Goal: Information Seeking & Learning: Find specific page/section

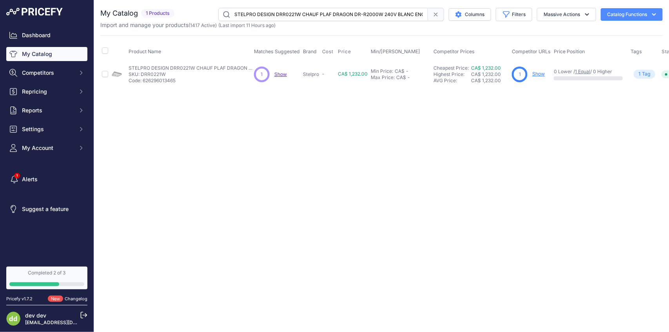
click at [312, 16] on input "STELPRO DESIGN DRR0221W CHAUF PLAF DRAGON DR-R2000W 240V BLANC ENCAST" at bounding box center [323, 14] width 210 height 13
paste input "FFI1002W AIR FORCE 1000W 240VPLANCHER"
click at [366, 16] on input "STELPRO DESIGN FFI1002W AIR FORCE 1000W 240VPLANCHER" at bounding box center [323, 14] width 210 height 13
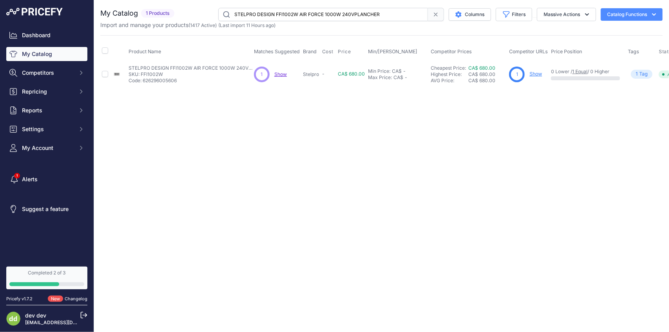
click at [366, 16] on input "STELPRO DESIGN FFI1002W AIR FORCE 1000W 240VPLANCHER" at bounding box center [323, 14] width 210 height 13
click at [292, 17] on input "STELPRO DESIGN MIR1502SW CONV MIRAGE BLANC SILICE1500W 240V" at bounding box center [323, 14] width 210 height 13
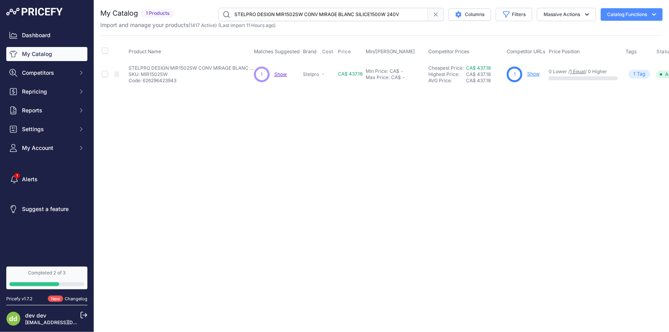
paste input "SOR1502SW CONV ORLEAN STD 1500W 240V BLANC SILICE"
click at [321, 16] on input "STELPRO DESIGN SOR1502SW CONV ORLEAN STD 1500W 240V BLANC SILICE" at bounding box center [323, 14] width 210 height 13
click at [321, 16] on input "v" at bounding box center [323, 14] width 210 height 13
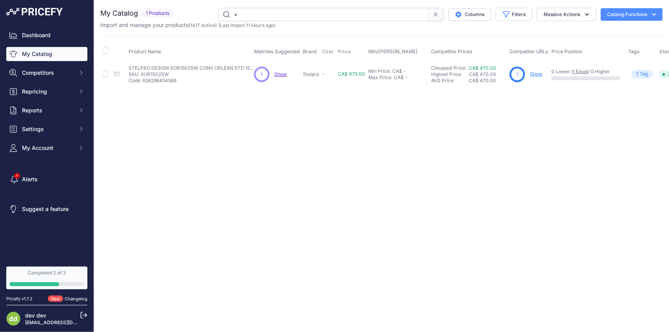
click at [321, 16] on input "v" at bounding box center [323, 14] width 210 height 13
paste input "9088062619903"
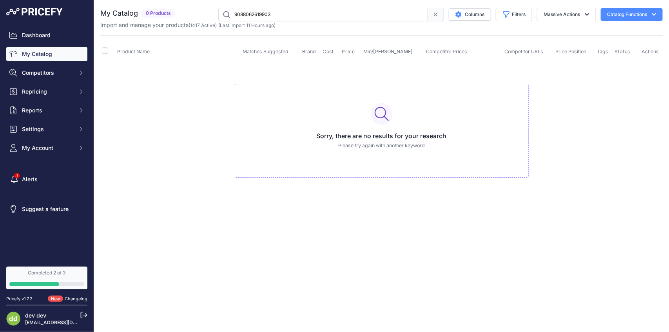
click at [288, 10] on input "9088062619903" at bounding box center [323, 14] width 210 height 13
paste input "106894520575"
click at [326, 18] on input "9106894520575" at bounding box center [323, 14] width 210 height 13
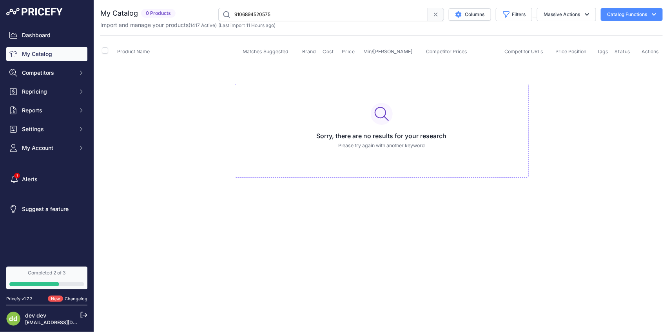
click at [326, 18] on input "9106894520575" at bounding box center [323, 14] width 210 height 13
paste input "ARTIKA FOR LIVING INC. CL-SR-C1 PLAFONNIER ROND 13PO 25W3K 120V BLANC / CHROME"
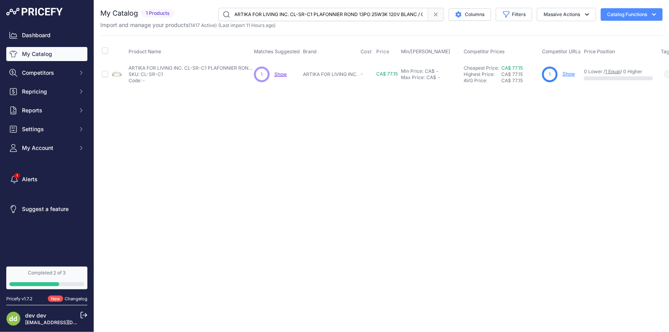
click at [329, 16] on input "ARTIKA FOR LIVING INC. CL-SR-C1 PLAFONNIER ROND 13PO 25W3K 120V BLANC / CHROME" at bounding box center [323, 14] width 210 height 13
click at [266, 17] on input "ARTIKA FOR LIVING INC. CL-SR-C1 PLAFONNIER ROND 13PO 25W3K 120V BLANC / CHROME" at bounding box center [323, 14] width 210 height 13
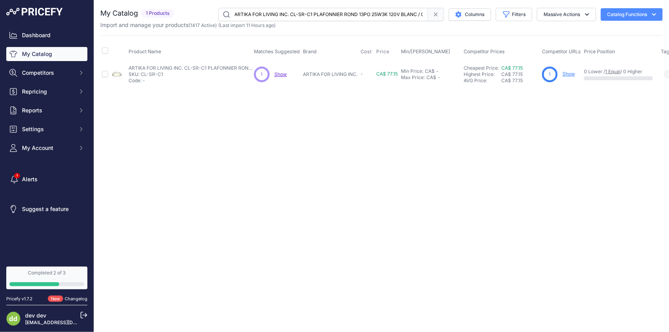
click at [266, 17] on input "ARTIKA FOR LIVING INC. CL-SR-C1 PLAFONNIER ROND 13PO 25W3K 120V BLANC / CHROME" at bounding box center [323, 14] width 210 height 13
paste input "FM-COC-BLJ PLAFONNIER ROND 13PO 20W3/4/5K 120V NOIR MAT"
click at [304, 14] on input "ARTIKA FOR LIVING INC. FM-COC-BLJ PLAFONNIER ROND 13PO 20W3/4/5K 120V NOIR MAT" at bounding box center [323, 14] width 210 height 13
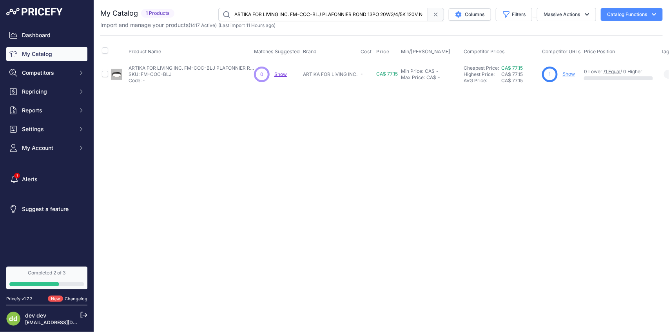
click at [304, 14] on input "ARTIKA FOR LIVING INC. FM-COC-BLJ PLAFONNIER ROND 13PO 20W3/4/5K 120V NOIR MAT" at bounding box center [323, 14] width 210 height 13
paste input "WHJ PLAFONNIER ROND 13PO 20W3/4/5K 120V BLANC"
click at [311, 16] on input "ARTIKA FOR LIVING INC. FM-COC-WHJ PLAFONNIER ROND 13PO 20W3/4/5K 120V BLANC" at bounding box center [323, 14] width 210 height 13
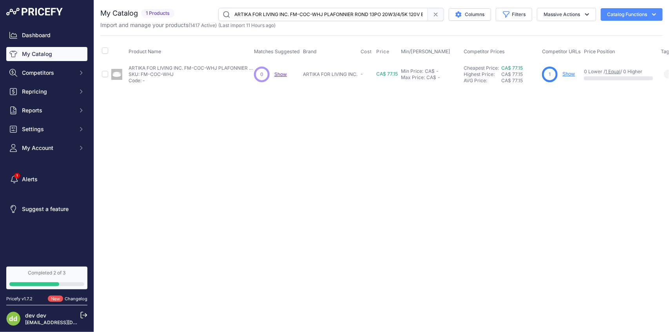
click at [311, 16] on input "ARTIKA FOR LIVING INC. FM-COC-WHJ PLAFONNIER ROND 13PO 20W3/4/5K 120V BLANC" at bounding box center [323, 14] width 210 height 13
paste input "OUT-[PERSON_NAME]-MB1710V-[PERSON_NAME] MURAL 12W 3K 120/277V NOIR / P"
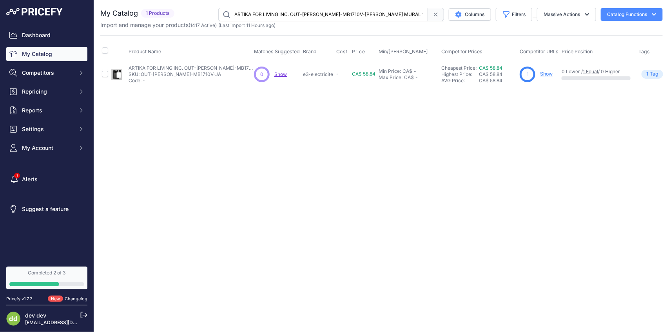
click at [296, 13] on input "ARTIKA FOR LIVING INC. OUT-[PERSON_NAME]-MB1710V-[PERSON_NAME] MURAL 12W 3K 120…" at bounding box center [323, 14] width 210 height 13
paste input "ME-MB [PERSON_NAME] MURAL RECTANGUL 8,5W3/4/5K 120V NOIR MAT"
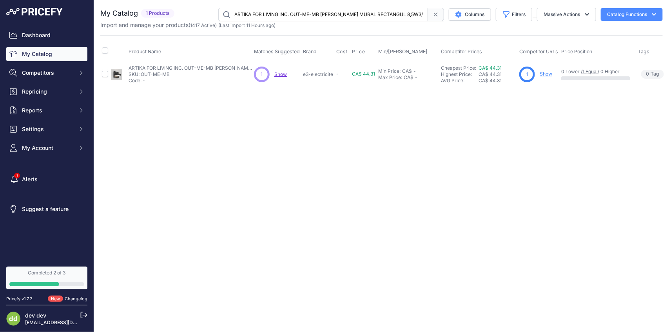
click at [269, 12] on input "ARTIKA FOR LIVING INC. OUT-ME-MB [PERSON_NAME] MURAL RECTANGUL 8,5W3/4/5K 120V …" at bounding box center [323, 14] width 210 height 13
paste input "NEC-BLJ [PERSON_NAME] MURAL 9W 3/4/5K 120VHAUT / BAS / NOIR"
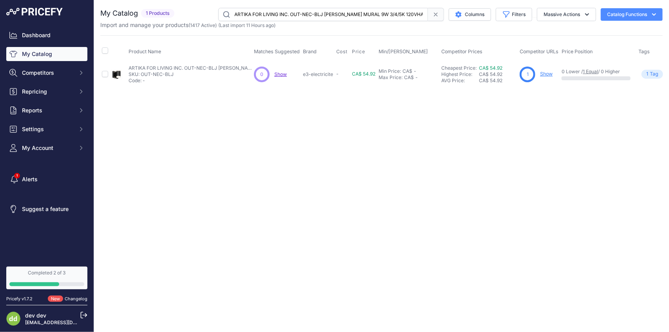
click at [292, 14] on input "ARTIKA FOR LIVING INC. OUT-NEC-BLJ [PERSON_NAME] MURAL 9W 3/4/5K 120VHAUT / BAS…" at bounding box center [323, 14] width 210 height 13
click at [307, 12] on input "ARTIKA FOR LIVING INC. OUT-NEC-SSJ [PERSON_NAME] MURAL 9W 3/4/5K 120VHAUT / BAS…" at bounding box center [323, 14] width 210 height 13
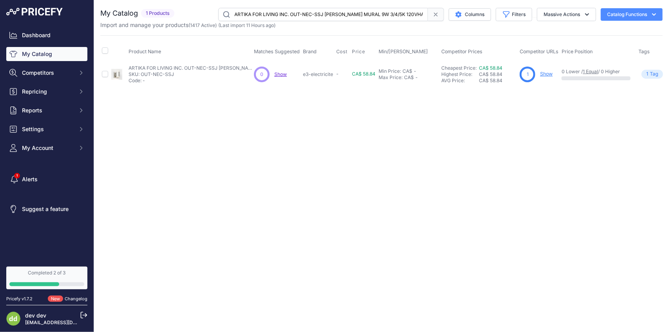
click at [307, 12] on input "ARTIKA FOR LIVING INC. OUT-NEC-SSJ [PERSON_NAME] MURAL 9W 3/4/5K 120VHAUT / BAS…" at bounding box center [323, 14] width 210 height 13
paste input "WIC-BLJ [PERSON_NAME] MURAL CARRE 25W 3/4/5K 120V NOIR MAT"
click at [306, 16] on input "ARTIKA FOR LIVING INC. OUT-WIC-BLJ [PERSON_NAME] MURAL CARRE 25W 3/4/5K 120V NO…" at bounding box center [323, 14] width 210 height 13
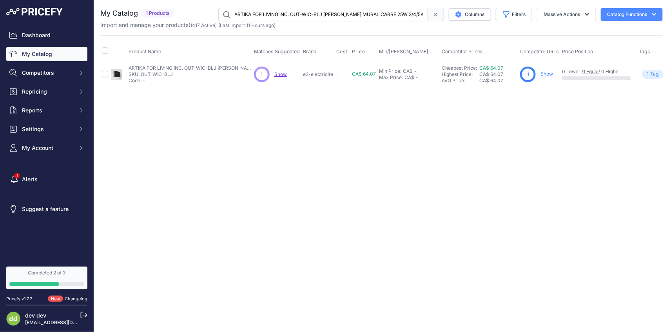
click at [306, 16] on input "ARTIKA FOR LIVING INC. OUT-WIC-BLJ [PERSON_NAME] MURAL CARRE 25W 3/4/5K 120V NO…" at bounding box center [323, 14] width 210 height 13
paste input "TC-MBJ [PERSON_NAME] MURAL CYLINDRIQUE 9W"
click at [309, 12] on input "ARTIKA FOR LIVING INC. OUT-WTC-MBJ [PERSON_NAME] MURAL CYLINDRIQUE 9W3/4/5K 120…" at bounding box center [323, 14] width 210 height 13
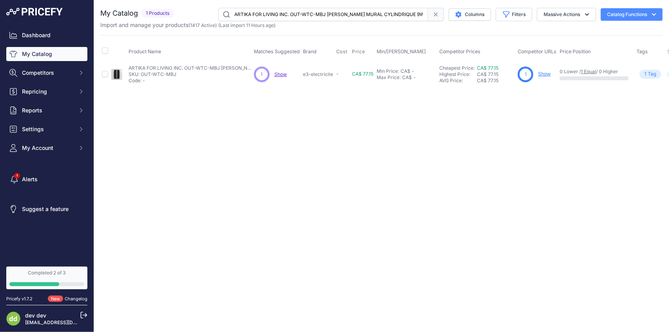
click at [309, 12] on input "ARTIKA FOR LIVING INC. OUT-WTC-MBJ [PERSON_NAME] MURAL CYLINDRIQUE 9W3/4/5K 120…" at bounding box center [323, 14] width 210 height 13
paste input "PDT-COC-BLJ SUSPENSION ROND 20PO X72PO 28W 3/4/5K 120V NOIR"
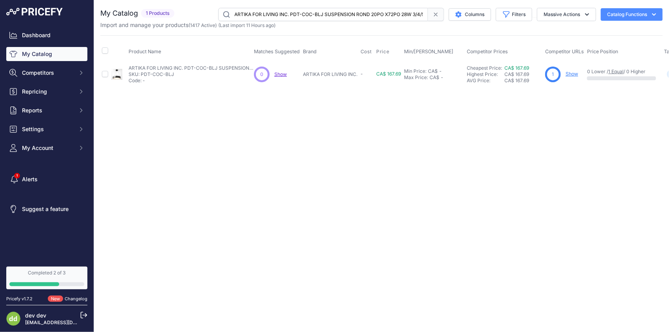
click at [323, 14] on input "ARTIKA FOR LIVING INC. PDT-COC-BLJ SUSPENSION ROND 20PO X72PO 28W 3/4/5K 120V N…" at bounding box center [323, 14] width 210 height 13
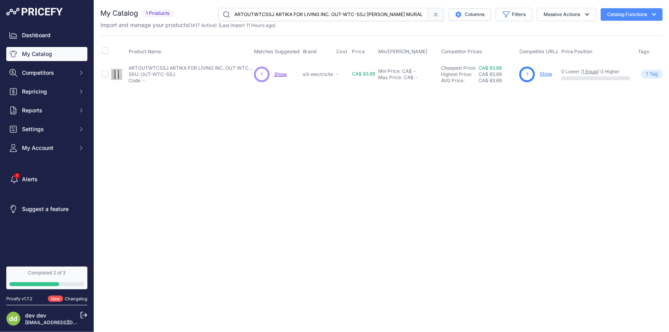
click at [300, 18] on input "ARTOUTWTCSSJ ARTIKA FOR LIVING INC. OUT-WTC-SSJ [PERSON_NAME] MURAL CYLINDRIQUE…" at bounding box center [323, 14] width 210 height 13
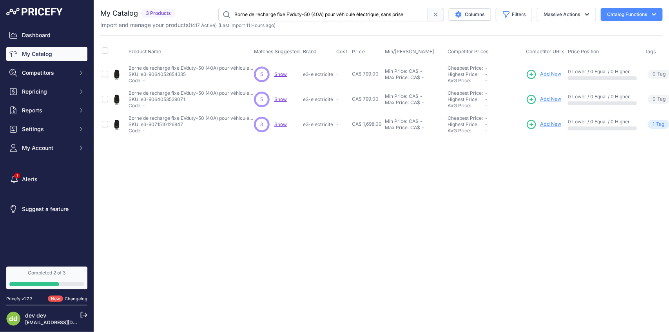
click at [303, 14] on input "Borne de recharge fixe EVduty-50 (40A) pour véhicule électrique, sans prise" at bounding box center [323, 14] width 210 height 13
click at [317, 11] on input "Borne de recharge fixe EVduty-50 (40A) pour véhicule électrique, sans prise" at bounding box center [323, 14] width 210 height 13
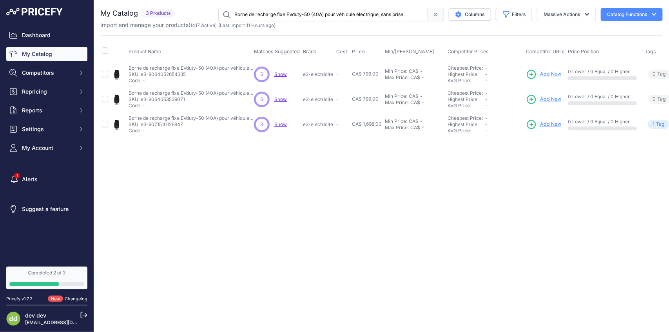
click at [317, 11] on input "Borne de recharge fixe EVduty-50 (40A) pour véhicule électrique, sans prise" at bounding box center [323, 14] width 210 height 13
click at [369, 14] on input "Borne de recharge fixe EVduty-50 (40A) pour véhicule électrique, sans prise" at bounding box center [323, 14] width 210 height 13
click at [278, 16] on input "Borne de recharge fixe EVduty-50 (40A) pour véhicule électrique, sans prise" at bounding box center [323, 14] width 210 height 13
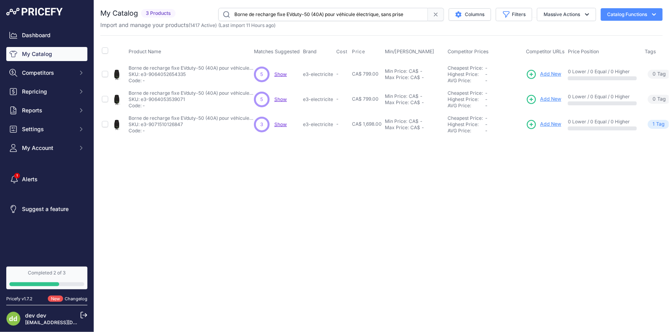
click at [278, 16] on input "Borne de recharge fixe EVduty-50 (40A) pour véhicule électrique, sans prise" at bounding box center [323, 14] width 210 height 13
paste input "60 (48"
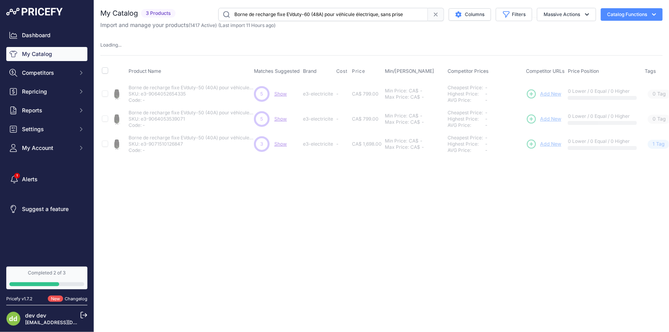
click at [279, 13] on input "Borne de recharge fixe EVduty-60 (48A) pour véhicule électrique, sans prise" at bounding box center [323, 14] width 210 height 13
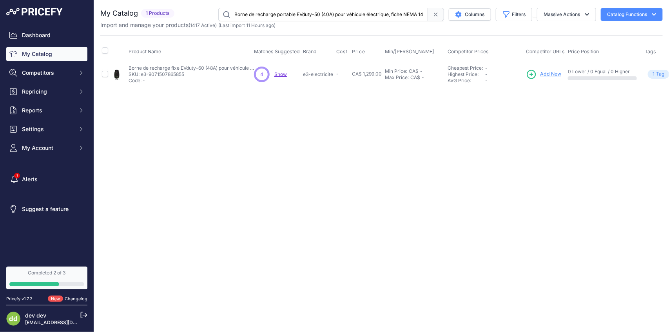
scroll to position [0, 13]
click at [318, 16] on input "Borne de recharge portable EVduty-50 (40A) pour véhicule électrique, fiche NEMA…" at bounding box center [323, 14] width 210 height 13
paste input "s double de 48 ampères sur piédestal"
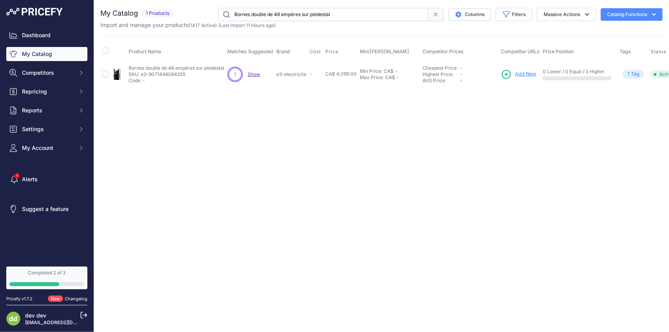
click at [351, 13] on input "Bornes double de 48 ampères sur piédestal" at bounding box center [323, 14] width 210 height 13
click at [291, 14] on input "Bornes double de 48 ampères sur piédestal" at bounding box center [323, 14] width 210 height 13
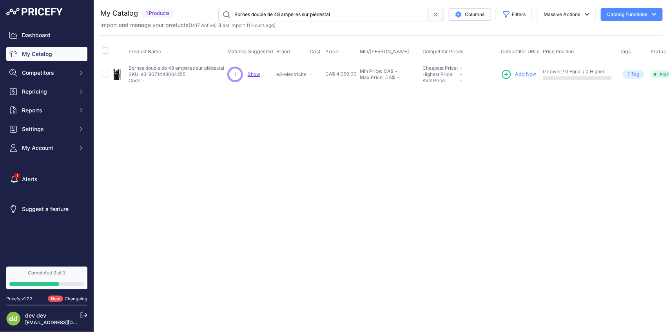
click at [291, 14] on input "Bornes double de 48 ampères sur piédestal" at bounding box center [323, 14] width 210 height 13
paste input "Câble chauffant autorégulant WinterGard Wet - 1000 pi 240V"
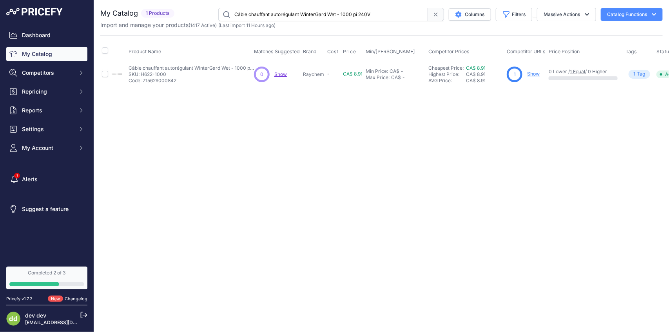
click at [312, 17] on input "Câble chauffant autorégulant WinterGard Wet - 1000 pi 240V" at bounding box center [323, 14] width 210 height 13
paste input "Vert Surface XL 3.6W 240V 29.1pc"
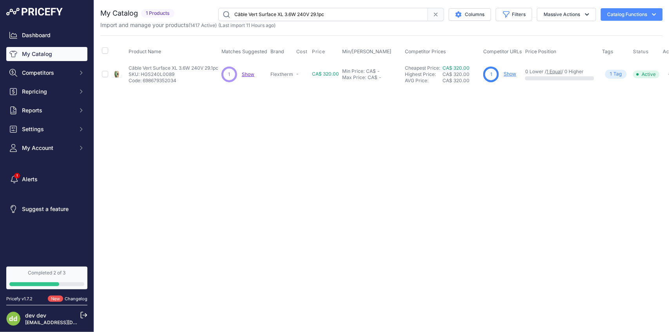
click at [314, 9] on input "Câble Vert Surface XL 3.6W 240V 29.1pc" at bounding box center [323, 14] width 210 height 13
paste input "hargePoint Home Flex câblé"
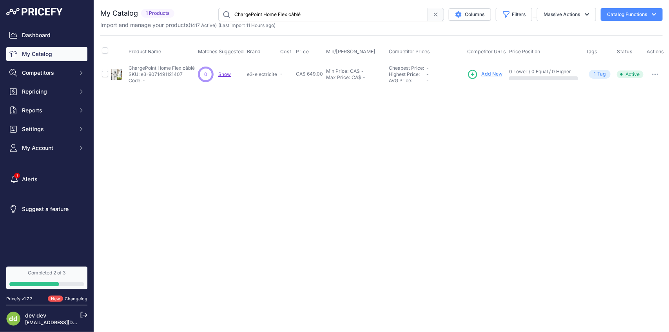
click at [311, 17] on input "ChargePoint Home Flex câblé" at bounding box center [323, 14] width 210 height 13
paste input "® Home Flex"
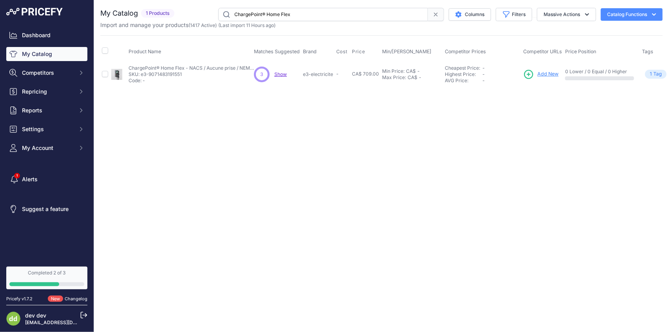
click at [296, 13] on input "ChargePoint® Home Flex" at bounding box center [323, 14] width 210 height 13
paste input "ICAME ENERGIE P-710PB PROTEGE BUTOIR 2 COND 2PO"
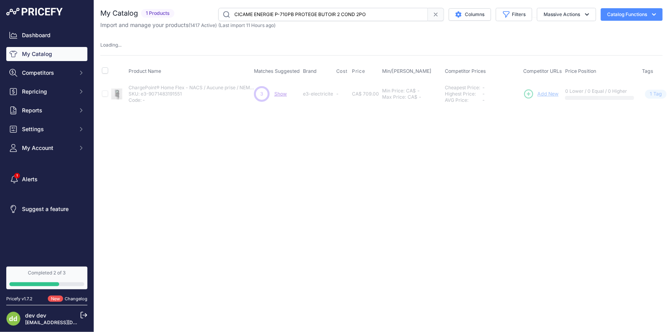
click at [294, 14] on input "CICAME ENERGIE P-710PB PROTEGE BUTOIR 2 COND 2PO" at bounding box center [323, 14] width 210 height 13
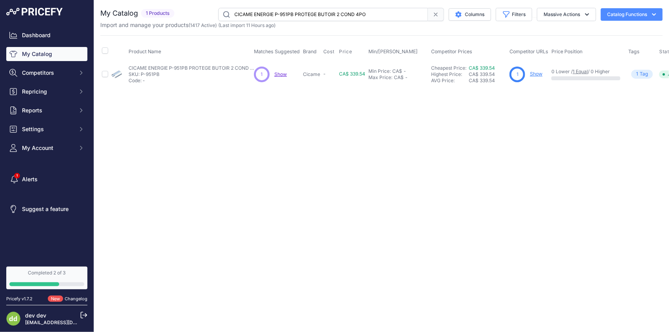
click at [297, 10] on input "CICAME ENERGIE P-951PB PROTEGE BUTOIR 2 COND 4PO" at bounding box center [323, 14] width 210 height 13
click at [296, 10] on input "CICAME ENERGIE P-951PB PROTEGE BUTOIR 2 COND 4PO" at bounding box center [323, 14] width 210 height 13
paste input "onnecteur Mobile"
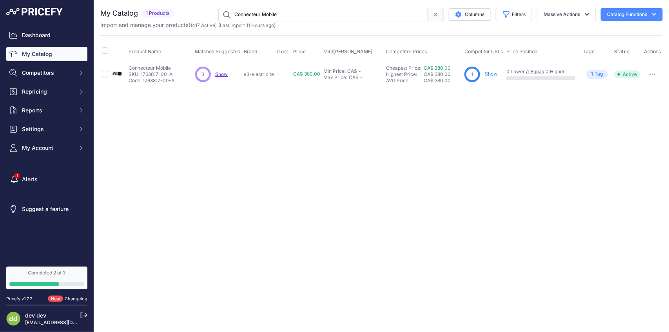
click at [294, 13] on input "Connecteur Mobile" at bounding box center [323, 14] width 210 height 13
paste input "mural"
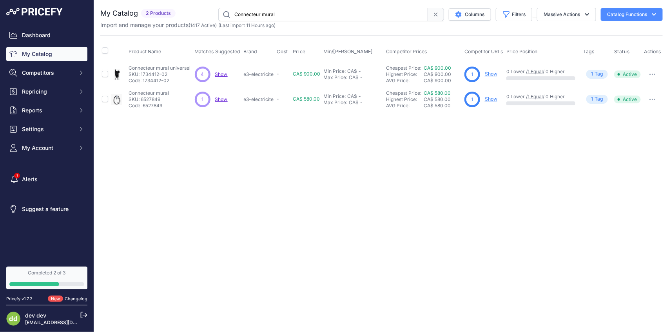
click at [308, 18] on input "Connecteur mural" at bounding box center [323, 14] width 210 height 13
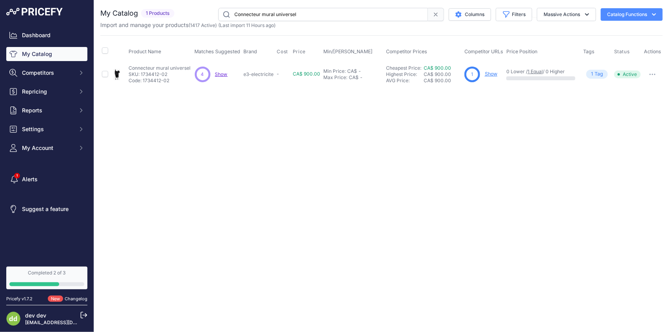
click at [311, 16] on input "Connecteur mural universel" at bounding box center [323, 14] width 210 height 13
paste input "vectair Apéro 1000W 240V - Blanc"
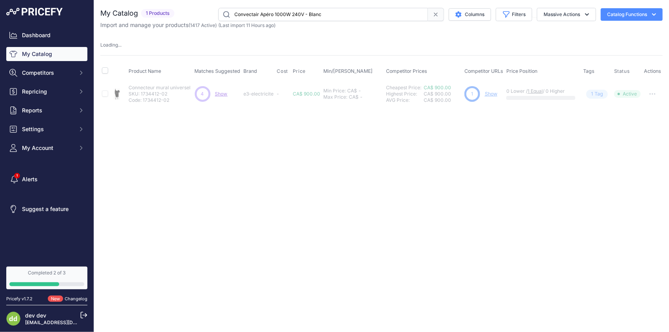
click at [306, 15] on input "Convectair Apéro 1000W 240V - Blanc" at bounding box center [323, 14] width 210 height 13
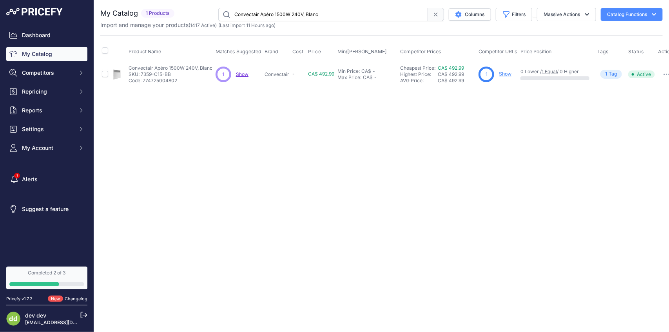
click at [303, 14] on input "Convectair Apéro 1500W 240V, Blanc" at bounding box center [323, 14] width 210 height 13
click at [286, 14] on input "Convectair Apéro 2000W 240V - Blanc" at bounding box center [323, 14] width 210 height 13
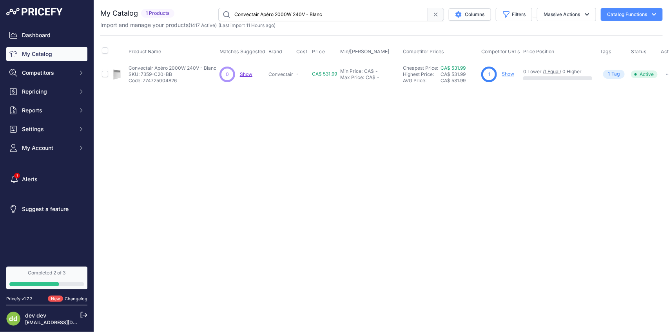
click at [286, 14] on input "Convectair Apéro 2000W 240V - Blanc" at bounding box center [323, 14] width 210 height 13
paste input "Piccolo 750/1500W 240V,"
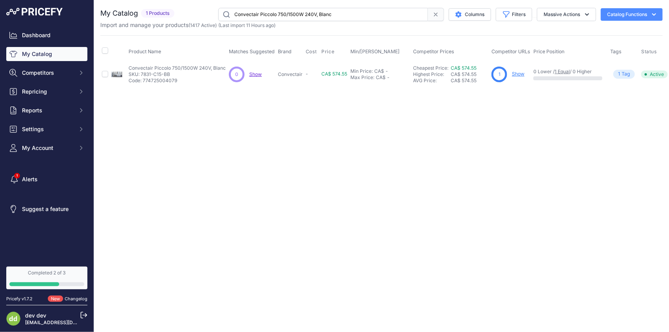
click at [284, 15] on input "Convectair Piccolo 750/1500W 240V, Blanc" at bounding box center [323, 14] width 210 height 13
click at [285, 14] on input "Convectair Piccolo 750/1500W 240V, Blanc" at bounding box center [323, 14] width 210 height 13
paste input "ONVECTEUR SHC 2000W 240V SANS CONTRÔLE BLANC"
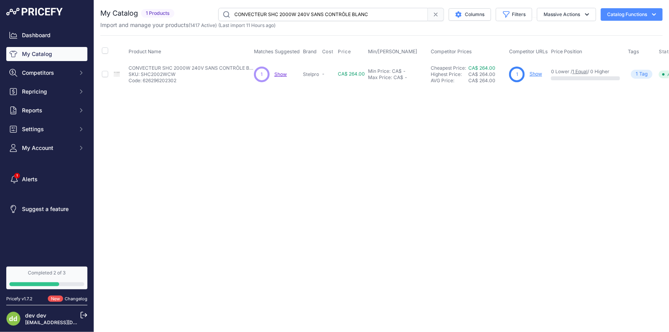
click at [294, 9] on input "CONVECTEUR SHC 2000W 240V SANS CONTRÔLE BLANC" at bounding box center [323, 14] width 210 height 13
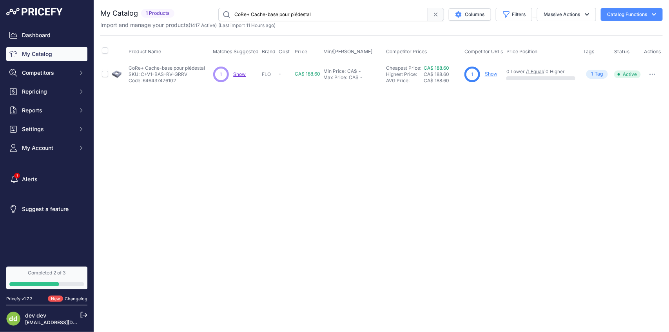
click at [297, 14] on input "CoRe+ Cache-base pour piédestal" at bounding box center [323, 14] width 210 height 13
paste input "URRENT LIGHTING 93088219G [PERSON_NAME][GEOGRAPHIC_DATA] 3K 120W TYPEII"
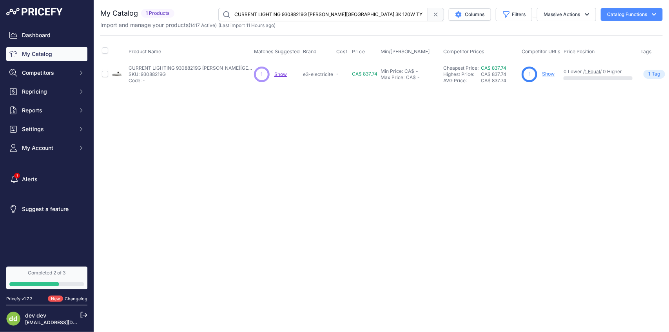
click at [302, 16] on input "CURRENT LIGHTING 93088219G [PERSON_NAME][GEOGRAPHIC_DATA] 3K 120W TYPEII" at bounding box center [323, 14] width 210 height 13
paste input "112435 [PERSON_NAME][GEOGRAPHIC_DATA] 3K 98W 11000L TYPE III REPL 200W SHP"
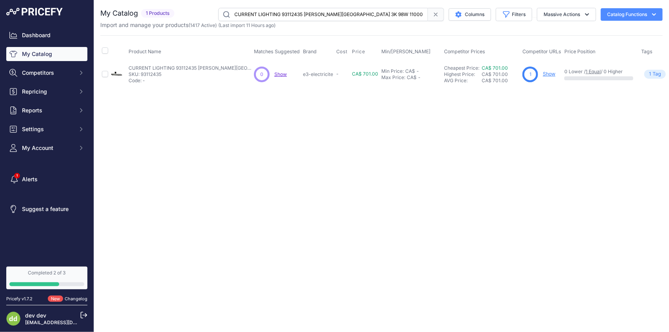
click at [265, 15] on input "CURRENT LIGHTING 93112435 [PERSON_NAME][GEOGRAPHIC_DATA] 3K 98W 11000L TYPE III…" at bounding box center [323, 14] width 210 height 13
click at [312, 14] on input "CURRENT LIGHTING 93112435 [PERSON_NAME][GEOGRAPHIC_DATA] 3K 98W 11000L TYPE III…" at bounding box center [323, 14] width 210 height 13
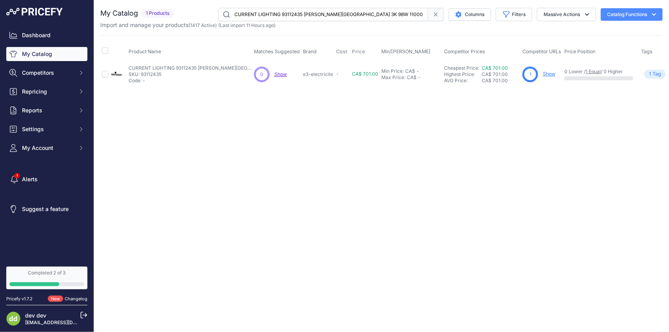
click at [312, 14] on input "CURRENT LIGHTING 93112435 [PERSON_NAME][GEOGRAPHIC_DATA] 3K 98W 11000L TYPE III…" at bounding box center [323, 14] width 210 height 13
click at [317, 18] on input "CURRENT LIGHTING 93112435 [PERSON_NAME][GEOGRAPHIC_DATA] 3K 98W 11000L TYPE III…" at bounding box center [323, 14] width 210 height 13
paste input "49390 [PERSON_NAME][GEOGRAPHIC_DATA] 3K 56W TYPEII"
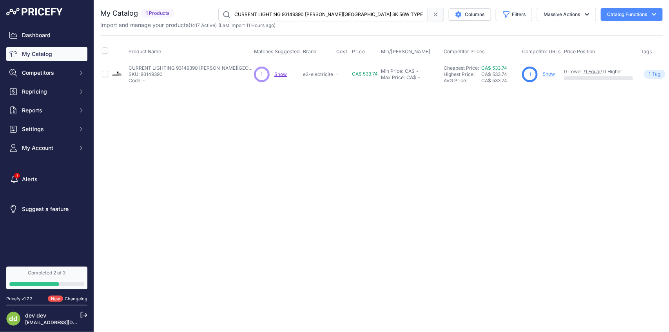
click at [315, 17] on input "CURRENT LIGHTING 93149390 [PERSON_NAME][GEOGRAPHIC_DATA] 3K 56W TYPEII" at bounding box center [323, 14] width 210 height 13
paste input "[GEOGRAPHIC_DATA][PERSON_NAME] 3K 120W TYPEIV"
click at [281, 14] on input "CURRENT LIGHTING 93161210 [PERSON_NAME][GEOGRAPHIC_DATA] 3K 120W TYPEIV" at bounding box center [323, 14] width 210 height 13
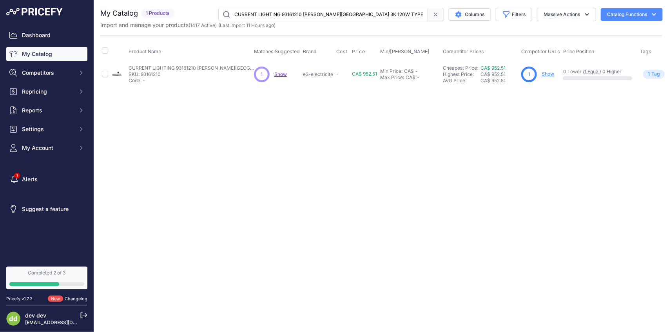
click at [281, 14] on input "CURRENT LIGHTING 93161210 [PERSON_NAME][GEOGRAPHIC_DATA] 3K 120W TYPEIV" at bounding box center [323, 14] width 210 height 13
click at [333, 14] on input "CURRENT LIGHTING 93161210 [PERSON_NAME][GEOGRAPHIC_DATA] 3K 120W TYPEIV" at bounding box center [323, 14] width 210 height 13
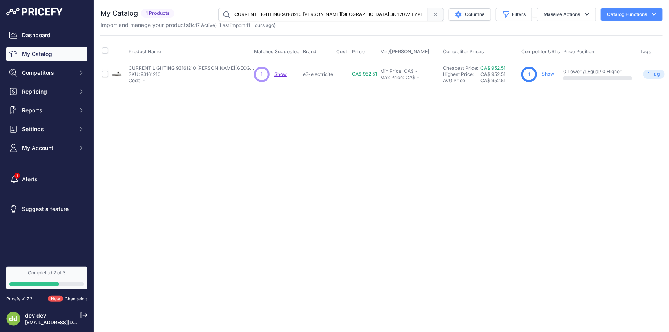
paste input "ERLC006B530AGRAYLR [PERSON_NAME] ROADWAY 3K 46W ERLC006B530AGRAYLR"
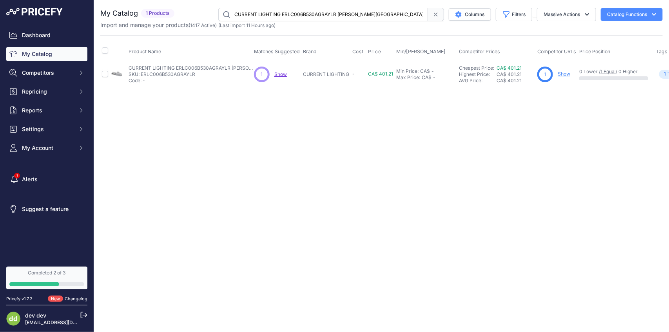
click at [349, 14] on input "CURRENT LIGHTING ERLC006B530AGRAYLR [PERSON_NAME][GEOGRAPHIC_DATA] 3K 46W ERLC0…" at bounding box center [323, 14] width 210 height 13
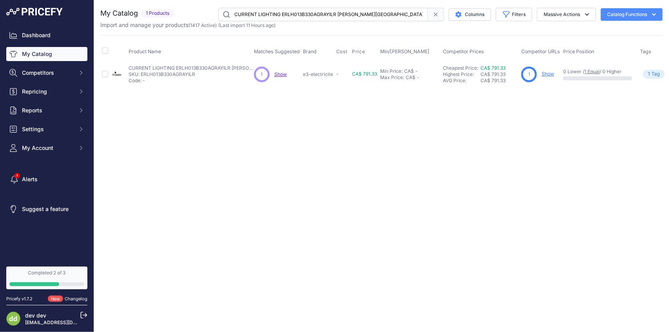
click at [328, 14] on input "CURRENT LIGHTING ERLH013B330AGRAYILR [PERSON_NAME][GEOGRAPHIC_DATA] 3K 111W 125…" at bounding box center [323, 14] width 210 height 13
click at [286, 16] on input "CURRENT LIGHTING ERLH013B330AGRAYILR [PERSON_NAME][GEOGRAPHIC_DATA] 3K 111W 125…" at bounding box center [323, 14] width 210 height 13
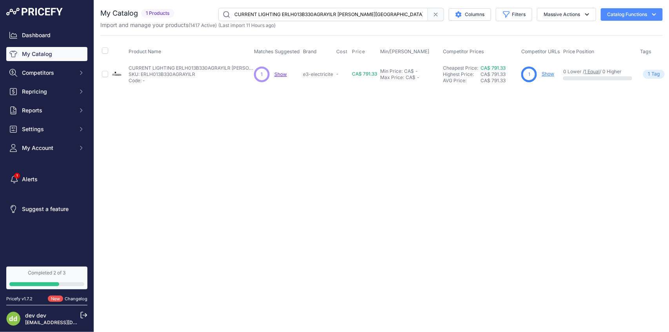
click at [286, 16] on input "CURRENT LIGHTING ERLH013B330AGRAYILR [PERSON_NAME][GEOGRAPHIC_DATA] 3K 111W 125…" at bounding box center [323, 14] width 210 height 13
paste input "5A340AGRYILR [PERSON_NAME] ROADWAY 4K 136W TYPEI"
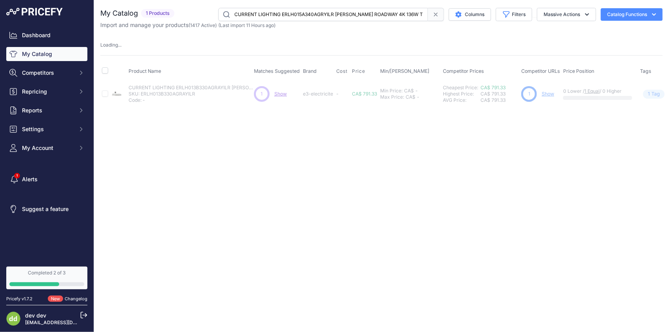
click at [267, 12] on input "CURRENT LIGHTING ERLH015A340AGRYILR [PERSON_NAME] ROADWAY 4K 136W TYPEIII 120/2…" at bounding box center [323, 14] width 210 height 13
paste input "DECORA Plaque murale Decora avec couvercle à charnière"
click at [283, 10] on input "DECORA Plaque murale Decora avec couvercle à charnière" at bounding box center [323, 14] width 210 height 13
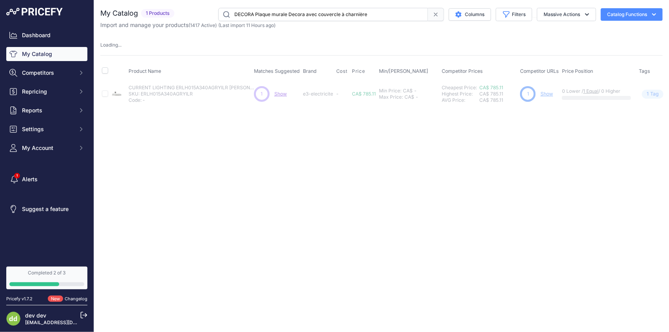
click at [283, 10] on input "DECORA Plaque murale Decora avec couvercle à charnière" at bounding box center [323, 14] width 210 height 13
paste input "ISJ PRINC 200A 2P 240V22KA"
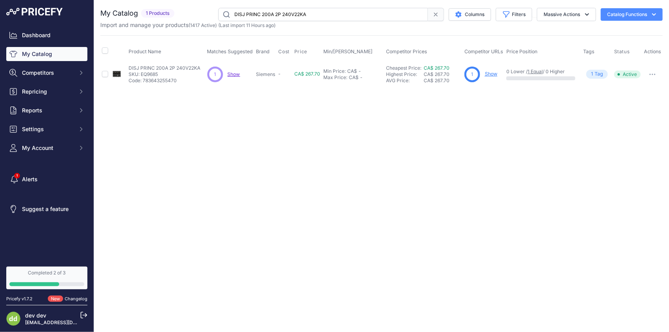
click at [293, 15] on input "DISJ PRINC 200A 2P 240V22KA" at bounding box center [323, 14] width 210 height 13
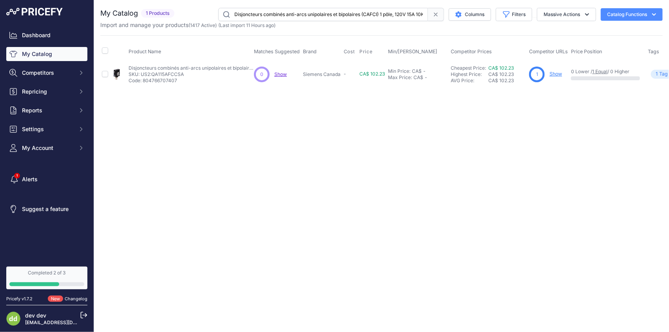
click at [336, 14] on input "Disjoncteurs combinés anti-arcs unipolaires et bipolaires (CAFCI) 1 pôle, 120V …" at bounding box center [323, 14] width 210 height 13
paste input "OUGLAS LIGHTING CONTROLS WN-6001 PLAQUE 1G 1DISPOS PLAST BLANC"
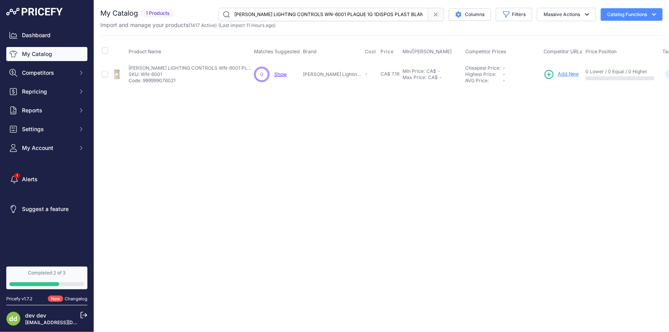
click at [291, 16] on input "[PERSON_NAME] LIGHTING CONTROLS WN-6001 PLAQUE 1G 1DISPOS PLAST BLANC" at bounding box center [323, 14] width 210 height 13
paste input "ECLAIRAGE DALS 4000-E24 CORDON EXTENSION 24POPR RONDELLES DEL"
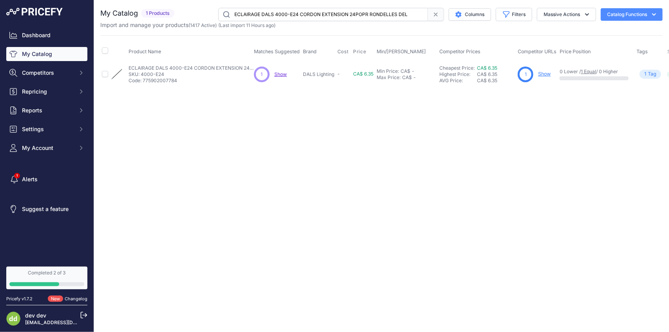
click at [298, 15] on input "ECLAIRAGE DALS 4000-E24 CORDON EXTENSION 24POPR RONDELLES DEL" at bounding box center [323, 14] width 210 height 13
paste input "HRNS-24 HARNAIS 24PO CONNEXIONPR [PERSON_NAME]"
click at [324, 14] on input "ECLAIRAGE DALS 4000HRNS-24 HARNAIS 24PO CONNEXIONPR [PERSON_NAME] DEL" at bounding box center [323, 14] width 210 height 13
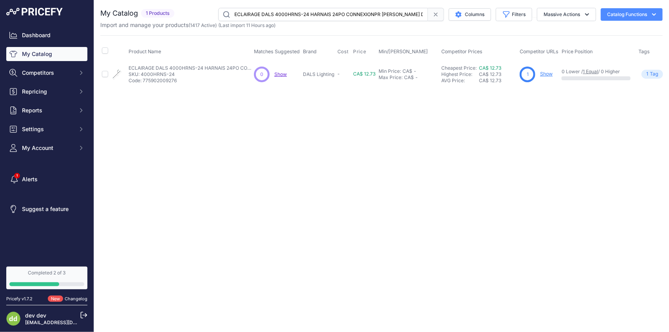
click at [324, 14] on input "ECLAIRAGE DALS 4000HRNS-24 HARNAIS 24PO CONNEXIONPR [PERSON_NAME] DEL" at bounding box center [323, 14] width 210 height 13
paste input "5006-FR-CC-WH ENCASTRE 6PO DEL 14W 1230LM 5CCT BLANC/COUPE FEU"
click at [292, 10] on input "ECLAIRAGE DALS 5006-FR-CC-WH ENCASTRE 6PO DEL 14W 1230LM 5CCT BLANC/COUPE FEU" at bounding box center [323, 14] width 210 height 13
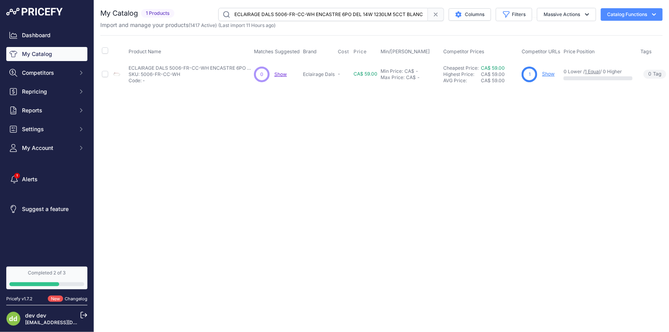
click at [292, 10] on input "ECLAIRAGE DALS 5006-FR-CC-WH ENCASTRE 6PO DEL 14W 1230LM 5CCT BLANC/COUPE FEU" at bounding box center [323, 14] width 210 height 13
click at [312, 14] on input "ECLAIRAGE DALS 5006-FR-CC-WH ENCASTRE 6PO DEL 14W 1230LM 5CCT BLANC/COUPE FEU" at bounding box center [323, 14] width 210 height 13
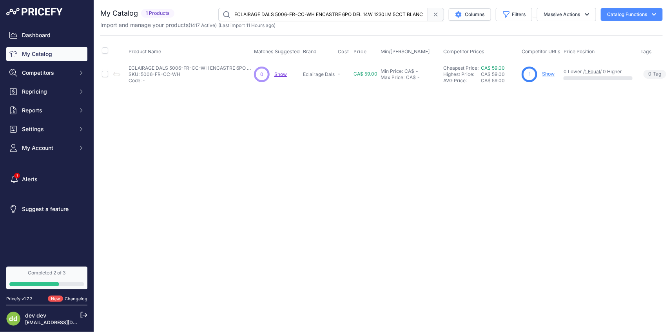
paste input "6000-ACCLR ENS CONN L DROIT GAUCHE-LINEAIRE POWERLED"
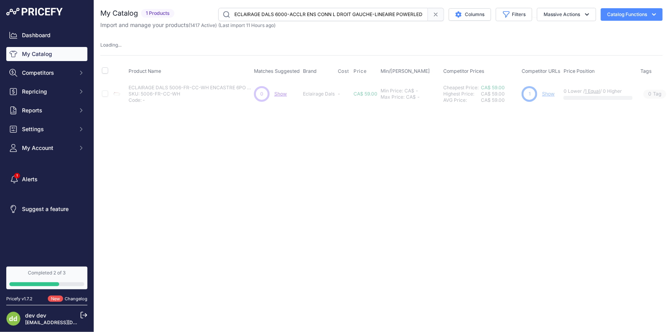
click at [309, 12] on input "ECLAIRAGE DALS 6000-ACCLR ENS CONN L DROIT GAUCHE-LINEAIRE POWERLED" at bounding box center [323, 14] width 210 height 13
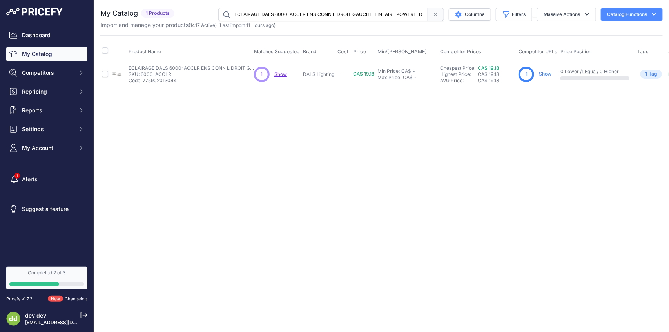
click at [309, 12] on input "ECLAIRAGE DALS 6000-ACCLR ENS CONN L DROIT GAUCHE-LINEAIRE POWERLED" at bounding box center [323, 14] width 210 height 13
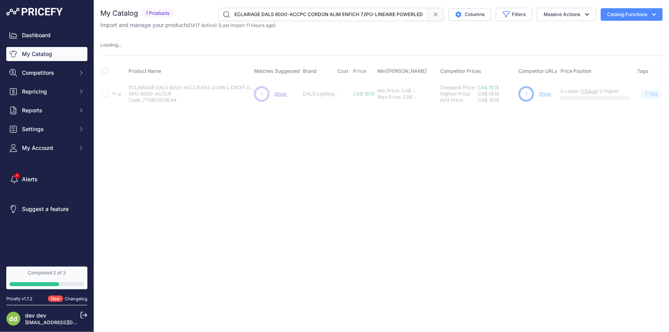
click at [314, 13] on input "ECLAIRAGE DALS 6000-ACCPC CORDON ALIM ENFICH 72PO-LINEAIRE POWERLED" at bounding box center [323, 14] width 210 height 13
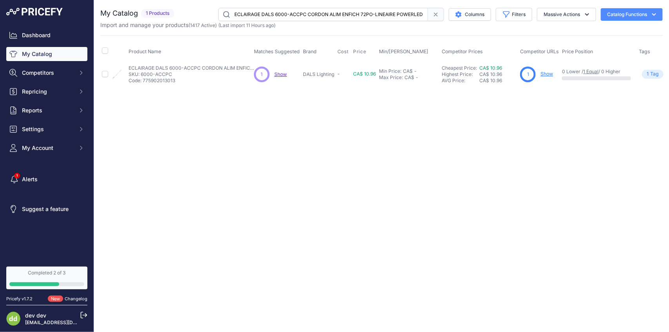
click at [314, 13] on input "ECLAIRAGE DALS 6000-ACCPC CORDON ALIM ENFICH 72PO-LINEAIRE POWERLED" at bounding box center [323, 14] width 210 height 13
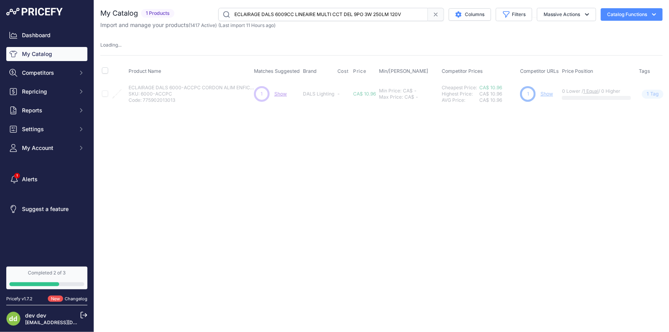
click at [299, 18] on input "ECLAIRAGE DALS 6009CC LINEAIRE MULTI CCT DEL 9PO 3W 250LM 120V" at bounding box center [323, 14] width 210 height 13
paste input "12CC LINEAIRE MULTI CCT DEL 12PO 4W 330"
click at [332, 13] on input "ECLAIRAGE DALS 6012CC LINEAIRE MULTI CCT DEL 12PO 4W 330 LM 120V" at bounding box center [323, 14] width 210 height 13
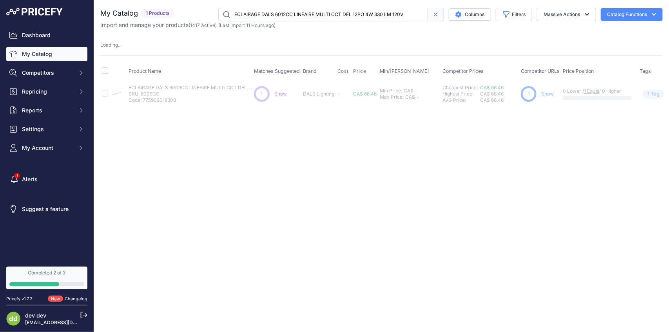
click at [332, 13] on input "ECLAIRAGE DALS 6012CC LINEAIRE MULTI CCT DEL 12PO 4W 330 LM 120V" at bounding box center [323, 14] width 210 height 13
paste input "24CC LINEAIRE MULTI CCT DEL 24PO 8W 675"
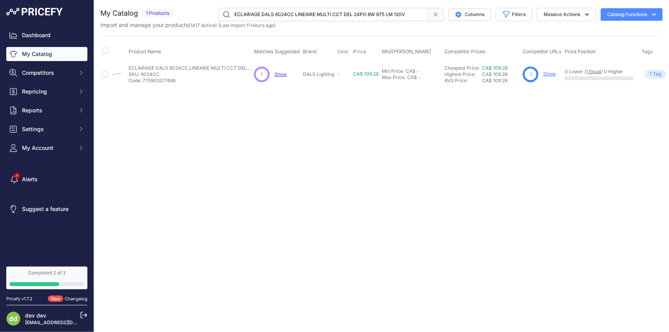
click at [314, 13] on input "ECLAIRAGE DALS 6024CC LINEAIRE MULTI CCT DEL 24PO 8W 675 LM 120V" at bounding box center [323, 14] width 210 height 13
paste input "36CC LINEAIRE MULTI CCT DEL 36PO 12W 1080"
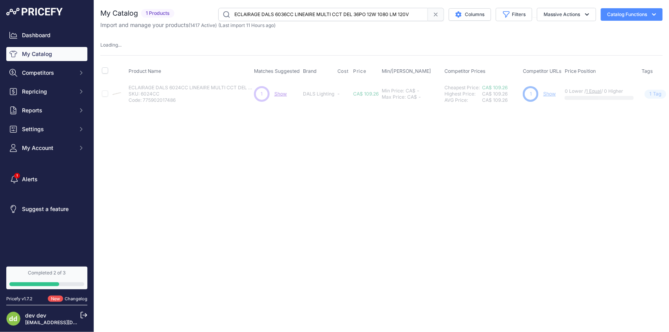
click at [344, 16] on input "ECLAIRAGE DALS 6036CC LINEAIRE MULTI CCT DEL 36PO 12W 1080 LM 120V" at bounding box center [323, 14] width 210 height 13
paste input "48CC LINEAIRE MULTI CCT DEL 48PO 16W 130"
click at [343, 15] on input "ECLAIRAGE DALS 6048CC LINEAIRE MULTI CCT DEL 48PO 16W 1300 LM 120V" at bounding box center [323, 14] width 210 height 13
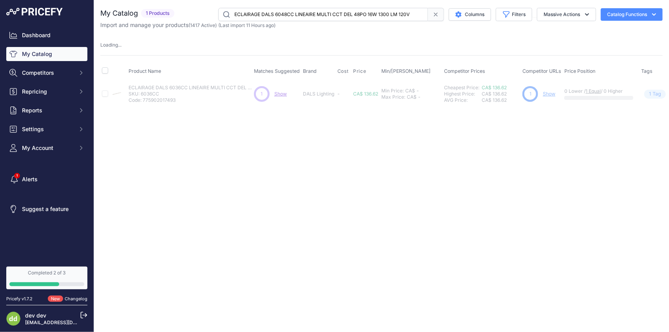
click at [343, 15] on input "ECLAIRAGE DALS 6048CC LINEAIRE MULTI CCT DEL 48PO 16W 1300 LM 120V" at bounding box center [323, 14] width 210 height 13
paste input "9012CC-WH LINEAIRE DEL MULTI CCT 12PO 4W 335"
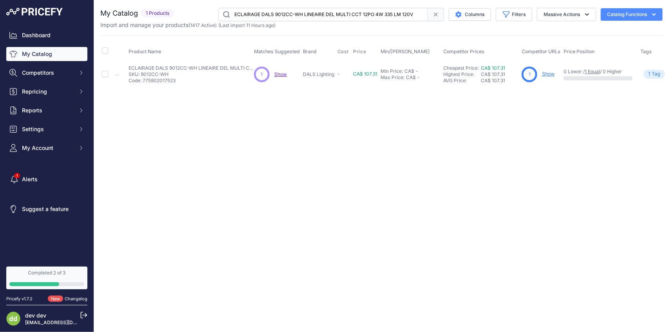
click at [317, 14] on input "ECLAIRAGE DALS 9012CC-WH LINEAIRE DEL MULTI CCT 12PO 4W 335 LM 120V" at bounding box center [323, 14] width 210 height 13
paste input "8CC-WH LINEAIRE DEL MULTI CCT 18PO 8W 560"
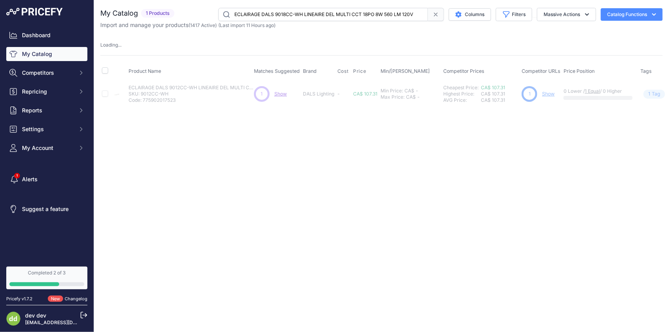
click at [349, 16] on input "ECLAIRAGE DALS 9018CC-WH LINEAIRE DEL MULTI CCT 18PO 8W 560 LM 120V" at bounding box center [323, 14] width 210 height 13
paste input "24CC-WH LINEAIRE DEL MULTI CCT 24PO 12W 85"
click at [330, 18] on input "ECLAIRAGE DALS 9024CC-WH LINEAIRE DEL MULTI CCT 24PO 12W 850 LM 120V" at bounding box center [323, 14] width 210 height 13
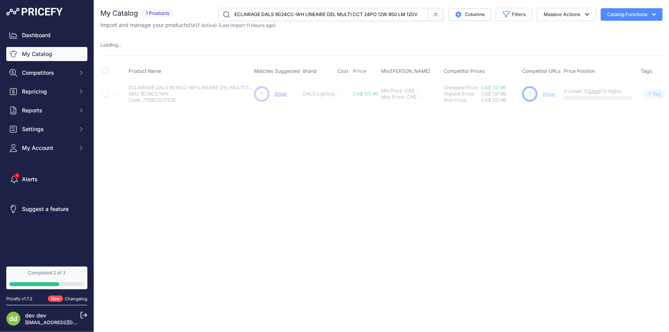
click at [330, 18] on input "ECLAIRAGE DALS 9024CC-WH LINEAIRE DEL MULTI CCT 24PO 12W 850 LM 120V" at bounding box center [323, 14] width 210 height 13
paste input "30CC-WH LINEAIRE DEL MULTI CCT 16PO 16W 1115"
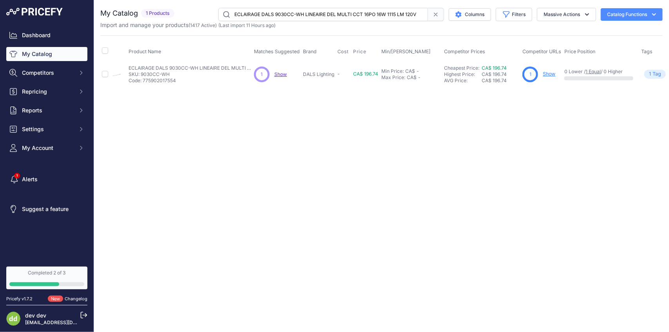
click at [350, 16] on input "ECLAIRAGE DALS 9030CC-WH LINEAIRE DEL MULTI CCT 16PO 16W 1115 LM 120V" at bounding box center [323, 14] width 210 height 13
click at [319, 18] on input "ECLAIRAGE DALS CFG13-CC-BK PLAFONNIER ROND VERRE 13PO 32W 120V 5CCT NOIR" at bounding box center [323, 14] width 210 height 13
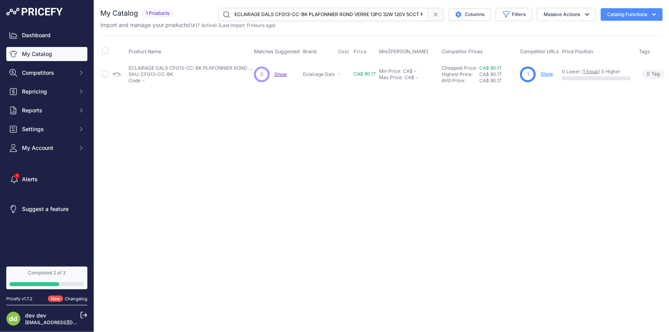
click at [319, 18] on input "ECLAIRAGE DALS CFG13-CC-BK PLAFONNIER ROND VERRE 13PO 32W 120V 5CCT NOIR" at bounding box center [323, 14] width 210 height 13
paste input "GD PLAFONNIER ROND VERRE 13PO 32W 120V 5CCT O"
click at [339, 12] on input "ECLAIRAGE DALS CFG13-CC-GD PLAFONNIER ROND VERRE 13PO 32W 120V 5CCT OR" at bounding box center [323, 14] width 210 height 13
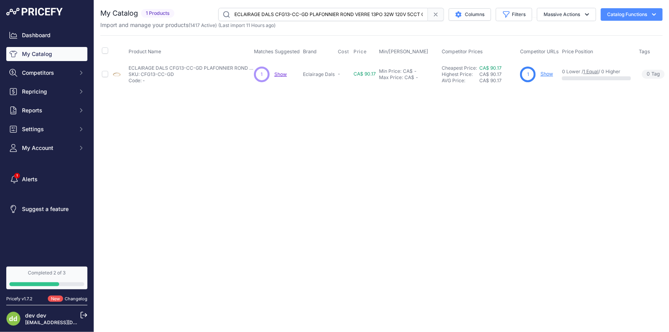
click at [339, 12] on input "ECLAIRAGE DALS CFG13-CC-GD PLAFONNIER ROND VERRE 13PO 32W 120V 5CCT OR" at bounding box center [323, 14] width 210 height 13
paste input "LEDR14-CC-WH PLAFON ROND DEL 14PO 120V 28W CCT 1600LM BLANC"
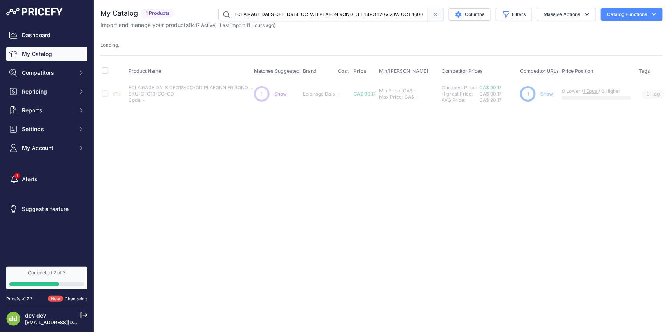
click at [329, 16] on input "ECLAIRAGE DALS CFLEDR14-CC-WH PLAFON ROND DEL 14PO 120V 28W CCT 1600LM BLANC" at bounding box center [323, 14] width 210 height 13
paste input "DCP-ACC-MB SUPPORT DE FIXATION POURPROJECTEUR"
click at [347, 11] on input "ECLAIRAGE DALS DCP-ACC-MB SUPPORT DE FIXATION POURPROJECTEUR" at bounding box center [323, 14] width 210 height 13
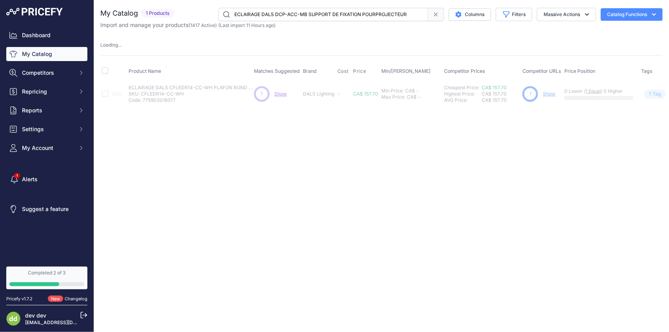
click at [347, 11] on input "ECLAIRAGE DALS DCP-ACC-MB SUPPORT DE FIXATION POURPROJECTEUR" at bounding box center [323, 14] width 210 height 13
paste input "S06 PIEU DE TERRE 6PO EN METAL POUR"
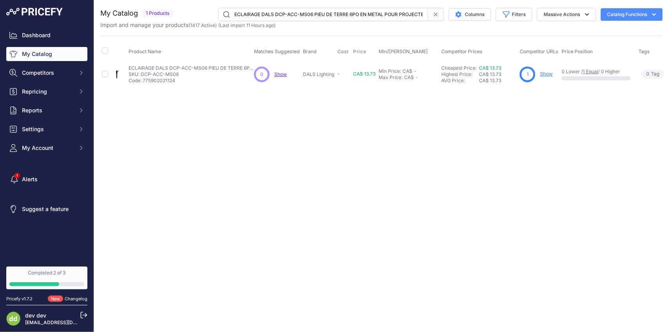
click at [317, 13] on input "ECLAIRAGE DALS DCP-ACC-MS06 PIEU DE TERRE 6PO EN METAL POUR PROJECTEUR" at bounding box center [323, 14] width 210 height 13
click at [326, 10] on input "ECLAIRAGE DALS DCP-ACC-MS12 PIEU DE TERRE 12PO EN METAL POUR PROJECTEUR" at bounding box center [323, 14] width 210 height 13
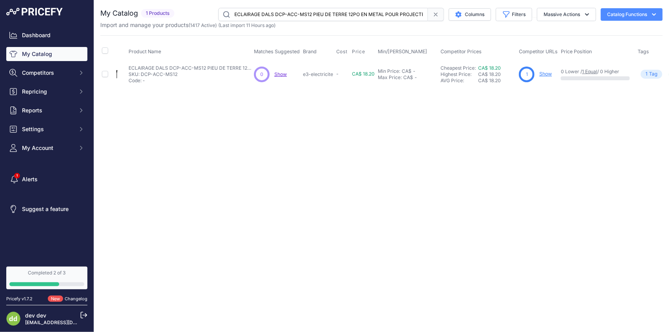
click at [326, 10] on input "ECLAIRAGE DALS DCP-ACC-MS12 PIEU DE TERRE 12PO EN METAL POUR PROJECTEUR" at bounding box center [323, 14] width 210 height 13
paste input "BRK12-BK DALS CONNECT PRO [PERSON_NAME] 12PO 8W 24V RGB/CCT"
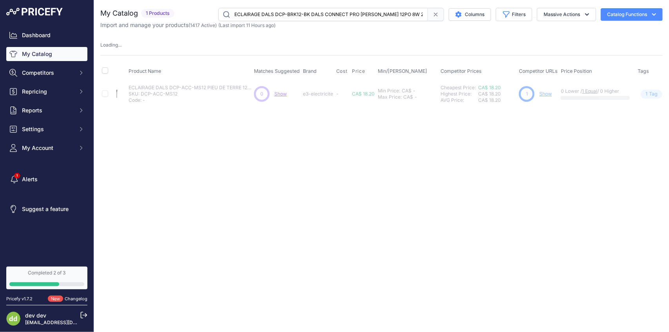
click at [297, 12] on input "ECLAIRAGE DALS DCP-BRK12-BK DALS CONNECT PRO [PERSON_NAME] 12PO 8W 24V RGB/CCT" at bounding box center [323, 14] width 210 height 13
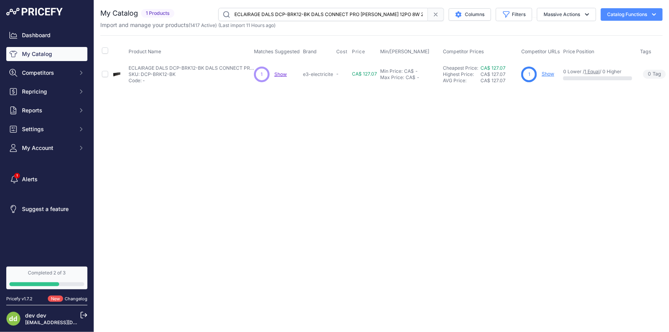
click at [297, 12] on input "ECLAIRAGE DALS DCP-BRK12-BK DALS CONNECT PRO [PERSON_NAME] 12PO 8W 24V RGB/CCT" at bounding box center [323, 14] width 210 height 13
click at [316, 16] on input "ECLAIRAGE DALS DCP-CPL24-BK DALS CONNECT PRO [PERSON_NAME] SENTIER 24PO RGB/CCT…" at bounding box center [323, 14] width 210 height 13
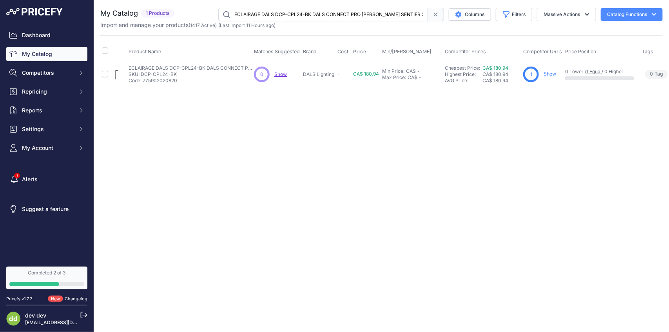
paste input "EXT-T DALS CONNECT PRO CONNECTEUR 6PO EN T"
click at [340, 16] on input "ECLAIRAGE DALS DCP-EXT-T DALS CONNECT PRO CONNECTEUR 6PO EN T" at bounding box center [323, 14] width 210 height 13
paste input "20FT DALS CONNECT PRO CORDONINTERCONNECTION 20PI"
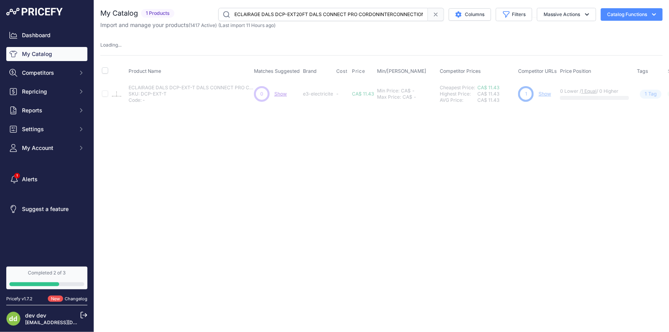
click at [303, 14] on input "ECLAIRAGE DALS DCP-EXT20FT DALS CONNECT PRO CORDONINTERCONNECTION 20PI" at bounding box center [323, 14] width 210 height 13
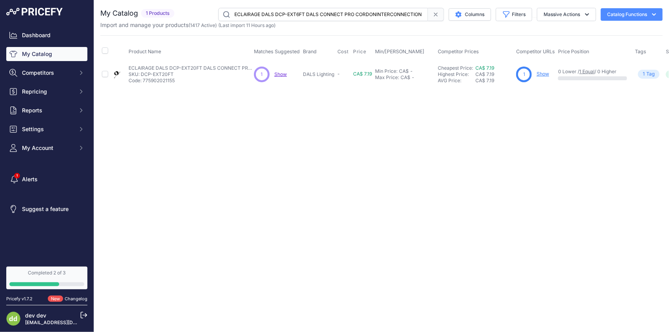
scroll to position [0, 7]
click at [362, 18] on input "ECLAIRAGE DALS DCP-EXT6FT DALS CONNECT PRO CORDONINTERCONNECTION 6PI" at bounding box center [323, 14] width 210 height 13
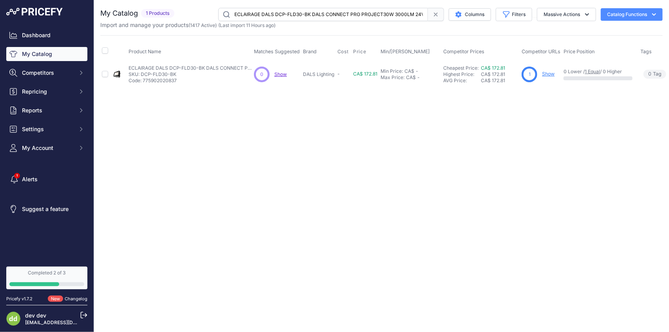
click at [326, 15] on input "ECLAIRAGE DALS DCP-FLD30-BK DALS CONNECT PRO PROJECT30W 3000LM 24V RGB/CCT" at bounding box center [323, 14] width 210 height 13
paste input "PTR36 DALS CONNECT PRO TRANSFORMATEUR ENFICHABLE 36W"
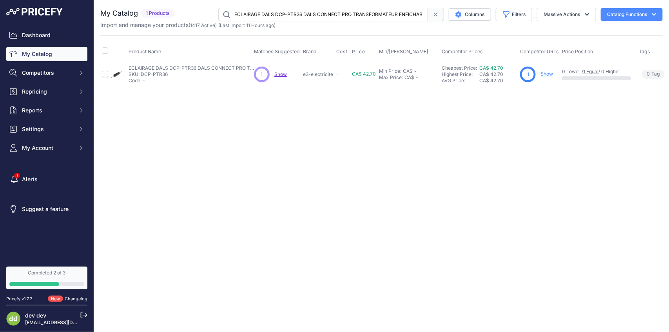
click at [357, 13] on input "ECLAIRAGE DALS DCP-PTR36 DALS CONNECT PRO TRANSFORMATEUR ENFICHABLE 36W" at bounding box center [323, 14] width 210 height 13
paste input "RK10 DALS CONNECT PRO [PERSON_NAME] 10PO 24V RGB/CCT"
click at [343, 18] on input "ECLAIRAGE DALS DCP-RK10 DALS CONNECT PRO [PERSON_NAME] 10PO 24V RGB/CCT" at bounding box center [323, 14] width 210 height 13
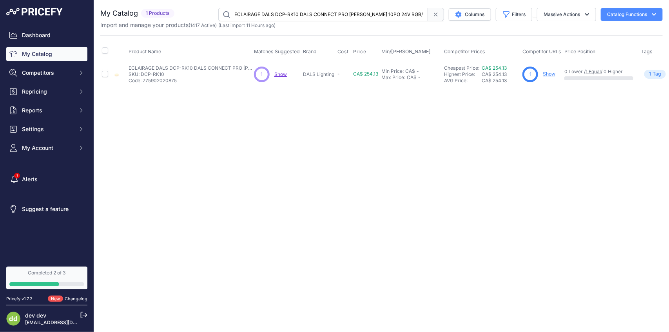
click at [343, 18] on input "ECLAIRAGE DALS DCP-RK10 DALS CONNECT PRO [PERSON_NAME] 10PO 24V RGB/CCT" at bounding box center [323, 14] width 210 height 13
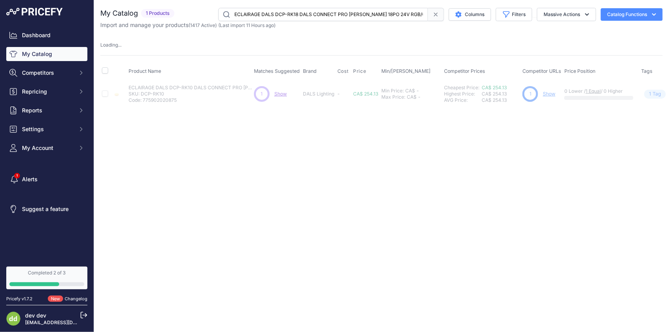
click at [345, 14] on input "ECLAIRAGE DALS DCP-RK18 DALS CONNECT PRO [PERSON_NAME] 18PO 24V RGB/CCT" at bounding box center [323, 14] width 210 height 13
paste input "SPT6-BK DALS CONNECT PRO PROJECT6PO 540LM"
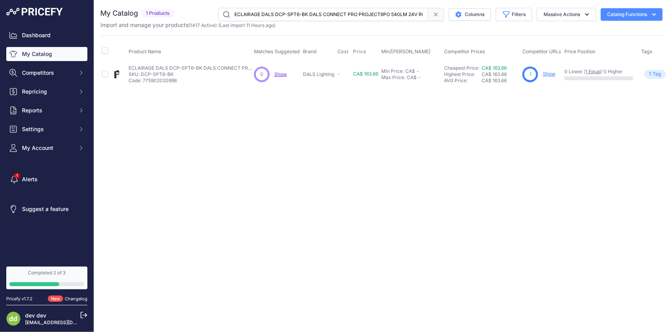
click at [315, 13] on input "ECLAIRAGE DALS DCP-SPT6-BK DALS CONNECT PRO PROJECT6PO 540LM 24V RGB/CCT" at bounding box center [323, 14] width 210 height 13
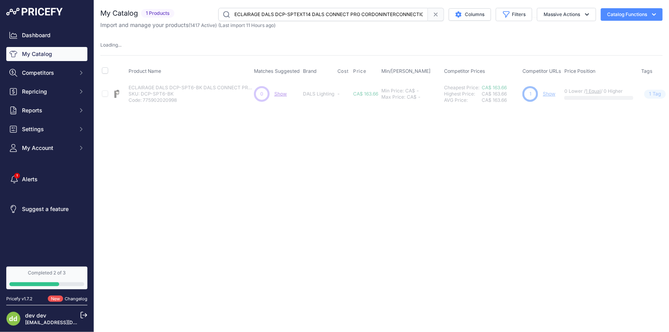
click at [310, 14] on input "ECLAIRAGE DALS DCP-SPTEXT14 DALS CONNECT PRO CORDONINTERCONNECTION 14PO" at bounding box center [323, 14] width 210 height 13
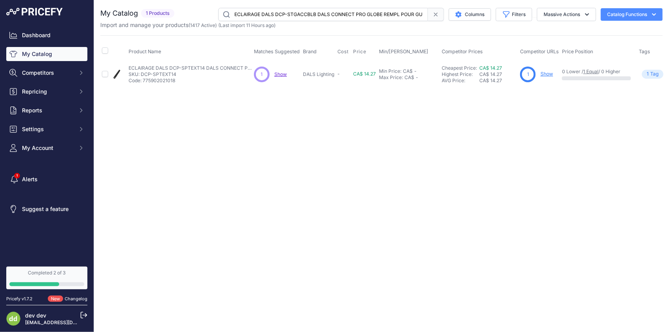
scroll to position [0, 18]
click at [323, 11] on input "ECLAIRAGE DALS DCP-STGACCBLB DALS CONNECT PRO GLOBE REMPL POUR GUIRLANDE" at bounding box center [323, 14] width 210 height 13
click at [312, 13] on input "ECLAIRAGE DALS DCP-STGACCBLB DALS CONNECT PRO GLOBE REMPL POUR GUIRLANDE" at bounding box center [323, 14] width 210 height 13
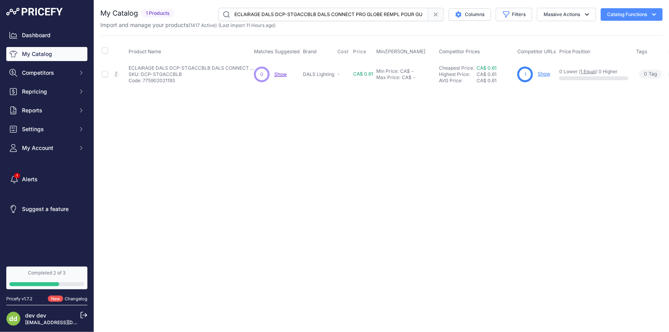
click at [312, 13] on input "ECLAIRAGE DALS DCP-STGACCBLB DALS CONNECT PRO GLOBE REMPL POUR GUIRLANDE" at bounding box center [323, 14] width 210 height 13
paste input "PCB DALS CONNECT PRO PCB"
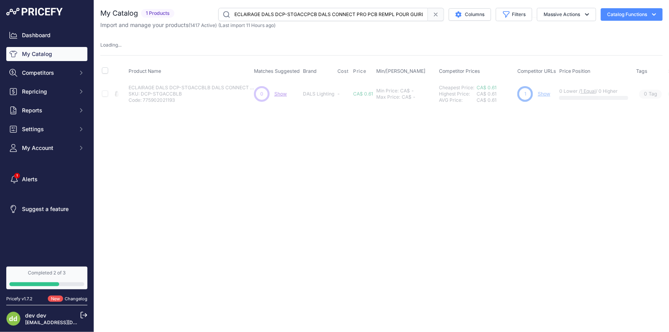
click at [332, 11] on input "ECLAIRAGE DALS DCP-STGACCPCB DALS CONNECT PRO PCB REMPL POUR GUIRLANDE" at bounding box center [323, 14] width 210 height 13
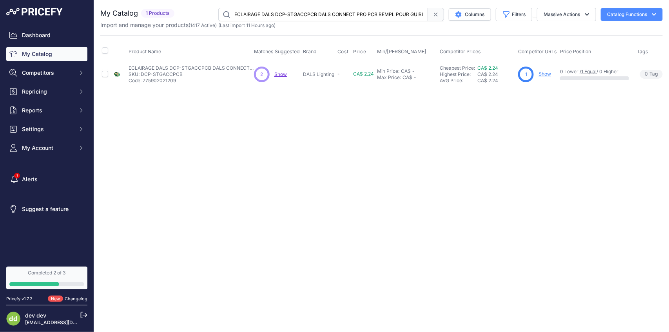
click at [346, 13] on input "ECLAIRAGE DALS DCP-STGACCPCB DALS CONNECT PRO PCB REMPL POUR GUIRLANDE" at bounding box center [323, 14] width 210 height 13
paste input "K20-BK DALS CONNECT PRO [PERSON_NAME] SENTIER 20PO 24V RGB/CCT"
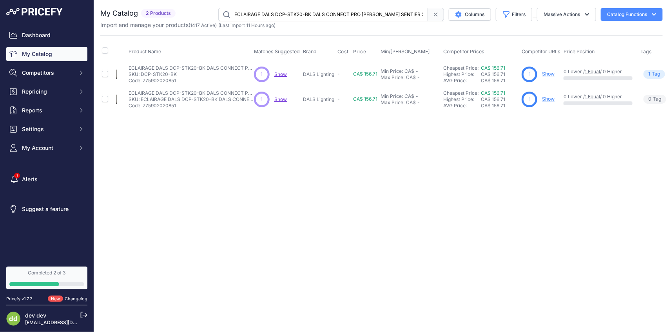
click at [312, 16] on input "ECLAIRAGE DALS DCP-STK20-BK DALS CONNECT PRO [PERSON_NAME] SENTIER 20PO 24V RGB…" at bounding box center [323, 14] width 210 height 13
click at [342, 14] on input "ECLAIRAGE DALS DCP-STK20-BK DALS CONNECT PRO [PERSON_NAME] SENTIER 20PO 24V RGB…" at bounding box center [323, 14] width 210 height 13
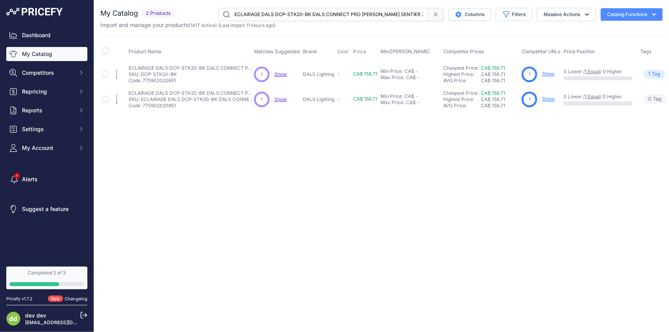
click at [342, 14] on input "ECLAIRAGE DALS DCP-STK20-BK DALS CONNECT PRO [PERSON_NAME] SENTIER 20PO 24V RGB…" at bounding box center [323, 14] width 210 height 13
paste input "TR200-BK DALS CONNECT PRO TRANSFORMATEUR 120/24V 2X100W"
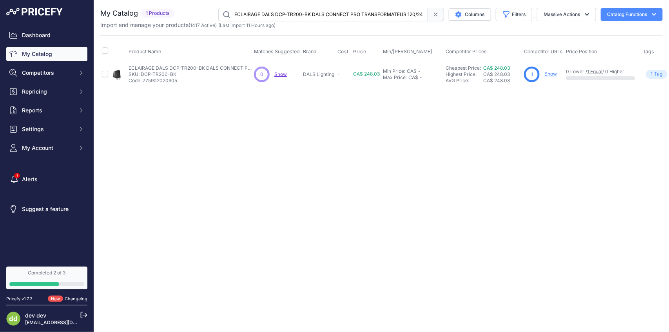
click at [351, 16] on input "ECLAIRAGE DALS DCP-TR200-BK DALS CONNECT PRO TRANSFORMATEUR 120/24V 2X100W" at bounding box center [323, 14] width 210 height 13
click at [368, 16] on input "ECLAIRAGE DALS DCP-TR200-BK DALS CONNECT PRO TRANSFORMATEUR 120/24V 2X100W" at bounding box center [323, 14] width 210 height 13
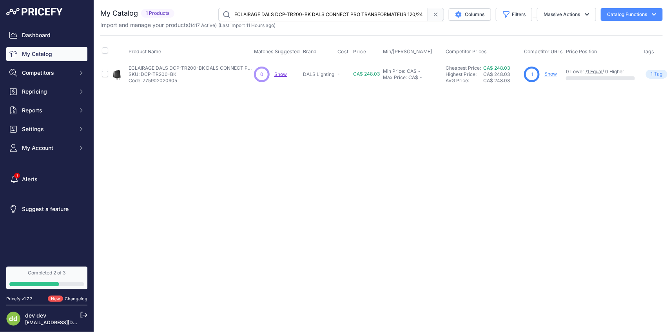
click at [368, 16] on input "ECLAIRAGE DALS DCP-TR200-BK DALS CONNECT PRO TRANSFORMATEUR 120/24V 2X100W" at bounding box center [323, 14] width 210 height 13
paste input "60-BK DALS CONNECT PRO TRANSFORMATEUR 120/24V 6"
click at [318, 12] on input "ECLAIRAGE DALS DCP-TR60-BK DALS CONNECT PRO TRANSFORMATEUR 120/24V 60W" at bounding box center [323, 14] width 210 height 13
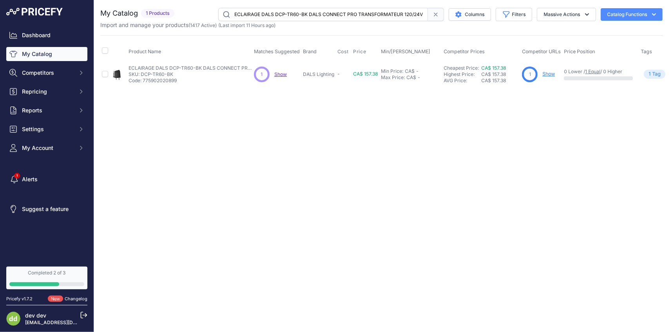
click at [318, 12] on input "ECLAIRAGE DALS DCP-TR60-BK DALS CONNECT PRO TRANSFORMATEUR 120/24V 60W" at bounding box center [323, 14] width 210 height 13
paste input "FGM2-CC-WH ENCASTRE ORIENT 2PO DEL6W 500LM 5CCT 120V BLANC"
click at [347, 18] on input "ECLAIRAGE DALS FGM2-CC-WH ENCASTRE ORIENT 2PO DEL6W 500LM 5CCT 120V BLANC" at bounding box center [323, 14] width 210 height 13
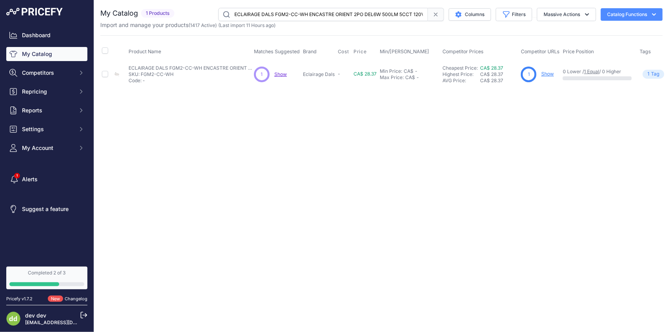
click at [347, 18] on input "ECLAIRAGE DALS FGM2-CC-WH ENCASTRE ORIENT 2PO DEL6W 500LM 5CCT 120V BLANC" at bounding box center [323, 14] width 210 height 13
paste input "4-CC-[PERSON_NAME] ENC ORIENT 4PO DEL 9W 700 LM 5CCT 120V NOIR"
click at [341, 16] on input "ECLAIRAGE DALS FGM4-CC-[PERSON_NAME] ENC ORIENT 4PO DEL 9W 700 LM 5CCT 120V NOIR" at bounding box center [323, 14] width 210 height 13
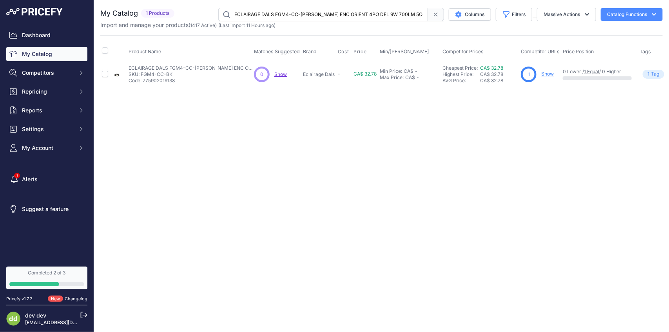
scroll to position [0, 16]
click at [362, 16] on input "ECLAIRAGE DALS FGM4-CC-[PERSON_NAME] ENC ORIENT 4PO DEL 9W 700LM 5CCT 120V NICK…" at bounding box center [323, 14] width 210 height 13
paste input "[PERSON_NAME] ENC ORIENT 4PO DEL 9W 700 LM 5CCT 120V BLANC"
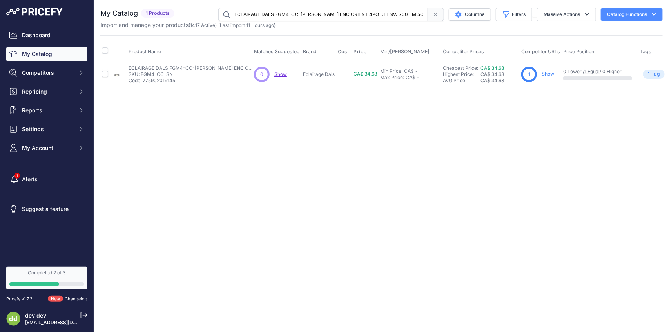
scroll to position [0, 18]
click at [333, 17] on input "ECLAIRAGE DALS FGM4-CC-[PERSON_NAME] ENC ORIENT 4PO DEL 9W 700 LM 5CCT 120V BLA…" at bounding box center [323, 14] width 210 height 13
paste input "6-CC-[PERSON_NAME] ENC ORIEN 6PO DEL 14W 1200"
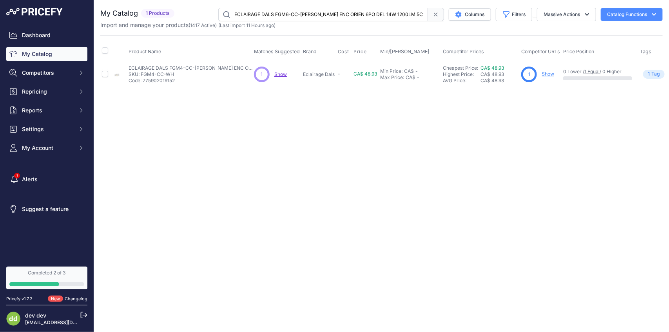
scroll to position [0, 18]
click at [310, 18] on input "ECLAIRAGE DALS FGM6-CC-[PERSON_NAME] ENC ORIEN 6PO DEL 14W 1200LM 5CCT 120V BLA…" at bounding box center [323, 14] width 210 height 13
paste input "MM12-CC-BK PLAFONNIER ROND 12PO 20W1800LM 120V 5CCT NOIR"
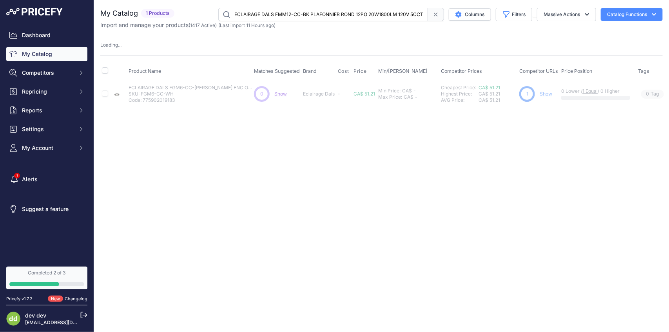
click at [326, 16] on input "ECLAIRAGE DALS FMM12-CC-BK PLAFONNIER ROND 12PO 20W1800LM 120V 5CCT NOIR" at bounding box center [323, 14] width 210 height 13
paste input "HLF09-3K-[PERSON_NAME] DEL 9PO 3W 120V 200LM 3K INTERCONNECTABLE"
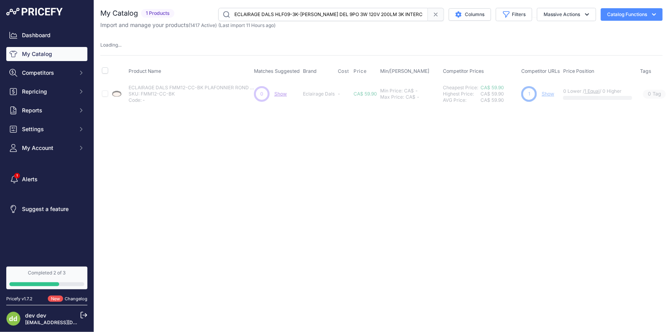
click at [330, 14] on input "ECLAIRAGE DALS HLF09-3K-[PERSON_NAME] DEL 9PO 3W 120V 200LM 3K INTERCONNECTABLE" at bounding box center [323, 14] width 210 height 13
paste input "12-3K-[PERSON_NAME] DEL 12PO 4W 120V 25"
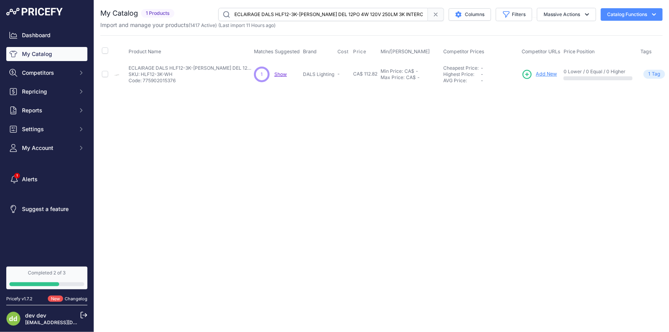
click at [346, 13] on input "ECLAIRAGE DALS HLF12-3K-[PERSON_NAME] DEL 12PO 4W 120V 250LM 3K INTERCONNECTABLE" at bounding box center [323, 14] width 210 height 13
paste input "8-3K-[PERSON_NAME] DEL 18PO 8W 120V 4"
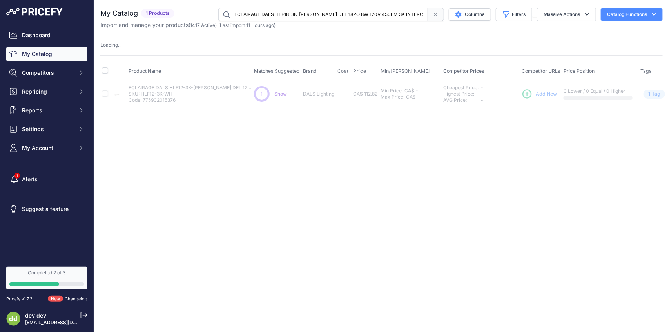
click at [389, 18] on input "ECLAIRAGE DALS HLF18-3K-[PERSON_NAME] DEL 18PO 8W 120V 450LM 3K INTERCONNECTABLE" at bounding box center [323, 14] width 210 height 13
paste input "24-3K-[PERSON_NAME] DEL 24PO 12W 120V 60"
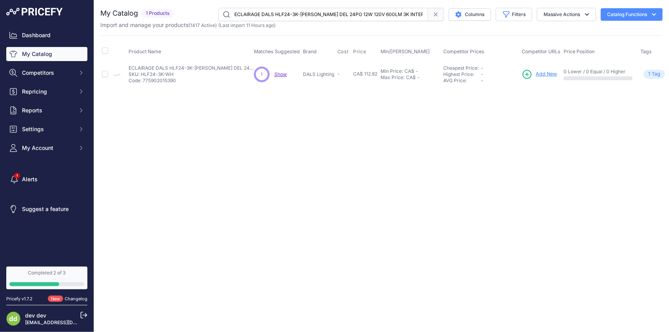
click at [316, 15] on input "ECLAIRAGE DALS HLF24-3K-[PERSON_NAME] DEL 24PO 12W 120V 600LM 3K INTERCONNECTAB…" at bounding box center [323, 14] width 210 height 13
click at [291, 14] on input "ECLAIRAGE DALS HLF30-3K-[PERSON_NAME] DEL 30PO 16W 120V 800LM 3K INTERCONNECTAB…" at bounding box center [323, 14] width 210 height 13
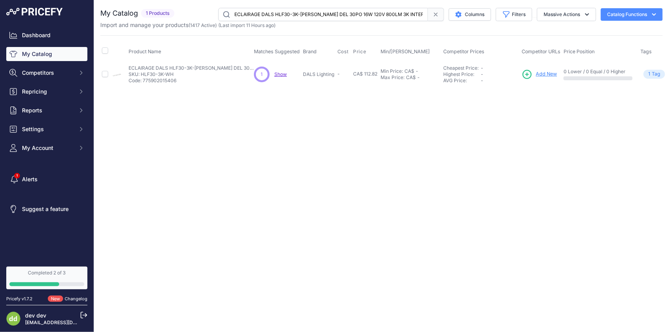
click at [291, 14] on input "ECLAIRAGE DALS HLF30-3K-[PERSON_NAME] DEL 30PO 16W 120V 800LM 3K INTERCONNECTAB…" at bounding box center [323, 14] width 210 height 13
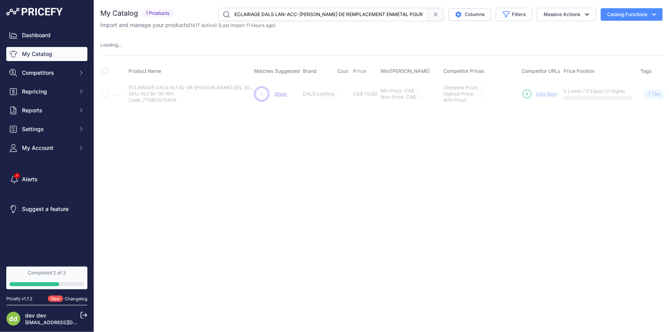
click at [305, 14] on input "ECLAIRAGE DALS LAN-ACC-[PERSON_NAME] DE REMPLACEMENT ENMETAL POUR PROJECTEUR" at bounding box center [323, 14] width 210 height 13
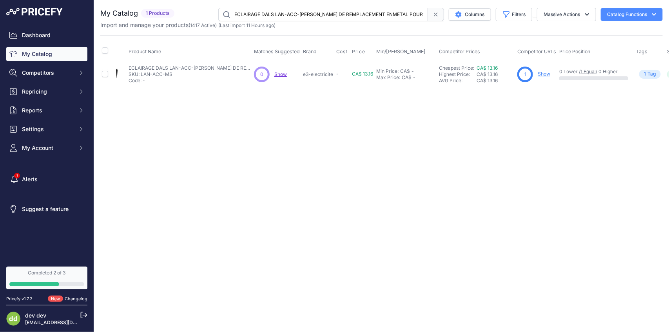
click at [333, 11] on input "ECLAIRAGE DALS LAN-ACC-[PERSON_NAME] DE REMPLACEMENT ENMETAL POUR PROJECTEUR" at bounding box center [323, 14] width 210 height 13
paste input "PS PIEU DE REMPLACEMENT ENPLASTIQUE LUM SENTIE"
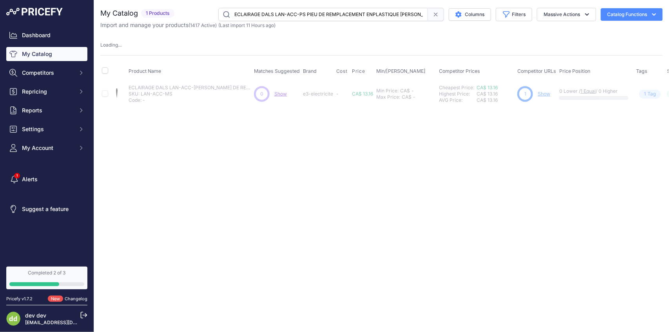
click at [330, 16] on input "ECLAIRAGE DALS LAN-ACC-PS PIEU DE REMPLACEMENT ENPLASTIQUE [PERSON_NAME] SENTIER" at bounding box center [323, 14] width 210 height 13
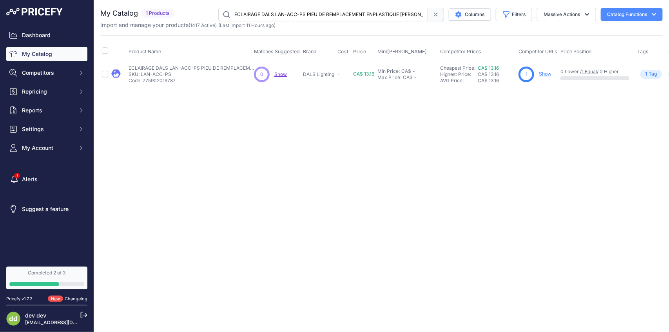
click at [333, 15] on input "ECLAIRAGE DALS LAN-ACC-PS PIEU DE REMPLACEMENT ENPLASTIQUE [PERSON_NAME] SENTIER" at bounding box center [323, 14] width 210 height 13
paste input "EDSTEP002D-[PERSON_NAME] DEL 3W 120V 3K 285LM VERTICA GRI"
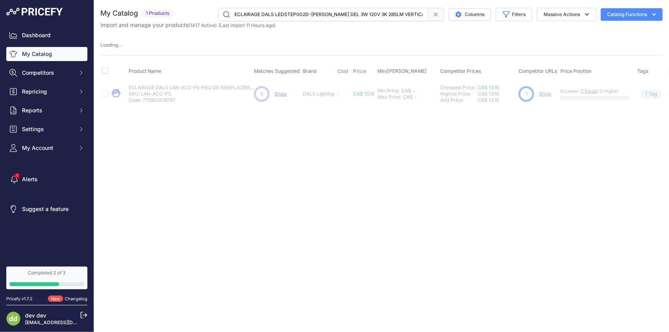
click at [367, 14] on input "ECLAIRAGE DALS LEDSTEP002D-[PERSON_NAME] DEL 3W 120V 3K 285LM VERTICA GRI" at bounding box center [323, 14] width 210 height 13
paste input "[PERSON_NAME] DEL 3W 120V 3K 285LM VERTIC [PERSON_NAME]"
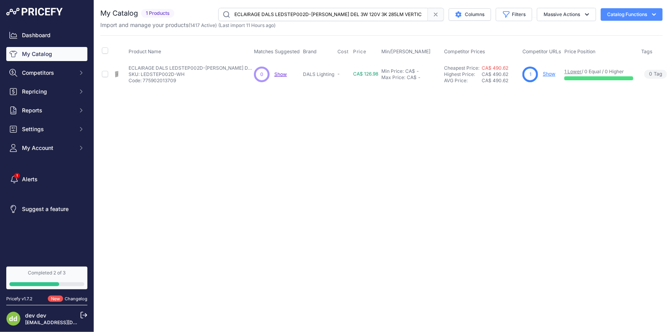
click at [312, 14] on input "ECLAIRAGE DALS LEDSTEP002D-[PERSON_NAME] DEL 3W 120V 3K 285LM VERTIC [PERSON_NA…" at bounding box center [323, 14] width 210 height 13
paste input "4D-CC-[PERSON_NAME] DEL 3W 50LM 120V 5CCT ROND NOIR"
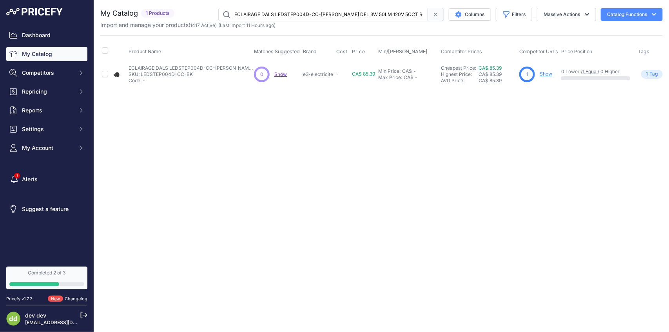
click at [353, 11] on input "ECLAIRAGE DALS LEDSTEP004D-CC-[PERSON_NAME] DEL 3W 50LM 120V 5CCT ROND NOIR" at bounding box center [323, 14] width 210 height 13
paste input "[PERSON_NAME] DEL 3W 50LM 120V 5CCT ROND BLANC"
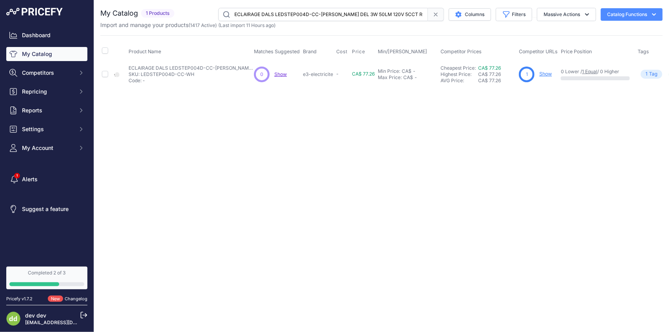
click at [350, 12] on input "ECLAIRAGE DALS LEDSTEP004D-CC-[PERSON_NAME] DEL 3W 50LM 120V 5CCT ROND BLANC" at bounding box center [323, 14] width 210 height 13
paste input "5D-CC-[PERSON_NAME] DEL 3W 90LM 120V 5CCT HORIZONTAL NOIR"
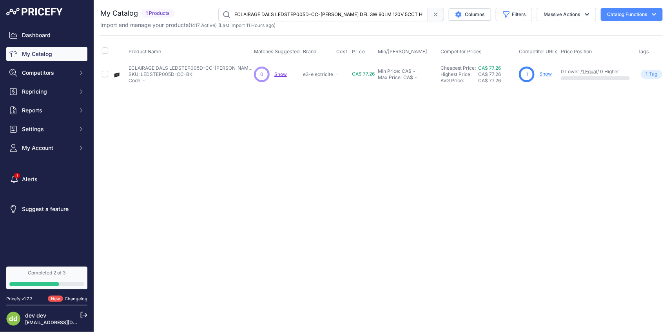
click at [315, 17] on input "ECLAIRAGE DALS LEDSTEP005D-CC-[PERSON_NAME] DEL 3W 90LM 120V 5CCT HORIZONTAL NO…" at bounding box center [323, 14] width 210 height 13
paste input "[PERSON_NAME] DEL 3W 90LM 120V 5CCT HORIZONTAL BLANC"
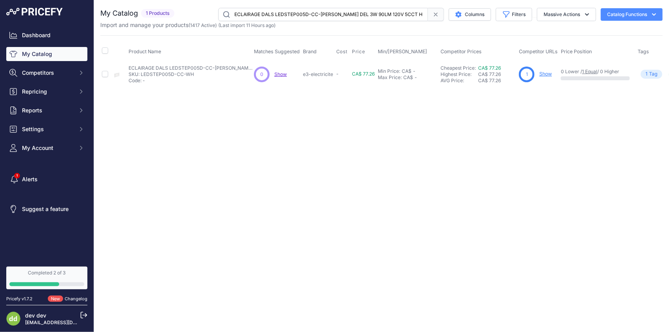
click at [304, 13] on input "ECLAIRAGE DALS LEDSTEP005D-CC-[PERSON_NAME] DEL 3W 90LM 120V 5CCT HORIZONTAL BL…" at bounding box center [323, 14] width 210 height 13
paste input "WALL001D-[PERSON_NAME] [PERSON_NAME] 7W 120V 3K 600LM FINI NOIR"
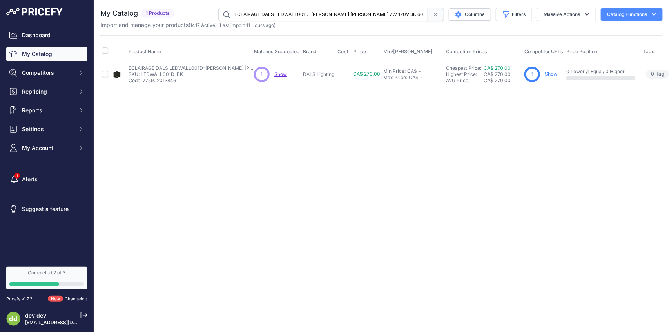
click at [319, 11] on input "ECLAIRAGE DALS LEDWALL001D-[PERSON_NAME] [PERSON_NAME] 7W 120V 3K 600LM FINI NO…" at bounding box center [323, 14] width 210 height 13
paste input "2D-[PERSON_NAME] MURALE COURB"
click at [304, 16] on input "ECLAIRAGE DALS LEDWALL002D-[PERSON_NAME] MURALE COURBEE 7W 120V 3K 600LM FINI N…" at bounding box center [323, 14] width 210 height 13
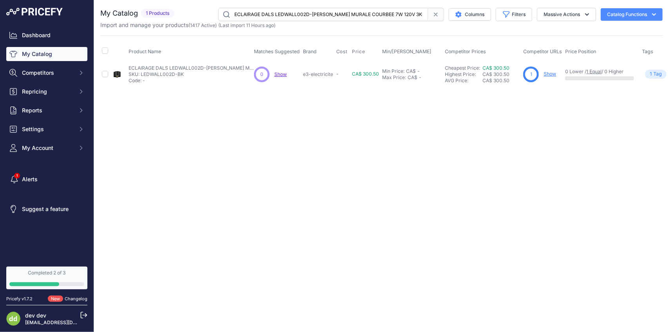
click at [304, 16] on input "ECLAIRAGE DALS LEDWALL002D-[PERSON_NAME] MURALE COURBEE 7W 120V 3K 600LM FINI N…" at bounding box center [323, 14] width 210 height 13
click at [319, 14] on input "ECLAIRAGE DALS LHS07-CC-[PERSON_NAME] [PERSON_NAME] DEL3W 12V 5CCT 200LM NOIR" at bounding box center [323, 14] width 210 height 13
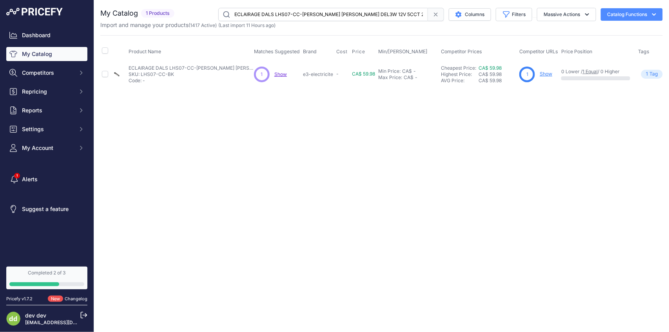
click at [316, 9] on input "ECLAIRAGE DALS LHS07-CC-[PERSON_NAME] [PERSON_NAME] DEL3W 12V 5CCT 200LM NOIR" at bounding box center [323, 14] width 210 height 13
paste input "NPD48-CC-V-[PERSON_NAME] SUSPENDU 4PI 40W 2805LM 5CCT 120/277/347V"
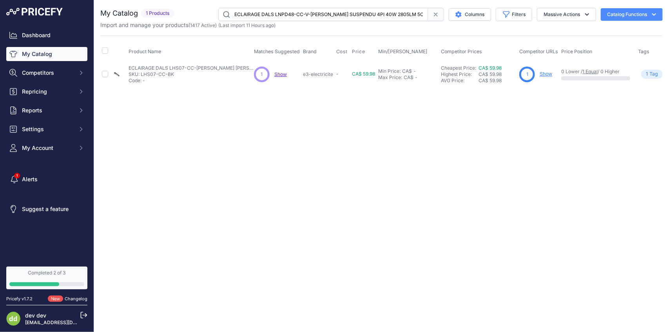
scroll to position [0, 19]
click at [306, 13] on input "ECLAIRAGE DALS LNPD48-CC-V-[PERSON_NAME] SUSPENDU 4PI 40W 2805LM 5CCT 120/277/3…" at bounding box center [323, 14] width 210 height 13
paste input "PL26-CC-[PERSON_NAME] SENTIER 13W 800LM 5CCT 12V 26PO/TETE LANTERN"
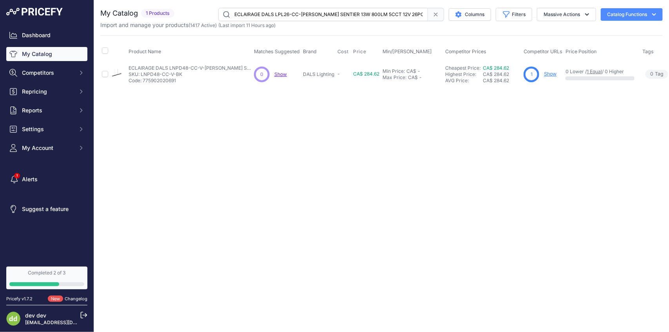
scroll to position [0, 18]
click at [299, 16] on input "ECLAIRAGE DALS LPL26-CC-[PERSON_NAME] SENTIER 13W 800LM 5CCT 12V 26PO/TETE LANT…" at bounding box center [323, 14] width 210 height 13
paste input "P20-CC-[PERSON_NAME] SENTIER 8W 360LM 5CCT 12V 20PO/TETE RONDE"
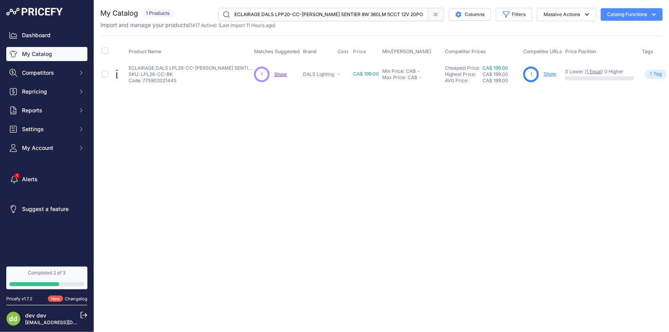
scroll to position [0, 11]
click at [330, 13] on input "ECLAIRAGE DALS LPP20-CC-[PERSON_NAME] SENTIER 8W 360LM 5CCT 12V 20PO/TETE RONDE" at bounding box center [323, 14] width 210 height 13
paste input "RB20-CC-[PERSON_NAME] SENTIER 12W 600LM 5CCT 12V 20PO/RECTANGULAIR"
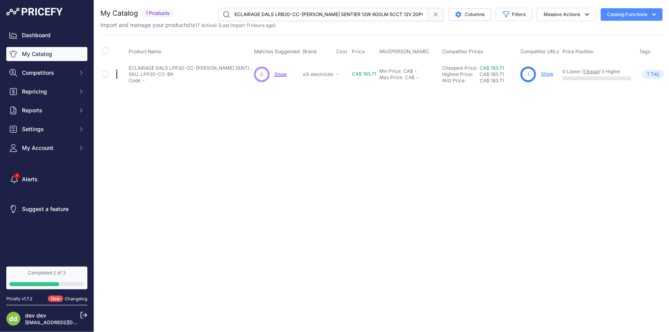
scroll to position [0, 19]
click at [335, 12] on input "ECLAIRAGE DALS LRB20-CC-[PERSON_NAME] SENTIER 12W 600LM 5CCT 12V 20PO/RECTANGUL…" at bounding box center [323, 14] width 210 height 13
paste input "30-CC-[PERSON_NAME] SENTIER 13W 700LM 5CCT 12V 3"
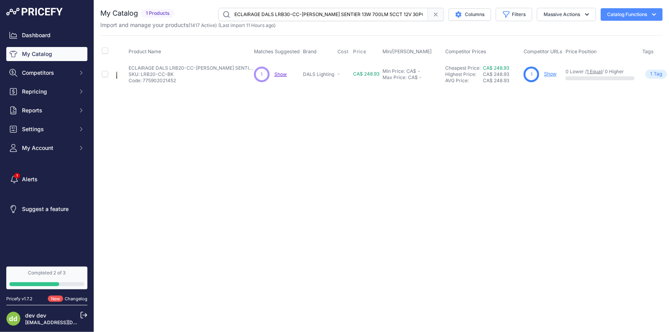
scroll to position [0, 19]
click at [323, 12] on input "ECLAIRAGE DALS LRB30-CC-[PERSON_NAME] SENTIER 13W 700LM 5CCT 12V 30PO/RECTANGUL…" at bounding box center [323, 14] width 210 height 13
paste input "SP-EXT04 TIGE EXTENSION DE 4 POUCES POUR PROJECTEU"
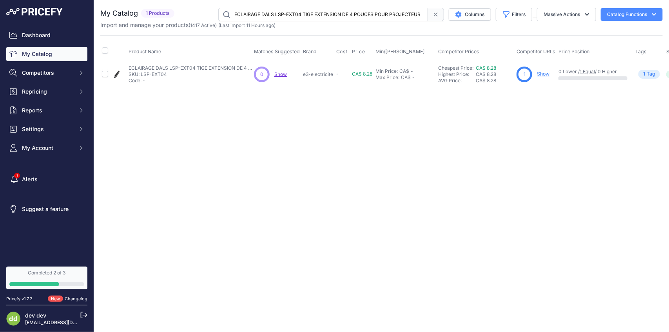
click at [320, 11] on input "ECLAIRAGE DALS LSP-EXT04 TIGE EXTENSION DE 4 POUCES POUR PROJECTEUR" at bounding box center [323, 14] width 210 height 13
paste input "3-CCL-BK PROJECTEUR 10W 500LM 5CCT 12V 3PO NOIR/LENTILLE"
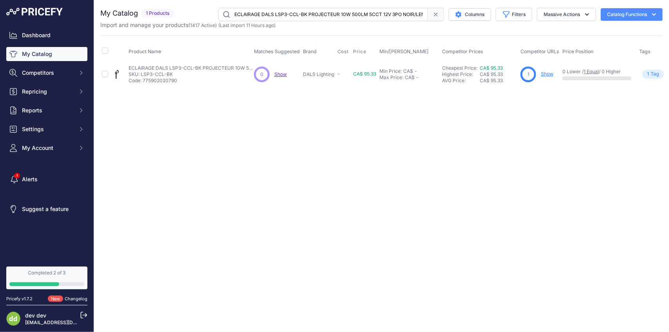
click at [351, 9] on input "ECLAIRAGE DALS LSP3-CCL-BK PROJECTEUR 10W 500LM 5CCT 12V 3PO NOIR/LENTILLE" at bounding box center [323, 14] width 210 height 13
paste input "4-CC-BK PROJECTEUR 20W 1000LM 5CCT 4PO FINI NOIR"
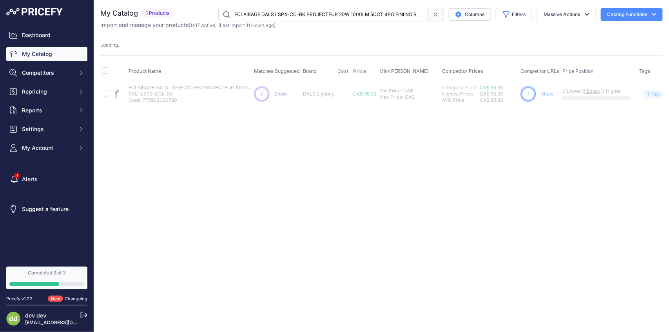
click at [363, 13] on input "ECLAIRAGE DALS LSP4-CC-BK PROJECTEUR 20W 1000LM 5CCT 4PO FINI NOIR" at bounding box center [323, 14] width 210 height 13
click at [317, 13] on input "ECLAIRAGE DALS LSP4-CCL-BK PROJECTEUR 20W 1000LM 5CCT 12V 4PO NOIR/LENTILLE" at bounding box center [323, 14] width 210 height 13
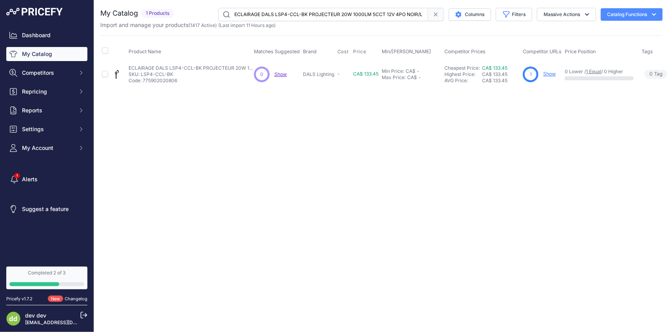
click at [317, 13] on input "ECLAIRAGE DALS LSP4-CCL-BK PROJECTEUR 20W 1000LM 5CCT 12V 4PO NOIR/LENTILLE" at bounding box center [323, 14] width 210 height 13
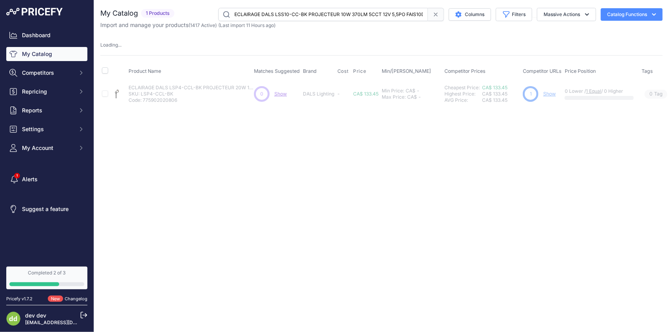
click at [330, 12] on input "ECLAIRAGE DALS LSS10-CC-BK PROJECTEUR 10W 370LM 5CCT 12V 5,5PO FAIS10D NOIR" at bounding box center [323, 14] width 210 height 13
paste input "TP07-CC-[PERSON_NAME] HORIZ DEL 4W 120V 5CCT 150LM BLANC DIM"
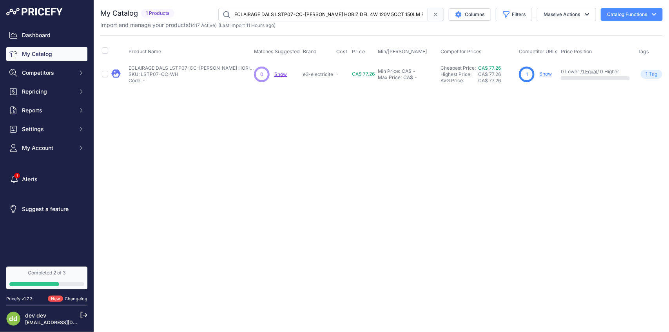
click at [308, 11] on input "ECLAIRAGE DALS LSTP07-CC-[PERSON_NAME] HORIZ DEL 4W 120V 5CCT 150LM BLANC DIM" at bounding box center [323, 14] width 210 height 13
paste input "TR-300-BK TRANSF 120V A 12/15VAC 300W MINUT/PC/NOIR"
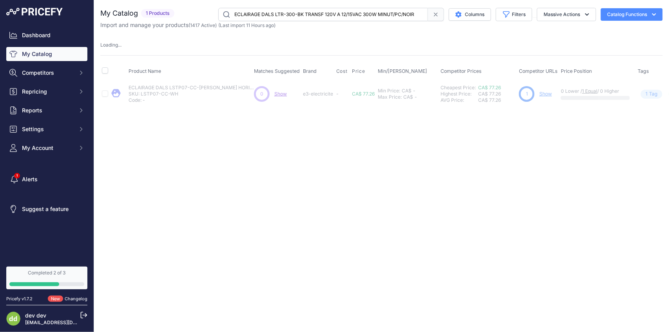
click at [283, 11] on input "ECLAIRAGE DALS LTR-300-BK TRANSF 120V A 12/15VAC 300W MINUT/PC/NOIR" at bounding box center [323, 14] width 210 height 13
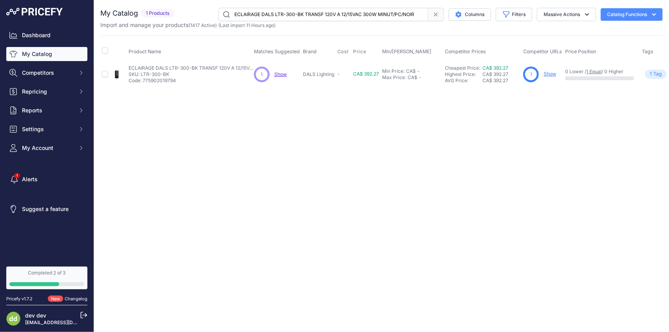
click at [286, 16] on input "ECLAIRAGE DALS LTR-300-BK TRANSF 120V A 12/15VAC 300W MINUT/PC/NOIR" at bounding box center [323, 14] width 210 height 13
paste input "P-60-BK TRANSF 120V A 12/15VAC 60W MINUT/PC/ NOIR/ENFICH"
click at [303, 13] on input "ECLAIRAGE DALS LTRP-60-BK TRANSF 120V A 12/15VAC 60W MINUT/PC/ NOIR/ENFICH" at bounding box center [323, 14] width 210 height 13
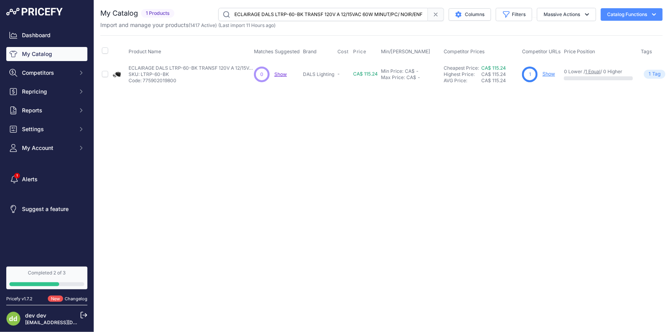
click at [303, 13] on input "ECLAIRAGE DALS LTRP-60-BK TRANSF 120V A 12/15VAC 60W MINUT/PC/ NOIR/ENFICH" at bounding box center [323, 14] width 210 height 13
click at [336, 10] on input "ECLAIRAGE DALS LWJ08-CC-[PERSON_NAME] MURAL DEL 8PO 10W 5CCT 120V NOIR" at bounding box center [323, 14] width 210 height 13
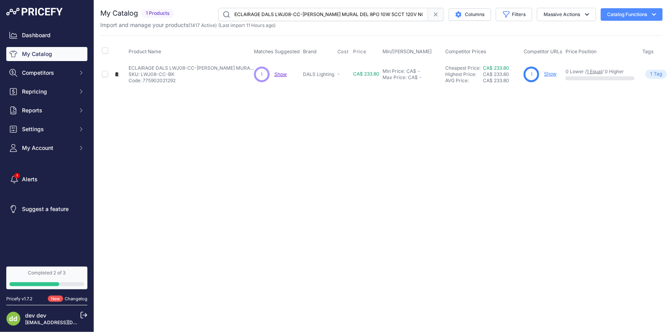
paste input "16-CC-BK APPLIQUE MURALE 17PO 20W"
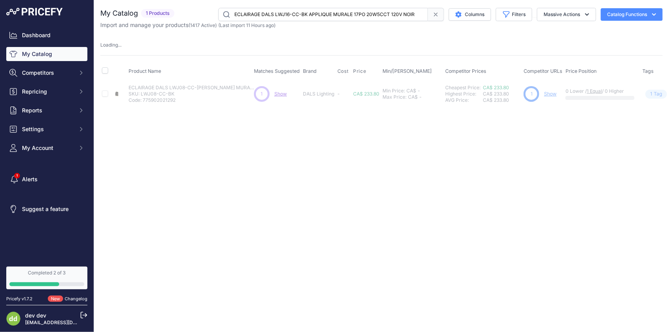
click at [317, 16] on input "ECLAIRAGE DALS LWJ16-CC-BK APPLIQUE MURALE 17PO 20W5CCT 120V NOIR" at bounding box center [323, 14] width 210 height 13
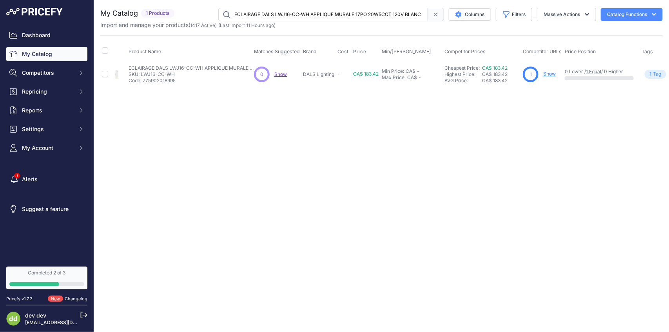
click at [301, 10] on input "ECLAIRAGE DALS LWJ16-CC-WH APPLIQUE MURALE 17PO 20W5CCT 120V BLANC" at bounding box center [323, 14] width 210 height 13
click at [322, 17] on input "ECLAIRAGE DALS LWJ24-CC-[PERSON_NAME] MURAL DEL 24PO 45W 5CCT 120V NOIR" at bounding box center [323, 14] width 210 height 13
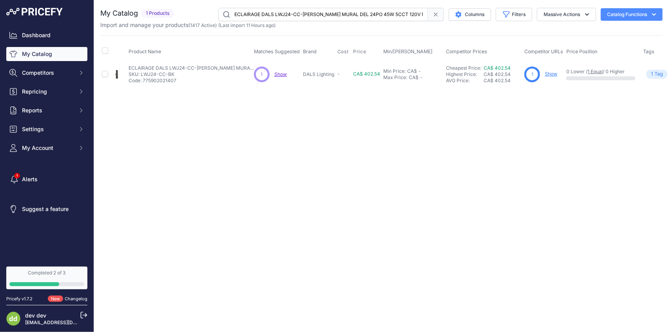
click at [322, 17] on input "ECLAIRAGE DALS LWJ24-CC-[PERSON_NAME] MURAL DEL 24PO 45W 5CCT 120V NOIR" at bounding box center [323, 14] width 210 height 13
click at [330, 8] on input "ECLAIRAGE DALS LWJ24-CC-[PERSON_NAME] MURAL DEL 24PO 45W 5CCT 120V NOIR" at bounding box center [323, 14] width 210 height 13
paste input "MFD03-CC-[PERSON_NAME] MULTI FONCTION 3PO DEL 8W 600LM 5CCT 120V"
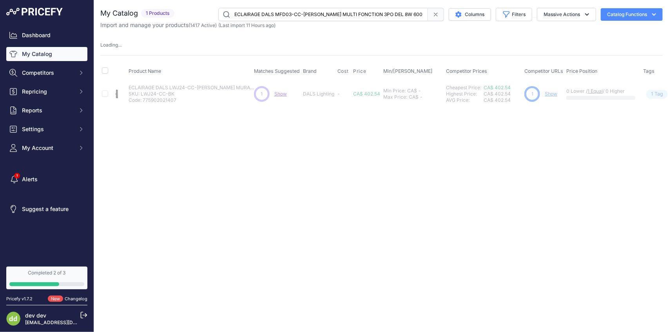
click at [321, 14] on input "ECLAIRAGE DALS MFD03-CC-[PERSON_NAME] MULTI FONCTION 3PO DEL 8W 600LM 5CCT 120V" at bounding box center [323, 14] width 210 height 13
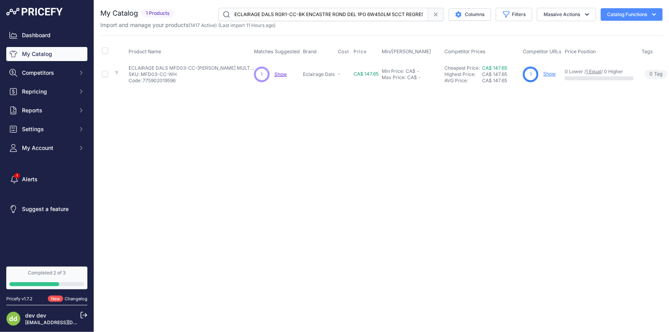
scroll to position [0, 13]
click at [334, 18] on input "ECLAIRAGE DALS RGR1-CC-BK ENCASTRE ROND DEL 1PO 6W450LM 5CCT REGRES NOIR" at bounding box center [323, 14] width 210 height 13
paste input "2-CC-[PERSON_NAME] ENC ROND DEL 2PO 8W600LM 5CCT BLANC"
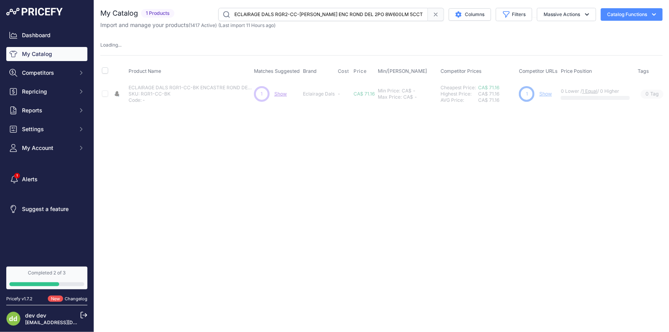
click at [324, 14] on input "ECLAIRAGE DALS RGR2-CC-[PERSON_NAME] ENC ROND DEL 2PO 8W600LM 5CCT BLANC" at bounding box center [323, 14] width 210 height 13
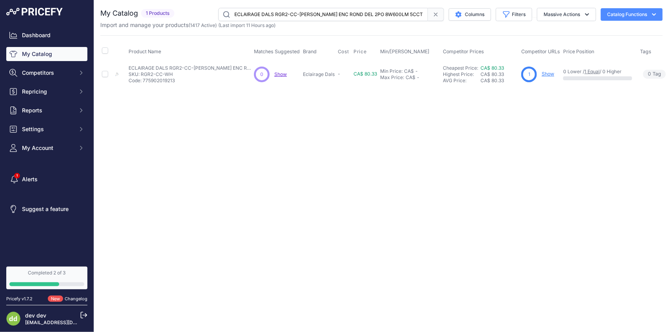
click at [324, 14] on input "ECLAIRAGE DALS RGR2-CC-[PERSON_NAME] ENC ROND DEL 2PO 8W600LM 5CCT BLANC" at bounding box center [323, 14] width 210 height 13
click at [308, 13] on input "ECLAIRAGE DALS RGR4-CC-[PERSON_NAME] ENC ROND DEL 4PO 14W990LM 5CCT BLANC" at bounding box center [323, 14] width 210 height 13
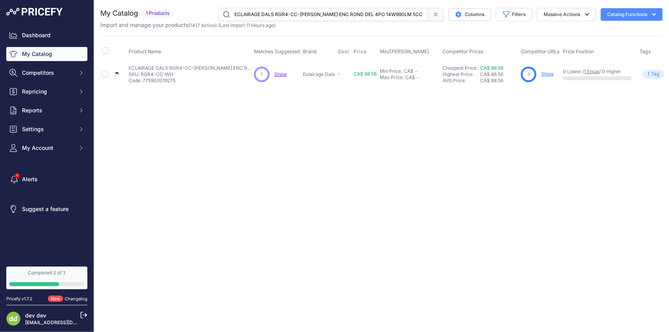
click at [308, 13] on input "ECLAIRAGE DALS RGR4-CC-[PERSON_NAME] ENC ROND DEL 4PO 14W990LM 5CCT BLANC" at bounding box center [323, 14] width 210 height 13
paste input "WS48-CC-[PERSON_NAME] MIDNIGHT 48PO 14W900LM 120V 5CCT NOIR"
click at [341, 18] on input "ECLAIRAGE DALS RWS48-CC-[PERSON_NAME] MIDNIGHT 48PO 14W900LM 120V 5CCT NOIR" at bounding box center [323, 14] width 210 height 13
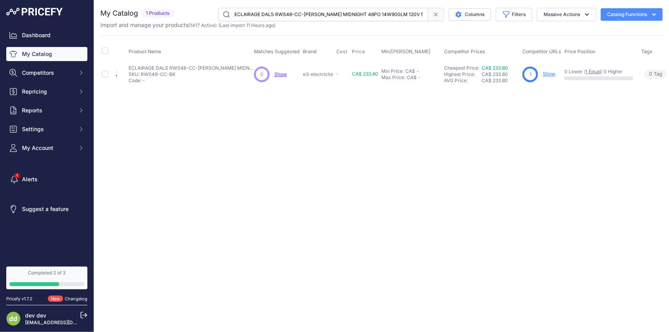
click at [341, 18] on input "ECLAIRAGE DALS RWS48-CC-[PERSON_NAME] MIDNIGHT 48PO 14W900LM 120V 5CCT NOIR" at bounding box center [323, 14] width 210 height 13
paste input "SPD72-3K-[PERSON_NAME] SUSPENDU PROFIL MINCE 72PO 55W 3K 120/277V"
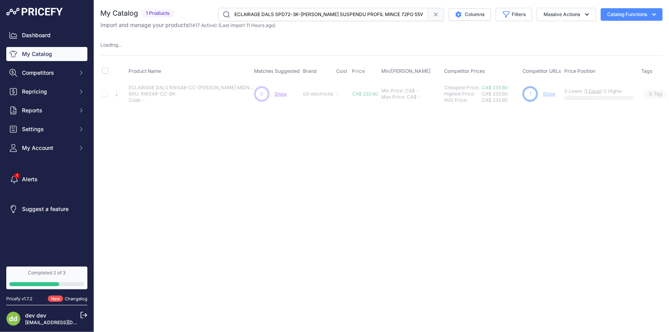
click at [310, 11] on input "ECLAIRAGE DALS SPD72-3K-[PERSON_NAME] SUSPENDU PROFIL MINCE 72PO 55W 3K 120/277V" at bounding box center [323, 14] width 210 height 13
paste input "QS06-CC-[PERSON_NAME] CARRE MINCE 6PO 8.5W 550LM 120V 5CCT NOIR"
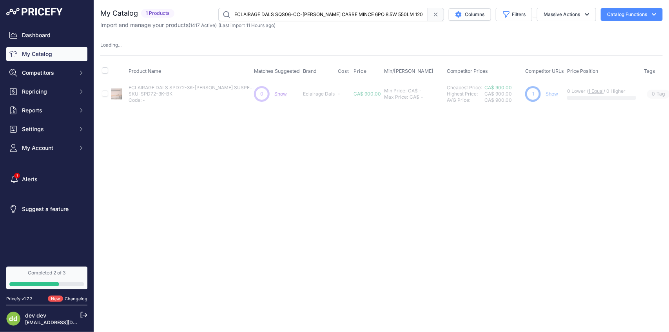
click at [326, 19] on input "ECLAIRAGE DALS SQS06-CC-[PERSON_NAME] CARRE MINCE 6PO 8.5W 550LM 120V 5CCT NOIR" at bounding box center [323, 14] width 210 height 13
paste input "10-CC-[PERSON_NAME] CARRE MINCE 10PO13W 80"
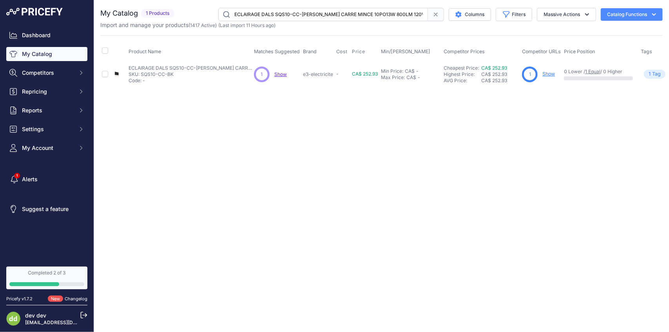
click at [323, 20] on input "ECLAIRAGE DALS SQS10-CC-[PERSON_NAME] CARRE MINCE 10PO13W 800LM 120V 5CCT NOIR" at bounding box center [323, 14] width 210 height 13
click at [332, 14] on input "ECLAIRAGE DALS SQS10-CC-[PERSON_NAME] CARRE MINCE 10PO13W 800LM 120V5CCT BLANC" at bounding box center [323, 14] width 210 height 13
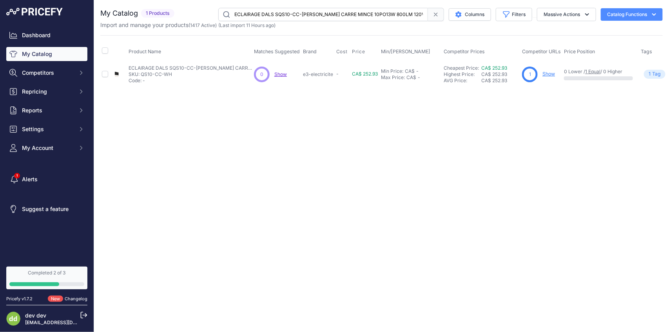
click at [332, 14] on input "ECLAIRAGE DALS SQS10-CC-[PERSON_NAME] CARRE MINCE 10PO13W 800LM 120V5CCT BLANC" at bounding box center [323, 14] width 210 height 13
paste input "TP-CC-[PERSON_NAME] DEL 3W 190LM 120V 5CCT HORIZONTAL NOIR"
click at [330, 10] on input "ECLAIRAGE DALS SQSTP-CC-[PERSON_NAME] DEL 3W 190LM 120V 5CCT HORIZONTAL NOIR" at bounding box center [323, 14] width 210 height 13
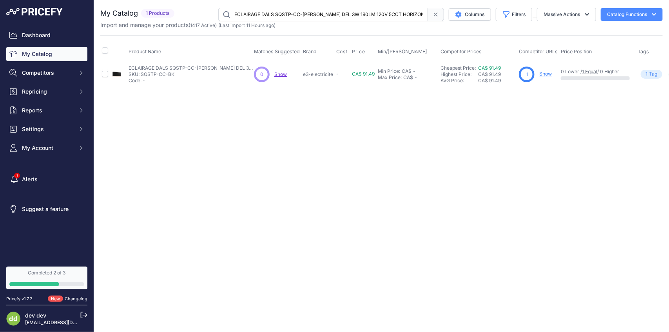
click at [329, 11] on input "ECLAIRAGE DALS SQSTP-CC-[PERSON_NAME] DEL 3W 190LM 120V 5CCT HORIZONTAL NOIR" at bounding box center [323, 14] width 210 height 13
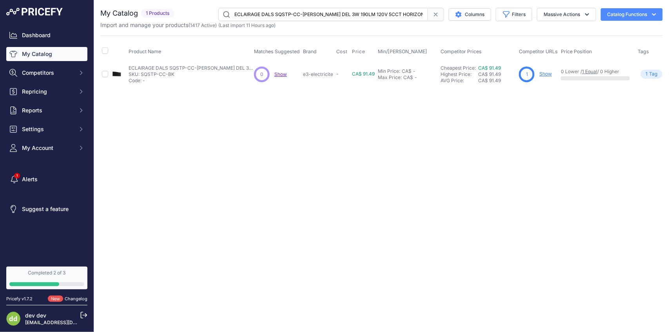
paste input "[PERSON_NAME] DEL 3W 190LM 120V5CCT HORIZONTAL BLANC"
click at [341, 5] on div "You are not connected to the internet. My Catalog" at bounding box center [381, 47] width 562 height 95
click at [336, 11] on input "ECLAIRAGE DALS SQSTP-CC-[PERSON_NAME] DEL 3W 190LM 120V5CCT HORIZONTAL BLANC" at bounding box center [323, 14] width 210 height 13
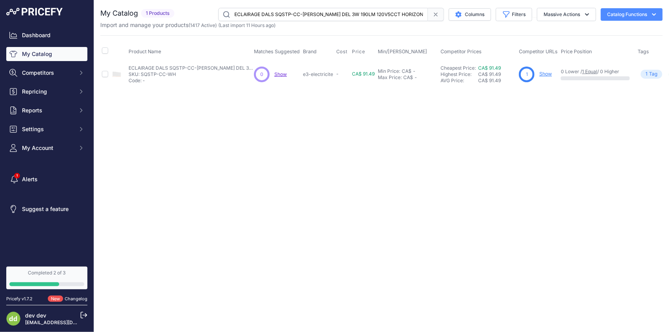
click at [336, 11] on input "ECLAIRAGE DALS SQSTP-CC-[PERSON_NAME] DEL 3W 190LM 120V5CCT HORIZONTAL BLANC" at bounding box center [323, 14] width 210 height 13
paste input "TK21-3K-[PERSON_NAME] MURALE 21PO 7W 400LM120V 90CRI 3K NOIR"
click at [325, 11] on input "ECLAIRAGE DALS STK21-3K-[PERSON_NAME] MURALE 21PO 7W 400LM120V 90CRI 3K NOIR" at bounding box center [323, 14] width 210 height 13
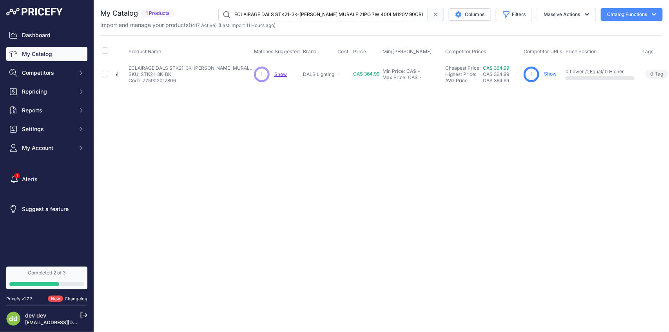
paste input "WIVLED-EXT10 CORDON EXTENSION 10POPR BRANCHER ENTRE 2 SWIV"
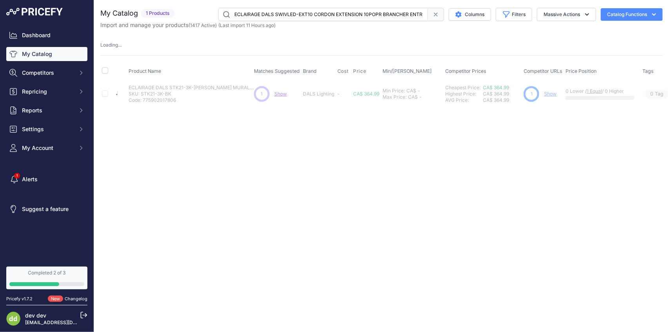
click at [329, 16] on input "ECLAIRAGE DALS SWIVLED-EXT10 CORDON EXTENSION 10POPR BRANCHER ENTRE 2 SWIV" at bounding box center [323, 14] width 210 height 13
click at [341, 14] on input "ECLAIRAGE DALS SWIVLED-EXT36 CORDON EXTENSION 36POSWIVLED/SWIVLEDHP" at bounding box center [323, 14] width 210 height 13
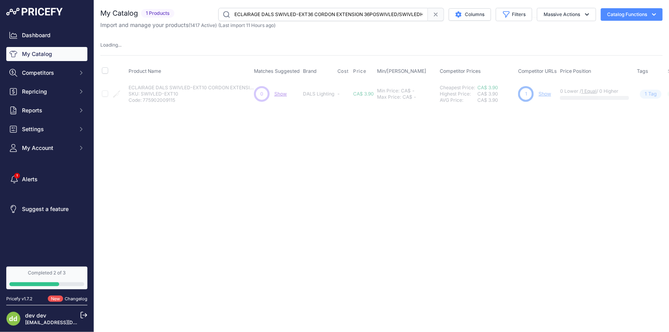
click at [341, 14] on input "ECLAIRAGE DALS SWIVLED-EXT36 CORDON EXTENSION 36POSWIVLED/SWIVLEDHP" at bounding box center [323, 14] width 210 height 13
paste
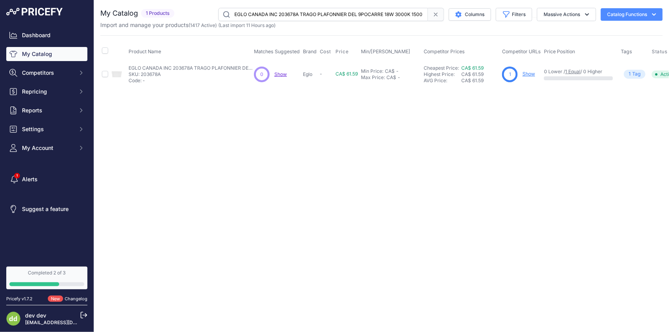
click at [336, 13] on input "EGLO CANADA INC 203678A TRAGO PLAFONNIER DEL 9POCARRE 18W 3000K 1500LM" at bounding box center [323, 14] width 210 height 13
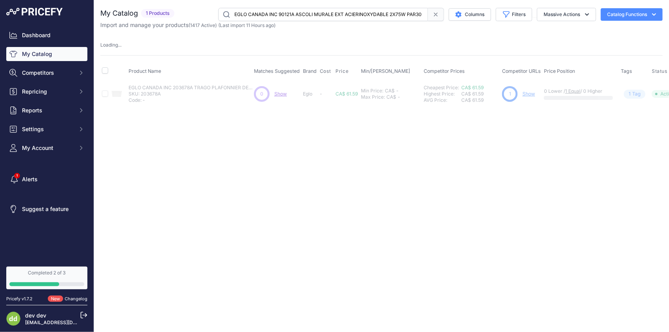
click at [307, 14] on input "EGLO CANADA INC 90121A ASCOLI MURALE EXT ACIERINOXYDABLE 2X75W PAR30" at bounding box center [323, 14] width 210 height 13
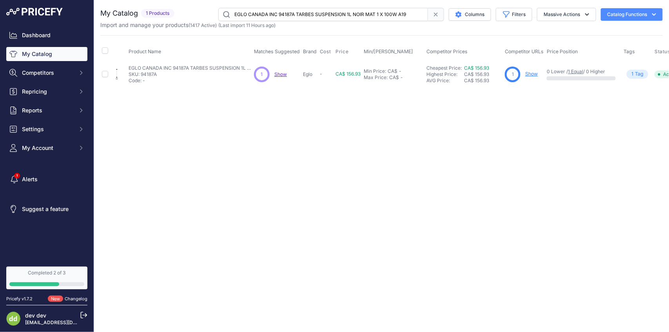
click at [320, 16] on input "EGLO CANADA INC 94187A TARBES SUSPENSION 1L NOIR MAT 1 X 100W A19" at bounding box center [323, 14] width 210 height 13
click at [269, 13] on input "EGLO CANADA INC 94188A TARBES SUSPENSION 1L NOIR MAT 1 X 100W A19" at bounding box center [323, 14] width 210 height 13
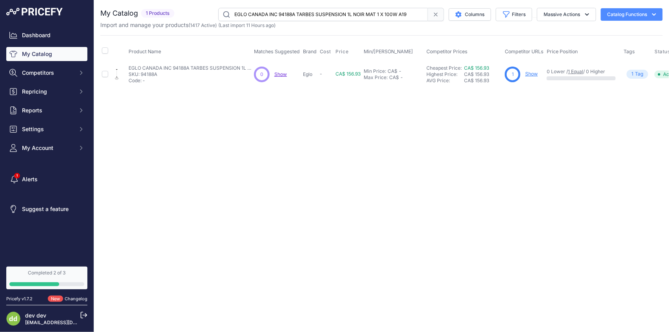
click at [269, 13] on input "EGLO CANADA INC 94188A TARBES SUSPENSION 1L NOIR MAT 1 X 100W A19" at bounding box center [323, 14] width 210 height 13
click at [315, 14] on input "EGLO CANADA INC 94713A GITA 2 MURALE DEL CHROME17.4W 1450LM 3000K" at bounding box center [323, 14] width 210 height 13
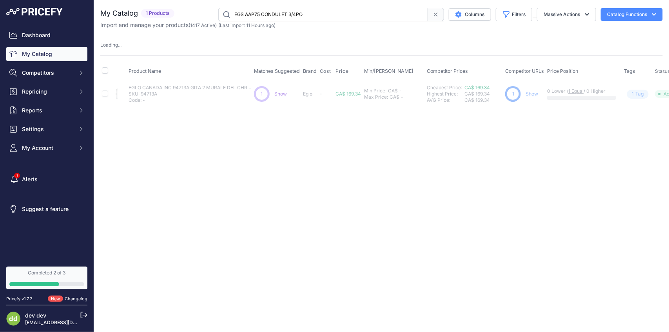
click at [294, 18] on input "EGS AAP75 CONDULET 3/4PO" at bounding box center [323, 14] width 210 height 13
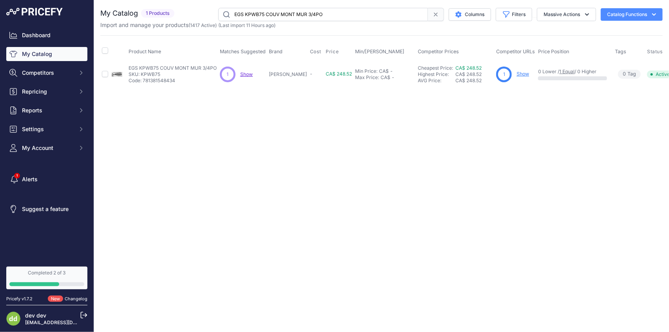
click at [333, 16] on input "EGS KPWB75 COUV MONT MUR 3/4PO" at bounding box center [323, 14] width 210 height 13
click at [333, 15] on input "EGS KPWB75 COUV MONT MUR 3/4PO" at bounding box center [323, 14] width 210 height 13
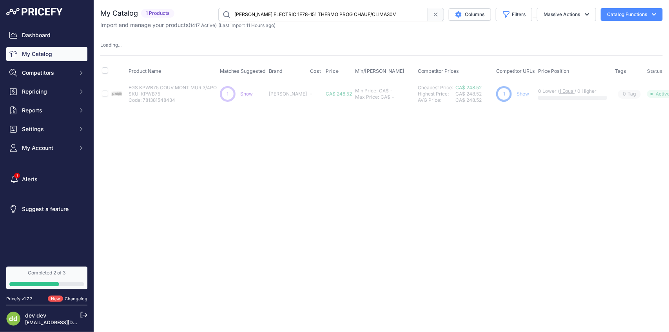
click at [316, 12] on input "[PERSON_NAME] ELECTRIC 1E78-151 THERMO PROG CHAUF/CLIMA30V" at bounding box center [323, 14] width 210 height 13
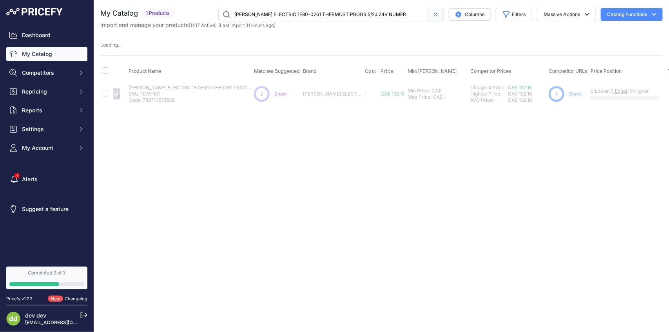
click at [257, 16] on input "[PERSON_NAME] ELECTRIC 1F80-0261 THERMOST PROGR 5/2J 24V NUMER" at bounding box center [323, 14] width 210 height 13
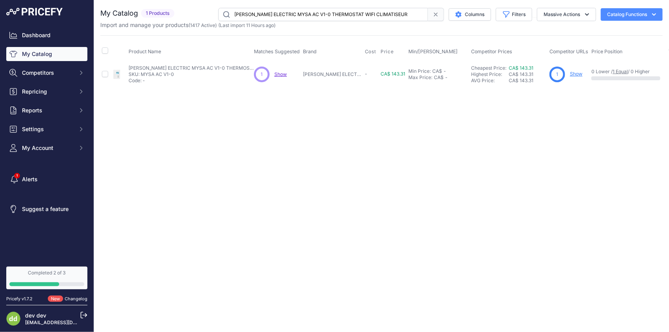
click at [307, 10] on input "[PERSON_NAME] ELECTRIC MYSA AC V1-0 THERMOSTAT WIFI CLIMATISEUR" at bounding box center [323, 14] width 210 height 13
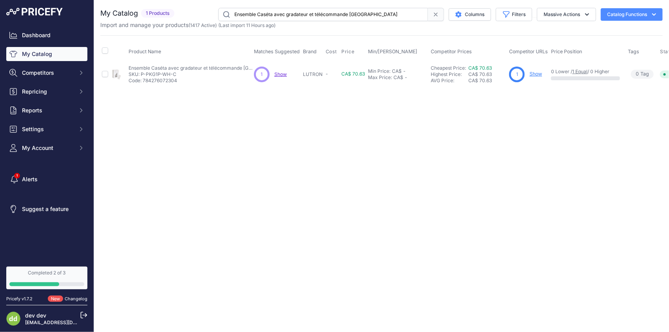
click at [330, 16] on input "Ensemble Caséta avec gradateur et télécommande [GEOGRAPHIC_DATA]" at bounding box center [323, 14] width 210 height 13
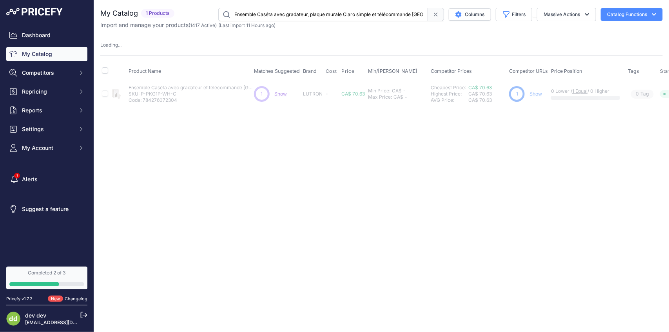
click at [321, 16] on input "Ensemble Caséta avec gradateur, plaque murale Claro simple et télécommande [GEO…" at bounding box center [323, 14] width 210 height 13
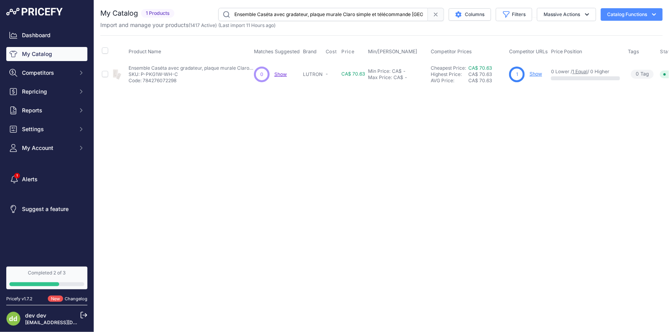
click at [321, 16] on input "Ensemble Caséta avec gradateur, plaque murale Claro simple et télécommande [GEO…" at bounding box center [323, 14] width 210 height 13
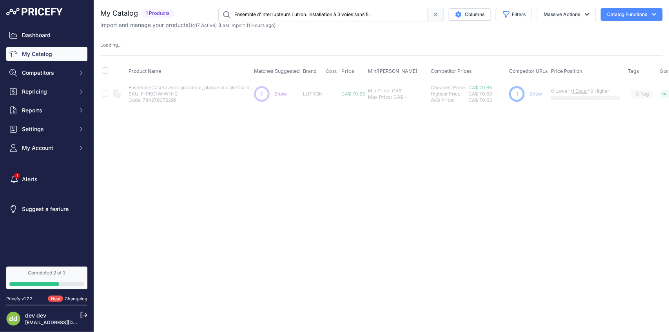
click at [316, 9] on input "Ensemble d'interrupteurs Lutron. Installation à 3 voies sans fil." at bounding box center [323, 14] width 210 height 13
click at [308, 13] on input "FLO Maison X3 50 A - Noir absolu - Installation fixe - J1772 - Borne de recharg…" at bounding box center [323, 14] width 210 height 13
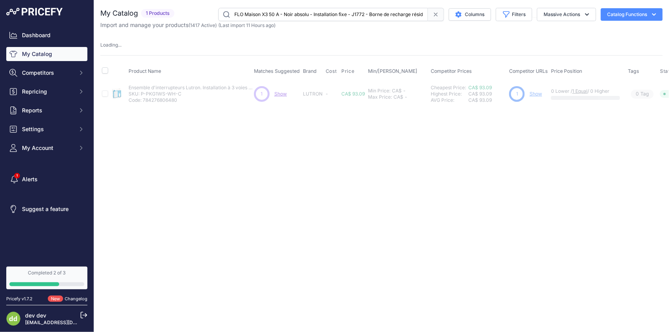
click at [308, 13] on input "FLO Maison X3 50 A - Noir absolu - Installation fixe - J1772 - Borne de recharg…" at bounding box center [323, 14] width 210 height 13
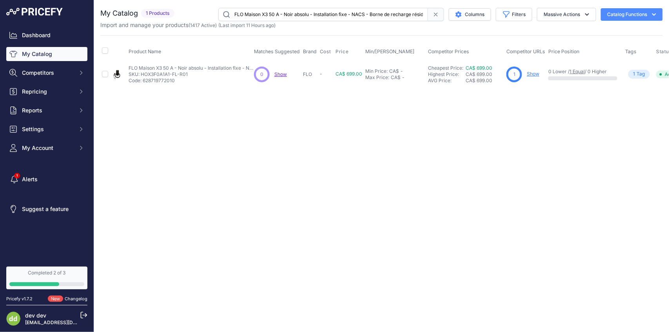
click at [344, 19] on input "FLO Maison X3 50 A - Noir absolu - Installation fixe - NACS - Borne de recharge…" at bounding box center [323, 14] width 210 height 13
click at [332, 15] on input "FLO Maison X3 50 A - Noir absolu - Installation fixe - NACS - Borne de recharge…" at bounding box center [323, 14] width 210 height 13
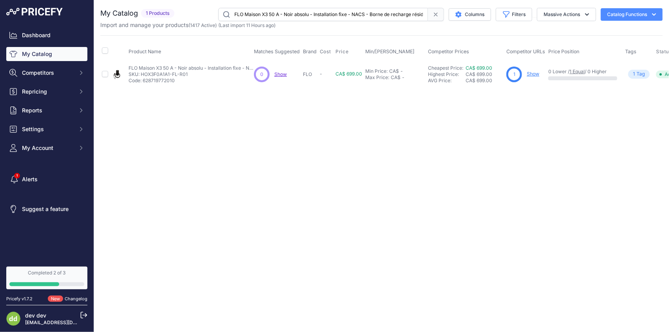
click at [332, 15] on input "FLO Maison X3 50 A - Noir absolu - Installation fixe - NACS - Borne de recharge…" at bounding box center [323, 14] width 210 height 13
click at [346, 18] on input "FLO Maison X3 50 A - Noir absolu -Branchable - J1772 - Borne de recharge réside…" at bounding box center [323, 14] width 210 height 13
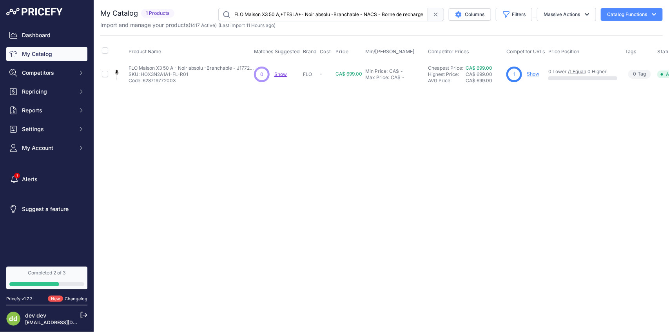
scroll to position [0, 56]
click at [329, 14] on input "FLO Maison X3 50 A,*TESLA*- Noir absolu -Branchable - NACS - Borne de recharge …" at bounding box center [323, 14] width 210 height 13
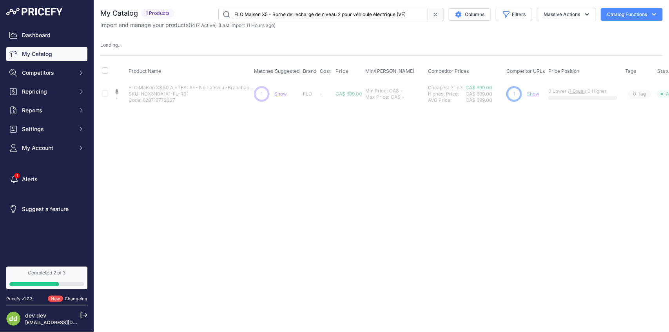
click at [306, 13] on input "FLO Maison X5 - Borne de recharge de niveau 2 pour véhicule électrique (VÉ)" at bounding box center [323, 14] width 210 height 13
click at [335, 6] on div "You are not connected to the internet. My Catalog" at bounding box center [381, 57] width 562 height 114
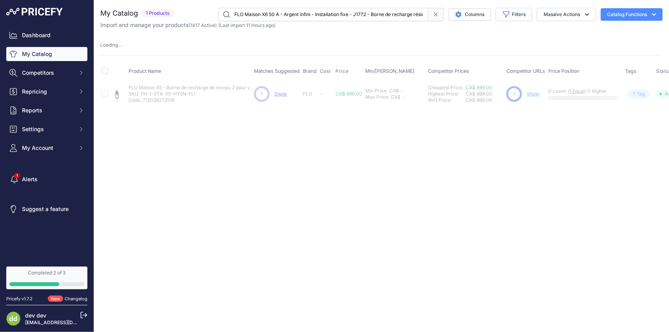
click at [335, 6] on div "You are not connected to the internet. My Catalog" at bounding box center [381, 57] width 562 height 114
click at [326, 14] on input "FLO Maison X6 50 A - Argent infini - Installation fixe - J1772 - Borne de recha…" at bounding box center [323, 14] width 210 height 13
click at [343, 16] on input "FLO Maison X6 50 A - Argent infini - Installation fixe - NACS- Borne de recharg…" at bounding box center [323, 14] width 210 height 13
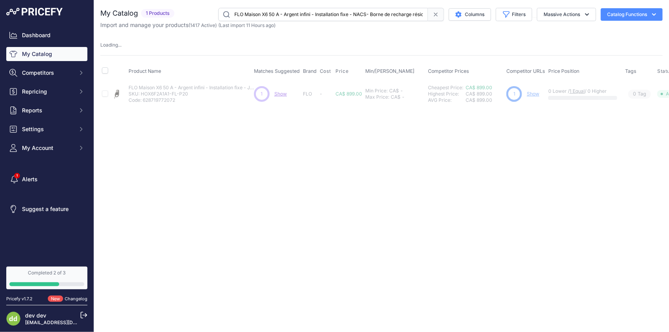
click at [343, 16] on input "FLO Maison X6 50 A - Argent infini - Installation fixe - NACS- Borne de recharg…" at bounding box center [323, 14] width 210 height 13
click at [347, 16] on input "FLO Maison X6 50 A - Argent infini -Branchable - J1772 - Borne de recharge rési…" at bounding box center [323, 14] width 210 height 13
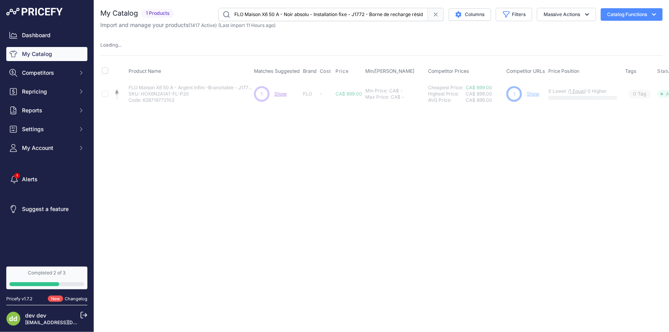
click at [318, 12] on input "FLO Maison X6 50 A - Noir absolu - Installation fixe - J1772 - Borne de recharg…" at bounding box center [323, 14] width 210 height 13
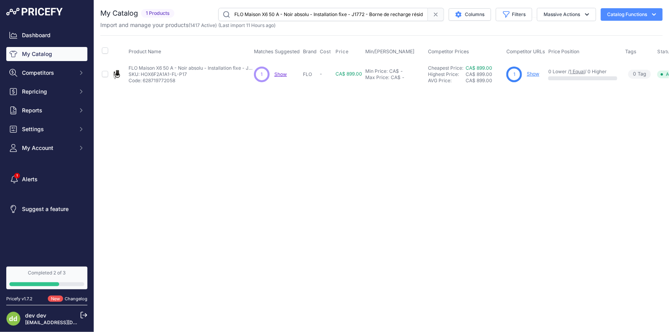
click at [318, 12] on input "FLO Maison X6 50 A - Noir absolu - Installation fixe - J1772 - Borne de recharg…" at bounding box center [323, 14] width 210 height 13
click at [304, 12] on input "FLO Maison X8 80 A - Noir absolu - Installation fixe - J1772 - Borne de recharg…" at bounding box center [323, 14] width 210 height 13
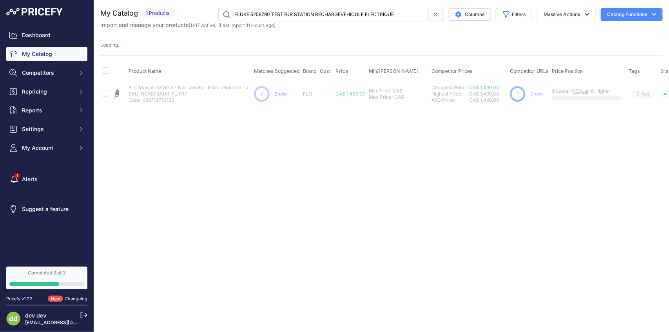
click at [340, 10] on input "FLUKE 5258790 TESTEUR STATION RECHARGEVEHICULE ELECTRIQUE" at bounding box center [323, 14] width 210 height 13
click at [344, 16] on input "FOSTORIA TECH OCH-57-240V-E UNIT INF TUBE QTZ 3000W240V ACIER BRUN EXT" at bounding box center [323, 14] width 210 height 13
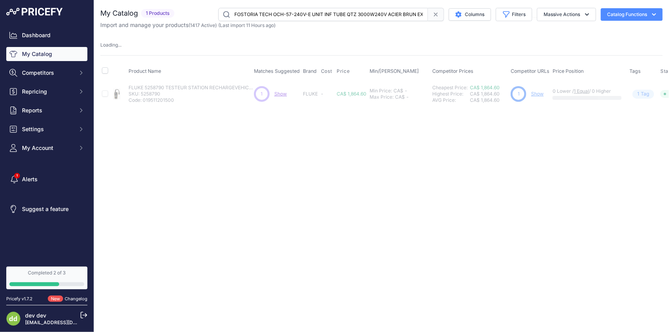
click at [344, 16] on input "FOSTORIA TECH OCH-57-240V-E UNIT INF TUBE QTZ 3000W240V ACIER BRUN EXT" at bounding box center [323, 14] width 210 height 13
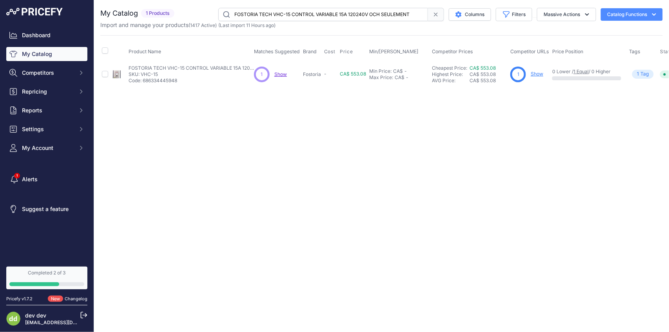
click at [308, 20] on input "FOSTORIA TECH VHC-15 CONTROL VARIABLE 15A 120240V OCH SEULEMENT" at bounding box center [323, 14] width 210 height 13
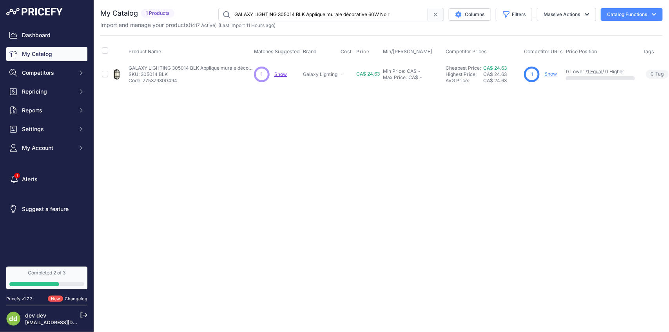
click at [324, 14] on input "GALAXY LIGHTING 305014 BLK Applique murale décorative 60W Noir" at bounding box center [323, 14] width 210 height 13
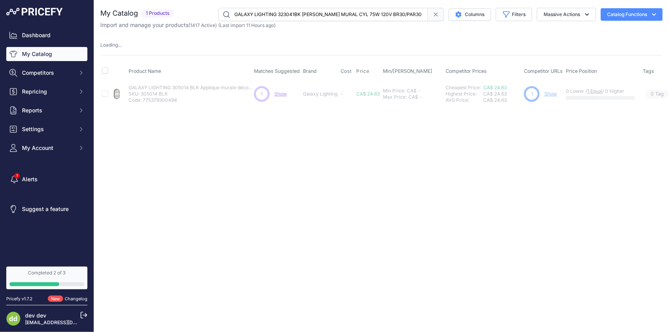
click at [308, 14] on input "GALAXY LIGHTING 323041BK [PERSON_NAME] MURAL CYL 75W 120V BR30/PAR30 E26 NOIR" at bounding box center [323, 14] width 210 height 13
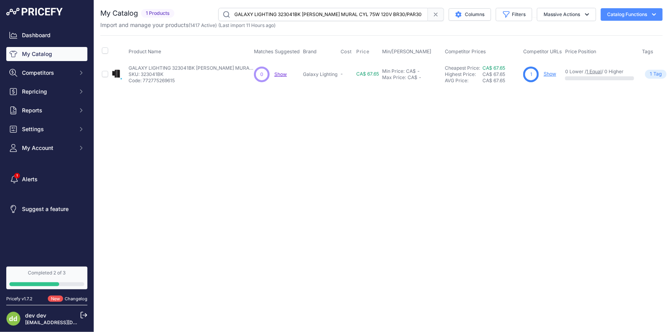
click at [308, 14] on input "GALAXY LIGHTING 323041BK [PERSON_NAME] MURAL CYL 75W 120V BR30/PAR30 E26 NOIR" at bounding box center [323, 14] width 210 height 13
click at [293, 12] on input "GALAXY LIGHTING 323042BK [PERSON_NAME] MURAL CYL 2 X 75W 120V BR30/PAR30 E26 NO…" at bounding box center [323, 14] width 210 height 13
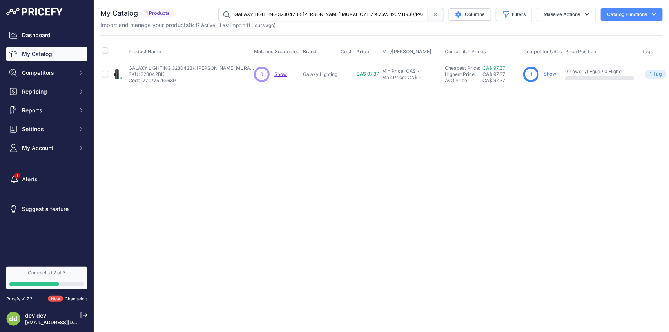
click at [317, 11] on input "GALAXY LIGHTING 323042BK [PERSON_NAME] MURAL CYL 2 X 75W 120V BR30/PAR30 E26 NO…" at bounding box center [323, 14] width 210 height 13
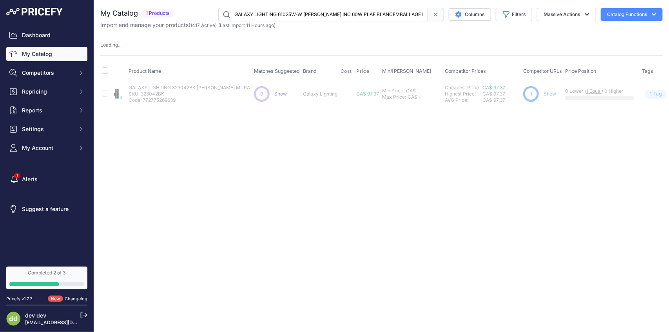
click at [321, 12] on input "GALAXY LIGHTING 61035W-W [PERSON_NAME] INC 60W PLAF BLANCEMBALLAGE INDIVIDUEL" at bounding box center [323, 14] width 210 height 13
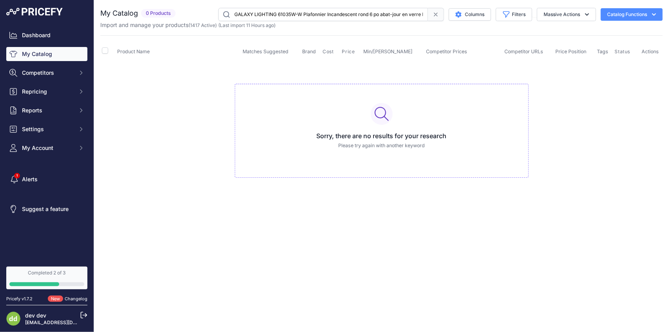
click at [343, 14] on input "GALAXY LIGHTING 61035W-W Plafonnier Incandescent rond 6 po abat-jour en verre b…" at bounding box center [323, 14] width 210 height 13
click at [304, 18] on input "GALAXY LIGHTING 61035W-W Plafonnier Incandescent rond 6 po abat-jour en verre b…" at bounding box center [323, 14] width 210 height 13
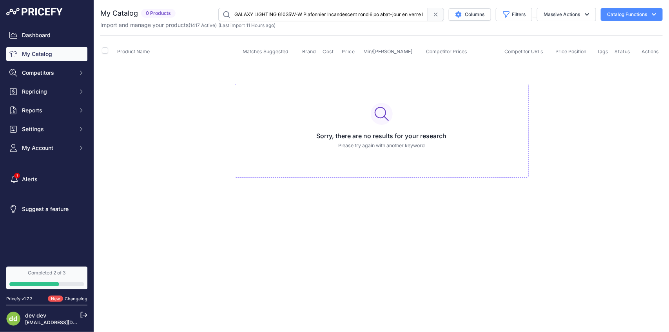
click at [304, 18] on input "GALAXY LIGHTING 61035W-W Plafonnier Incandescent rond 6 po abat-jour en verre b…" at bounding box center [323, 14] width 210 height 13
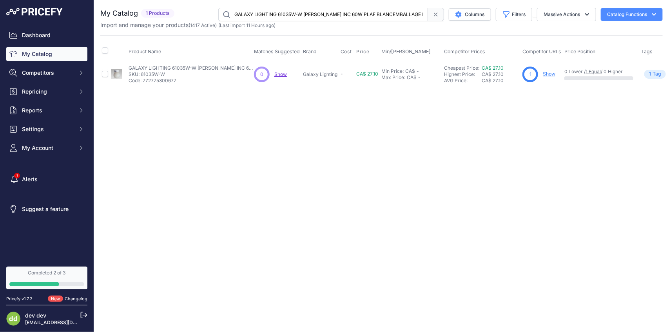
click at [326, 16] on input "GALAXY LIGHTING 61035W-W [PERSON_NAME] INC 60W PLAF BLANCEMBALLAGE INDIVIDUEL" at bounding box center [323, 14] width 210 height 13
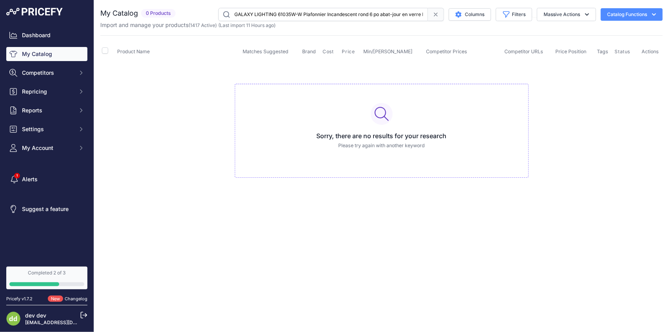
click at [348, 18] on input "GALAXY LIGHTING 61035W-W Plafonnier Incandescent rond 6 po abat-jour en verre b…" at bounding box center [323, 14] width 210 height 13
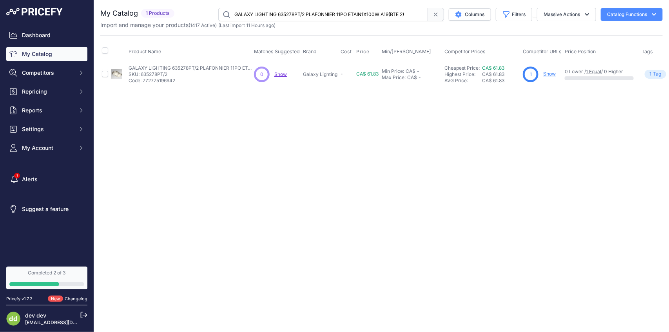
click at [351, 18] on input "GALAXY LIGHTING 635278PT/2 PLAFONNIER 11PO ETAIN1X100W A19(BTE 2)" at bounding box center [323, 14] width 210 height 13
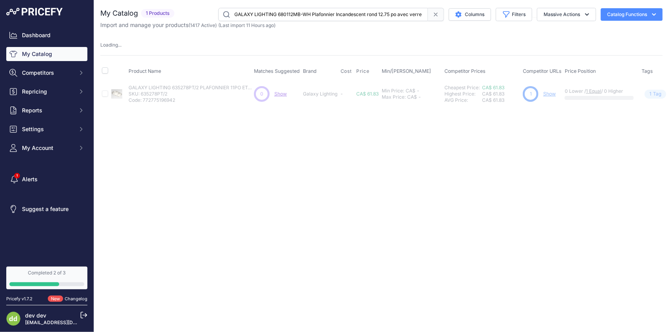
click at [349, 16] on input "GALAXY LIGHTING 680112MB-WH Plafonnier Incandescent rond 12.75 po avec verre ma…" at bounding box center [323, 14] width 210 height 13
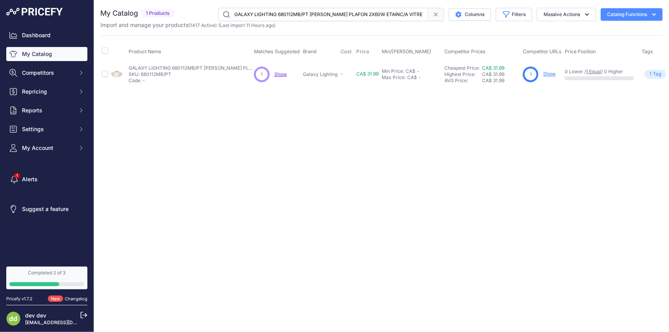
click at [308, 14] on input "GALAXY LIGHTING 680112MB/PT [PERSON_NAME] PLAFON 2X60W ETAINC/A VITRE MARBRE 12…" at bounding box center [323, 14] width 210 height 13
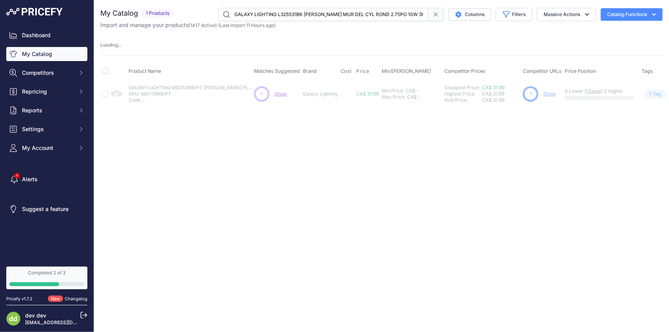
click at [324, 14] on input "GALAXY LIGHTING L325531BK [PERSON_NAME] MUR DEL CYL ROND 2.75PO 10W 3K 800LM NO…" at bounding box center [323, 14] width 210 height 13
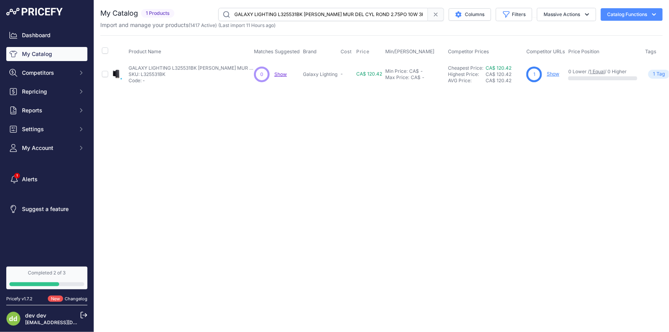
click at [324, 14] on input "GALAXY LIGHTING L325531BK [PERSON_NAME] MUR DEL CYL ROND 2.75PO 10W 3K 800LM NO…" at bounding box center [323, 14] width 210 height 13
click at [340, 14] on input "GALAXY LIGHTING L325532BK [PERSON_NAME] MUR DEL CYL ROND 2.75PO 2X10W 3K 1500LM…" at bounding box center [323, 14] width 210 height 13
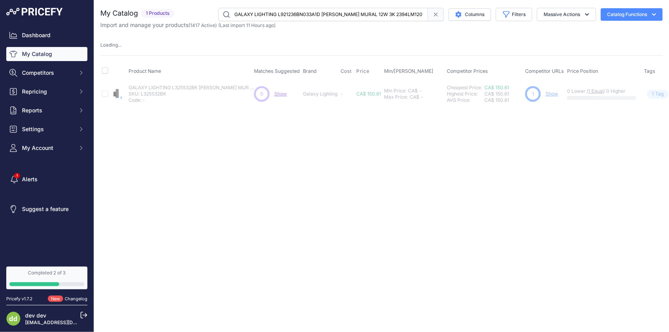
click at [313, 18] on input "GALAXY LIGHTING L921236BN033A1D [PERSON_NAME] MURAL 12W 3K 2394LM120V DIMM NICK…" at bounding box center [323, 14] width 210 height 13
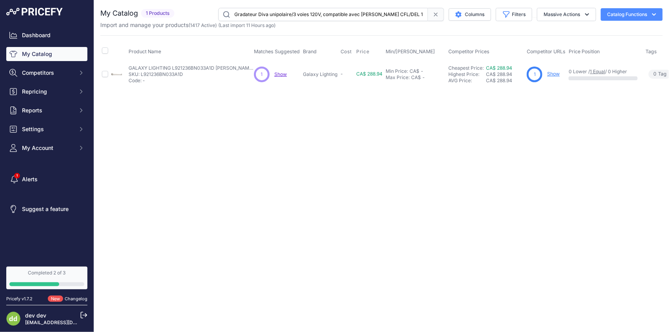
scroll to position [0, 81]
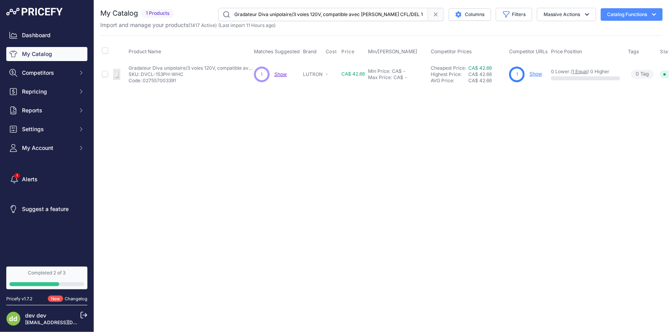
click at [333, 15] on input "Gradateur Diva unipolaire/3 voies 120V, compatible avec [PERSON_NAME] CFL/DEL 1…" at bounding box center [323, 14] width 210 height 13
click at [322, 16] on input "Gradateur Skylark LED+ unipolaire/3 voies 120V, compatible avec [PERSON_NAME] C…" at bounding box center [323, 14] width 210 height 13
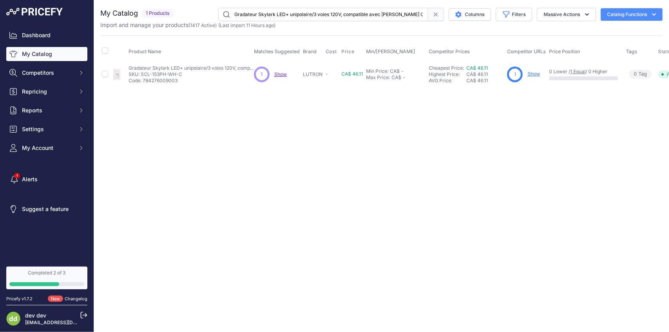
click at [322, 16] on input "Gradateur Skylark LED+ unipolaire/3 voies 120V, compatible avec [PERSON_NAME] C…" at bounding box center [323, 14] width 210 height 13
click at [334, 13] on input "Gradateur Skylark unipolaire/3 voies 120V, compatible avec [PERSON_NAME] CFL/DE…" at bounding box center [323, 14] width 210 height 13
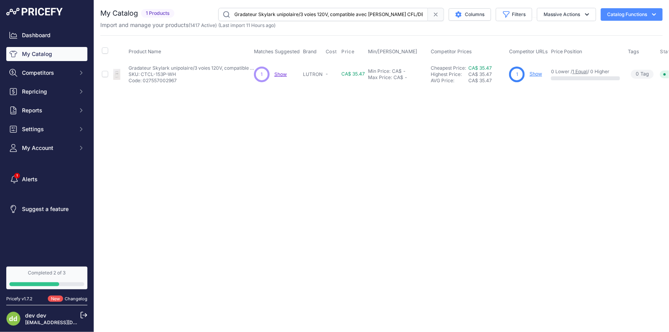
click at [334, 13] on input "Gradateur Skylark unipolaire/3 voies 120V, compatible avec [PERSON_NAME] CFL/DE…" at bounding box center [323, 14] width 210 height 13
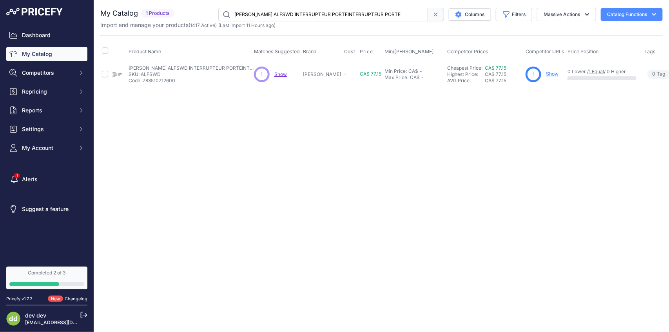
click at [335, 14] on input "[PERSON_NAME] ALFSWD INTERRUPTEUR PORTEINTERRUPTEUR PORTE" at bounding box center [323, 14] width 210 height 13
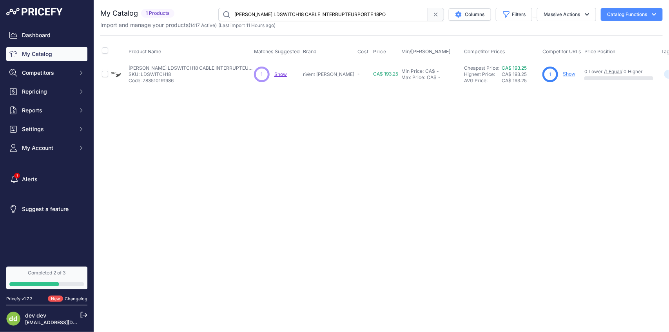
click at [345, 10] on input "[PERSON_NAME] LDSWITCH18 CABLE INTERRUPTEURPORTE 18PO" at bounding box center [323, 14] width 210 height 13
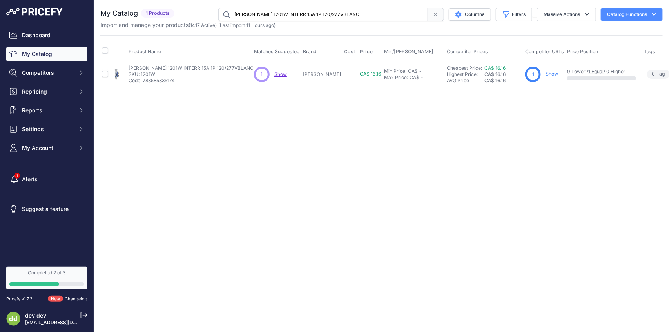
click at [326, 16] on input "[PERSON_NAME] 1201W INTERR 15A 1P 120/277VBLANC" at bounding box center [323, 14] width 210 height 13
click at [328, 16] on input "[PERSON_NAME] 1203W INTER 15A 3V 120-277V BLANC" at bounding box center [323, 14] width 210 height 13
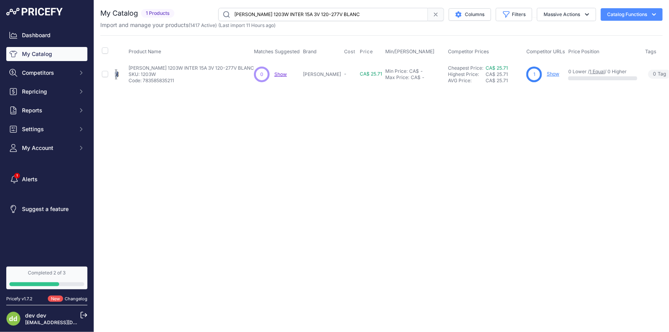
click at [328, 16] on input "[PERSON_NAME] 1203W INTER 15A 3V 120-277V BLANC" at bounding box center [323, 14] width 210 height 13
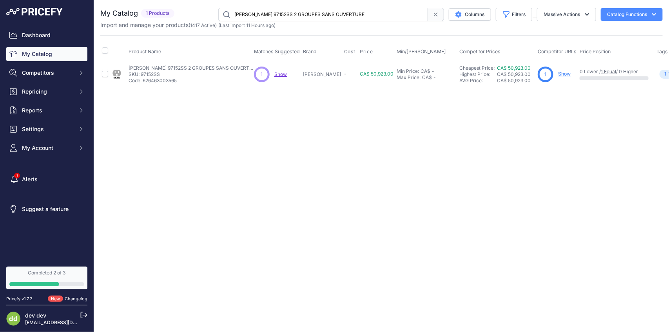
click at [307, 15] on input "[PERSON_NAME] 97152SS 2 GROUPES SANS OUVERTURE" at bounding box center [323, 14] width 210 height 13
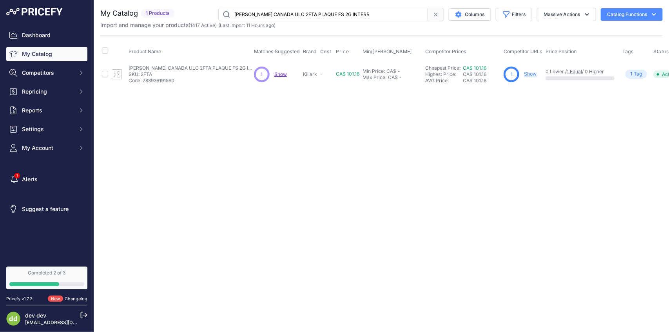
click at [320, 9] on input "[PERSON_NAME] CANADA ULC 2FTA PLAQUE FS 2G INTERR" at bounding box center [323, 14] width 210 height 13
click at [321, 8] on input "[PERSON_NAME] CANADA ULC 2FTA PLAQUE FS 2G INTERR" at bounding box center [323, 14] width 210 height 13
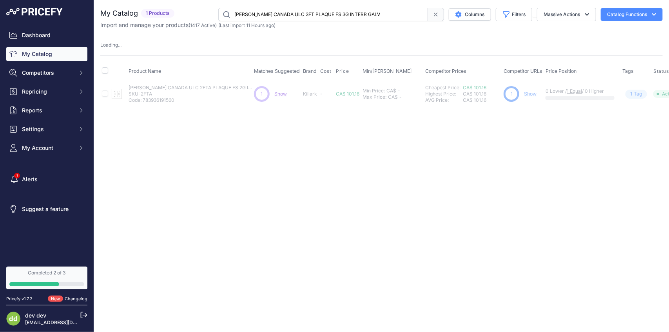
click at [275, 15] on input "[PERSON_NAME] CANADA ULC 3FT PLAQUE FS 3G INTERR GALV" at bounding box center [323, 14] width 210 height 13
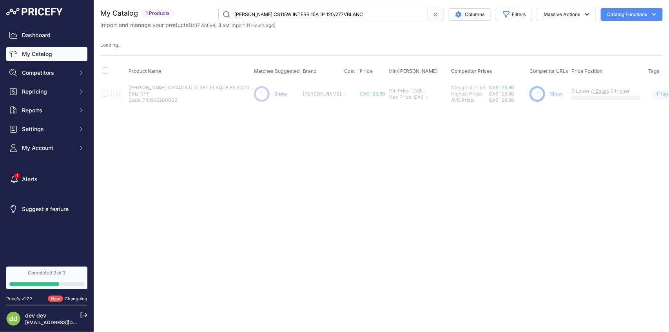
click at [277, 12] on input "[PERSON_NAME] CS115W INTERR 15A 1P 120/277VBLANC" at bounding box center [323, 14] width 210 height 13
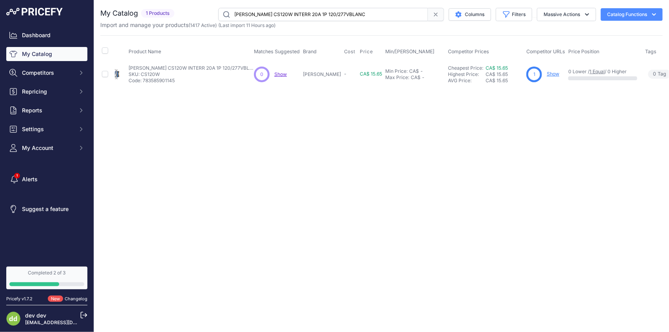
click at [266, 16] on input "[PERSON_NAME] CS120W INTERR 20A 1P 120/277VBLANC" at bounding box center [323, 14] width 210 height 13
click at [257, 11] on input "[PERSON_NAME] CS315W INTERR 15A 3W 120/277VBLANC" at bounding box center [323, 14] width 210 height 13
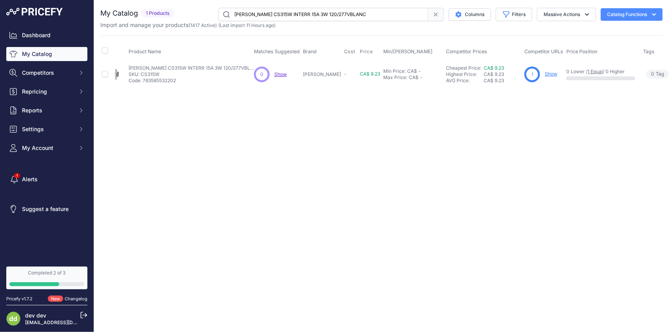
click at [257, 11] on input "[PERSON_NAME] CS315W INTERR 15A 3W 120/277VBLANC" at bounding box center [323, 14] width 210 height 13
click at [283, 14] on input "[PERSON_NAME] CSB115W INTERR 15A 120/277V BLANC" at bounding box center [323, 14] width 210 height 13
click at [295, 14] on input "[PERSON_NAME] CSB120I INTERR 20A 1P 120/277VIVOIRE" at bounding box center [323, 14] width 210 height 13
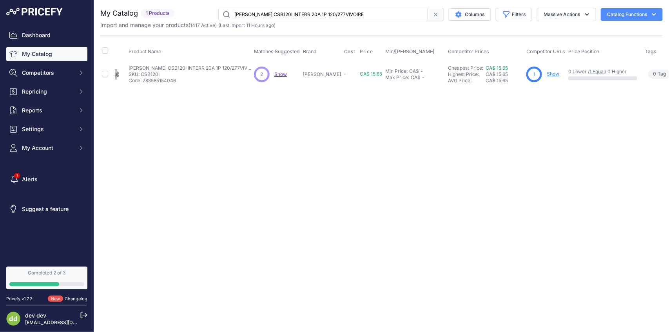
click at [295, 14] on input "[PERSON_NAME] CSB120I INTERR 20A 1P 120/277VIVOIRE" at bounding box center [323, 14] width 210 height 13
click at [312, 17] on input "[PERSON_NAME] CSB120W INTERR 20A 1P 120/277VBLANC" at bounding box center [323, 14] width 210 height 13
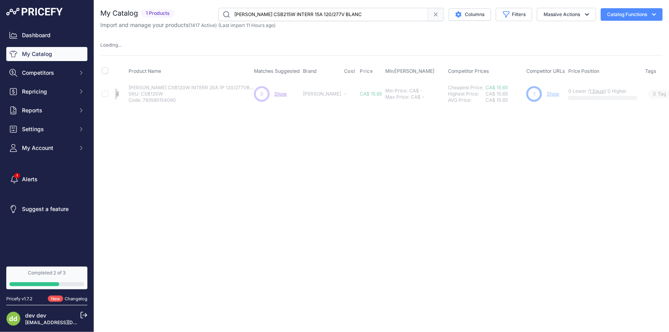
click at [334, 18] on input "[PERSON_NAME] CSB215W INTERR 15A 120/277V BLANC" at bounding box center [323, 14] width 210 height 13
click at [352, 14] on input "[PERSON_NAME] CSB220W INTERR 20A 120/277VDUPLEX BLANC" at bounding box center [323, 14] width 210 height 13
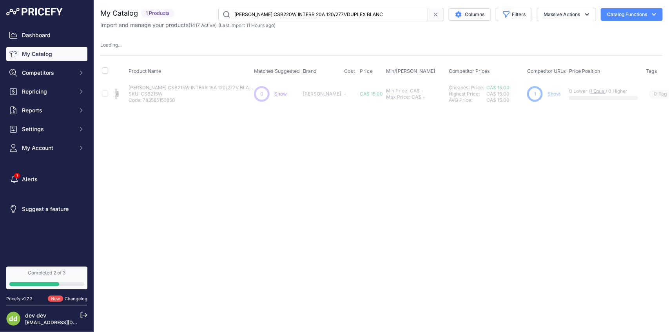
click at [352, 14] on input "[PERSON_NAME] CSB220W INTERR 20A 120/277VDUPLEX BLANC" at bounding box center [323, 14] width 210 height 13
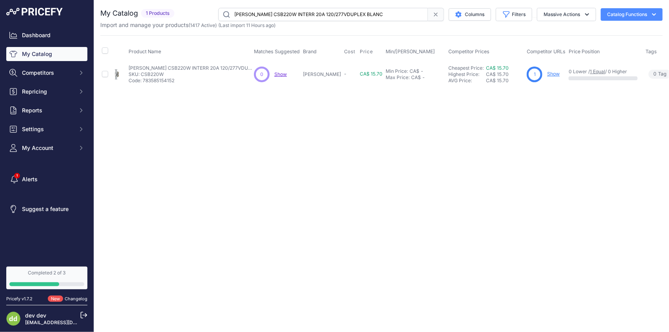
click at [347, 14] on input "[PERSON_NAME] CSB220W INTERR 20A 120/277VDUPLEX BLANC" at bounding box center [323, 14] width 210 height 13
click at [348, 16] on input "[PERSON_NAME] CSB320W INTERR 20A 3W 120/277VBLANC" at bounding box center [323, 14] width 210 height 13
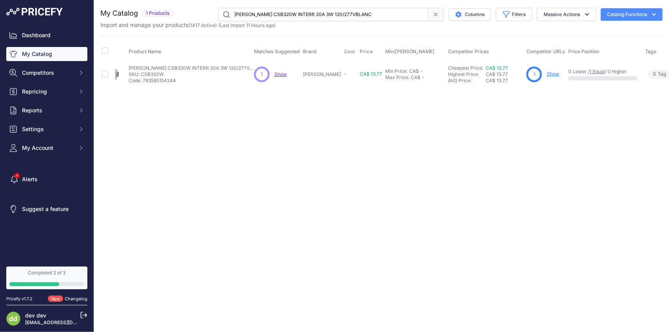
click at [348, 16] on input "[PERSON_NAME] CSB320W INTERR 20A 3W 120/277VBLANC" at bounding box center [323, 14] width 210 height 13
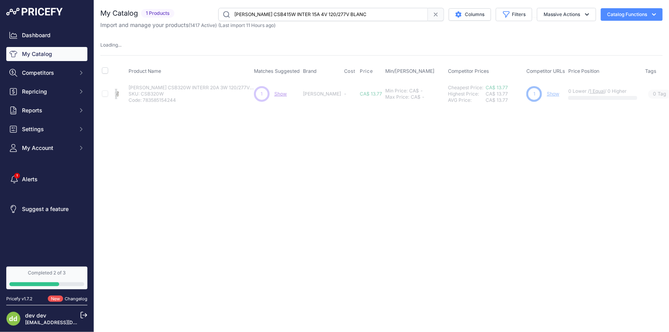
click at [339, 20] on input "[PERSON_NAME] CSB415W INTER 15A 4V 120/277V BLANC" at bounding box center [323, 14] width 210 height 13
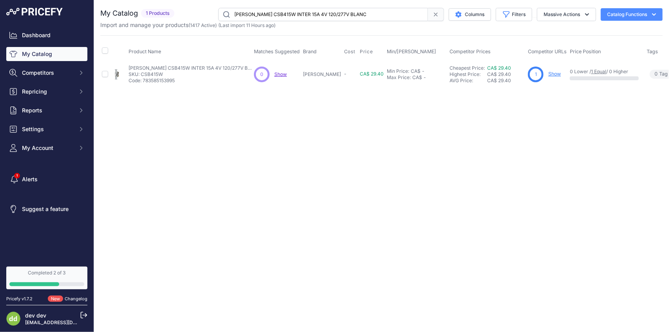
click at [339, 20] on input "[PERSON_NAME] CSB415W INTER 15A 4V 120/277V BLANC" at bounding box center [323, 14] width 210 height 13
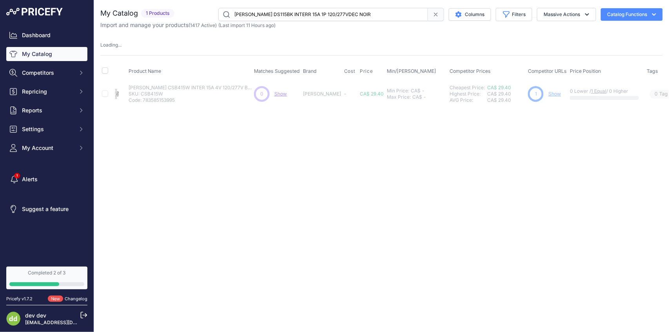
click at [351, 15] on input "[PERSON_NAME] DS115BK INTERR 15A 1P 120/277VDEC NOIR" at bounding box center [323, 14] width 210 height 13
click at [327, 18] on input "[PERSON_NAME] DS115GY INTERR 15A 1P 120/277VDEC GRIS" at bounding box center [323, 14] width 210 height 13
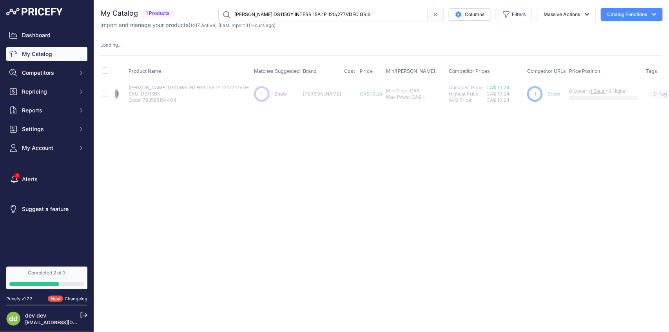
click at [327, 18] on input "[PERSON_NAME] DS115GY INTERR 15A 1P 120/277VDEC GRIS" at bounding box center [323, 14] width 210 height 13
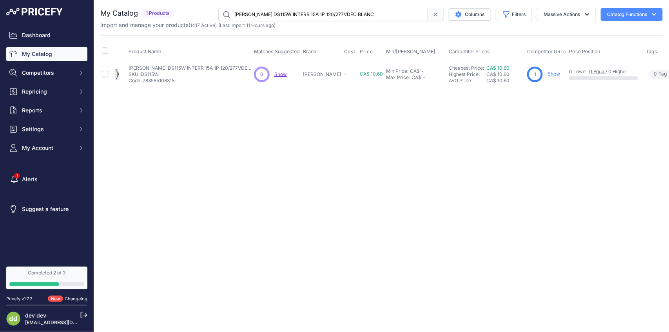
click at [318, 8] on input "[PERSON_NAME] DS115W INTERR 15A 1P 120/277VDEC BLANC" at bounding box center [323, 14] width 210 height 13
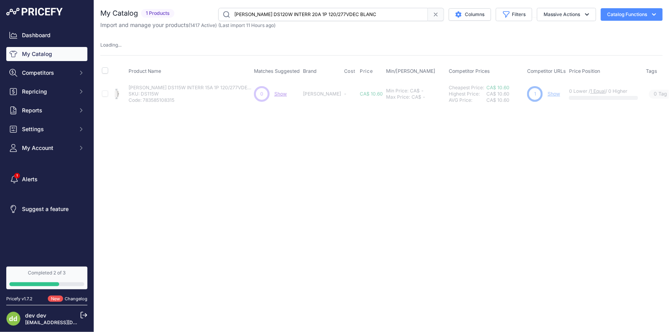
click at [325, 12] on input "[PERSON_NAME] DS120W INTERR 20A 1P 120/277VDEC BLANC" at bounding box center [323, 14] width 210 height 13
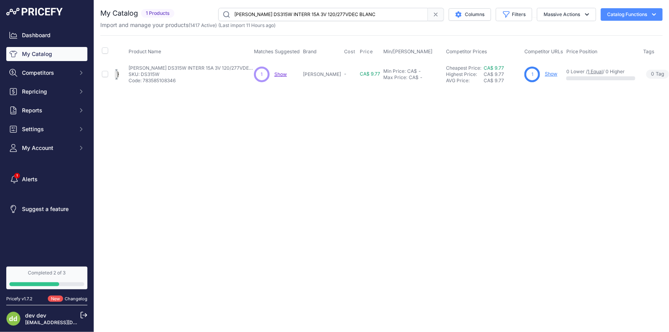
click at [313, 16] on input "[PERSON_NAME] DS315W INTERR 15A 3V 120/277VDEC BLANC" at bounding box center [323, 14] width 210 height 13
click at [341, 20] on input "[PERSON_NAME] DS320W INTERR 20A 3V 120/277VDEC BLANC" at bounding box center [323, 14] width 210 height 13
click at [343, 17] on input "[PERSON_NAME] DS320W INTERR 20A 3V 120/277VDEC BLANC" at bounding box center [323, 14] width 210 height 13
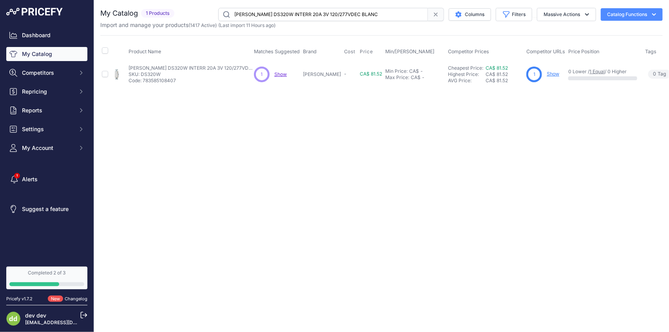
click at [343, 17] on input "[PERSON_NAME] DS320W INTERR 20A 3V 120/277VDEC BLANC" at bounding box center [323, 14] width 210 height 13
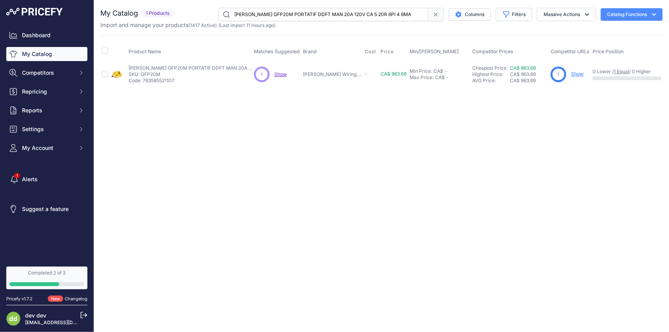
click at [335, 14] on input "[PERSON_NAME] GFP20M PORTATIF DDFT MAN 20A 120V CA 5 20R 6PI 4 6MA" at bounding box center [323, 14] width 210 height 13
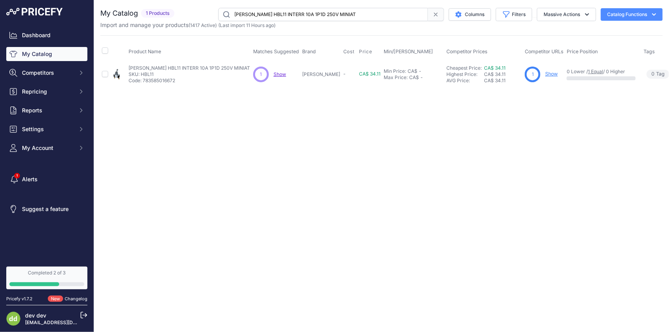
click at [342, 15] on input "[PERSON_NAME] HBL11 INTERR 10A 1P1D 250V MINIAT" at bounding box center [323, 14] width 210 height 13
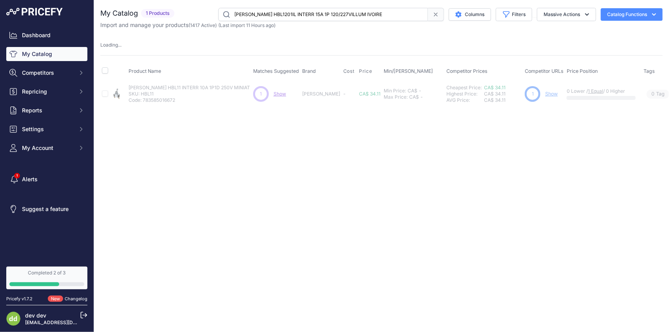
click at [275, 15] on input "[PERSON_NAME] HBL1201IL INTERR 15A 1P 120/227VILLUM IVOIRE" at bounding box center [323, 14] width 210 height 13
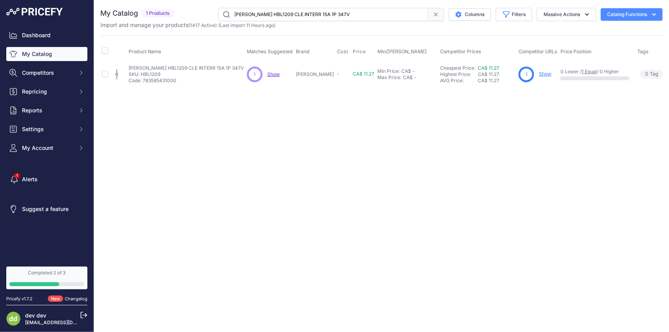
click at [294, 14] on input "[PERSON_NAME] HBL1209 CLE INTERR 15A 1P 347V" at bounding box center [323, 14] width 210 height 13
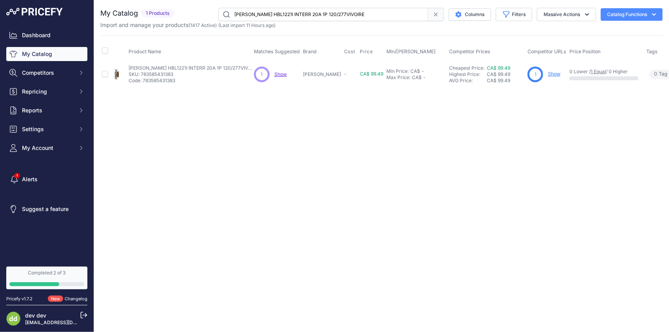
click at [329, 9] on input "[PERSON_NAME] HBL1221I INTERR 20A 1P 120/277VIVOIRE" at bounding box center [323, 14] width 210 height 13
click at [343, 4] on div "You are not connected to the internet. My Catalog" at bounding box center [381, 47] width 562 height 95
click at [335, 18] on input "[PERSON_NAME] HBL1221W INTERR 20A 1P 120/277VBLANC" at bounding box center [323, 14] width 210 height 13
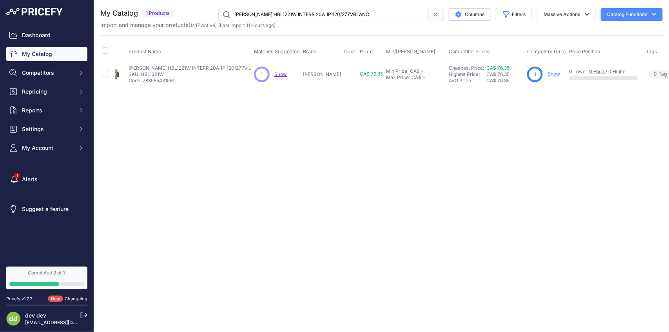
click at [335, 18] on input "[PERSON_NAME] HBL1221W INTERR 20A 1P 120/277VBLANC" at bounding box center [323, 14] width 210 height 13
click at [310, 18] on input "[PERSON_NAME] HBL1222 INTERR 20A 120/277V BRUN" at bounding box center [323, 14] width 210 height 13
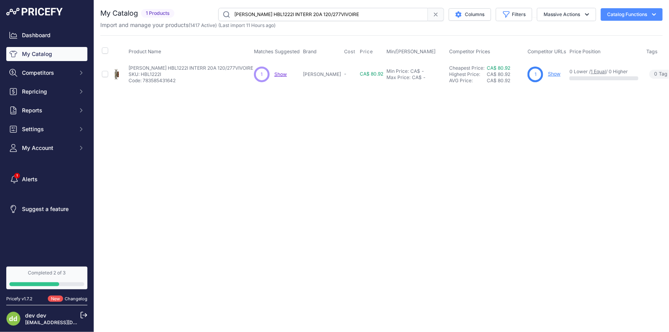
click at [322, 15] on input "[PERSON_NAME] HBL1222I INTERR 20A 120/277VIVOIRE" at bounding box center [323, 14] width 210 height 13
click at [313, 15] on input "[PERSON_NAME] HBL1222W INTERR 20A 120/277VBLANC" at bounding box center [323, 14] width 210 height 13
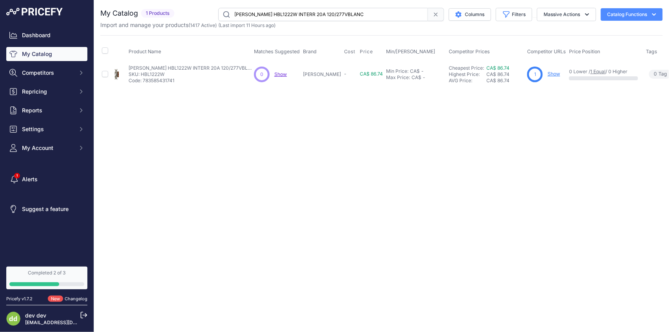
click at [313, 15] on input "[PERSON_NAME] HBL1222W INTERR 20A 120/277VBLANC" at bounding box center [323, 14] width 210 height 13
click at [295, 10] on input "[PERSON_NAME] HBL1223W INTERR 20A 3W 120/277VBLANC" at bounding box center [323, 14] width 210 height 13
click at [340, 14] on input "[PERSON_NAME] HBL1372 SECTIONNEUR A INTERUPTEUR 30A 2P NEMA 1" at bounding box center [323, 14] width 210 height 13
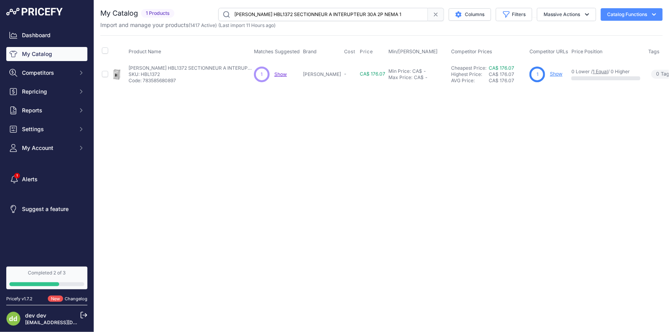
click at [340, 14] on input "[PERSON_NAME] HBL1372 SECTIONNEUR A INTERUPTEUR 30A 2P NEMA 1" at bounding box center [323, 14] width 210 height 13
click at [326, 14] on input "[PERSON_NAME] HBL1379 SECTIONNEUR A INTERUPTEUR 30A 3P NEMA 1" at bounding box center [323, 14] width 210 height 13
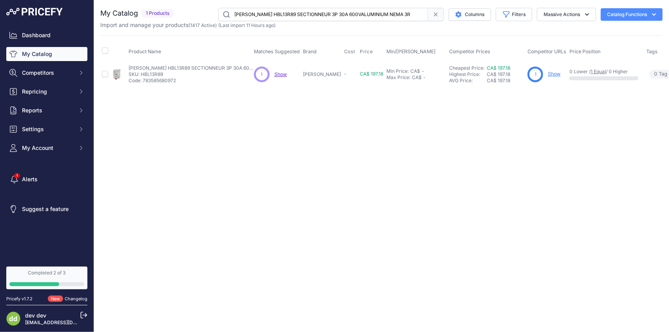
click at [298, 10] on input "[PERSON_NAME] HBL13R89 SECTIONNEUR 3P 30A 600VALUMINIUM NEMA 3R" at bounding box center [323, 14] width 210 height 13
click at [305, 12] on input "[PERSON_NAME] HBL1556I INTERR 15A 1P 3POS 120/277V IV" at bounding box center [323, 14] width 210 height 13
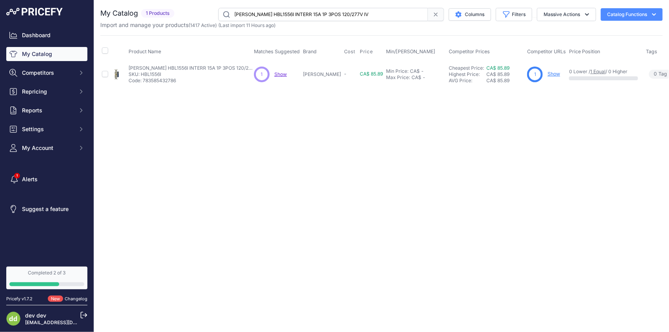
click at [305, 12] on input "[PERSON_NAME] HBL1556I INTERR 15A 1P 3POS 120/277V IV" at bounding box center [323, 14] width 210 height 13
click at [330, 18] on input "[PERSON_NAME] HBL18201ICN INTERR 15A 1P 347VIVOIRE" at bounding box center [323, 14] width 210 height 13
drag, startPoint x: 330, startPoint y: 18, endPoint x: 328, endPoint y: 13, distance: 5.3
click at [330, 17] on input "[PERSON_NAME] HBL18201ICN INTERR 15A 1P 347VIVOIRE" at bounding box center [323, 14] width 210 height 13
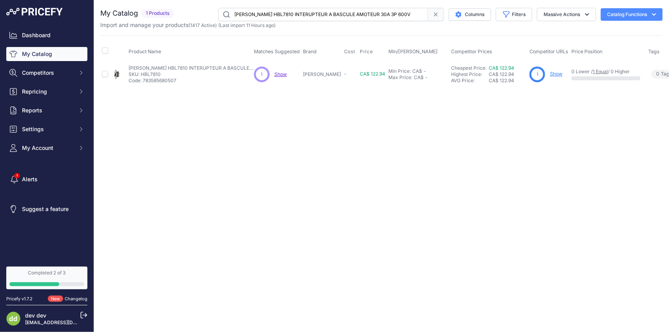
click at [293, 16] on input "[PERSON_NAME] HBL7810 INTERUPTEUR A BASCULE AMOTEUR 30A 3P 600V" at bounding box center [323, 14] width 210 height 13
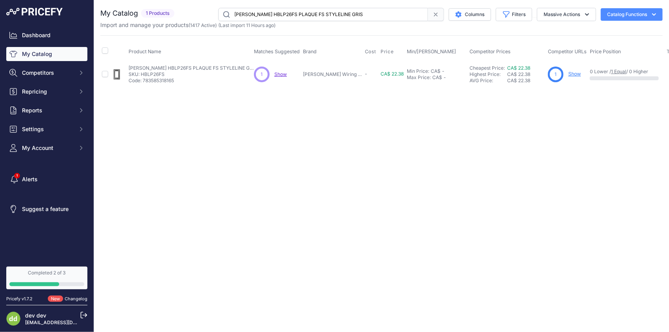
click at [303, 13] on input "[PERSON_NAME] HBLP26FS PLAQUE FS STYLELINE GRIS" at bounding box center [323, 14] width 210 height 13
click at [357, 14] on input "[PERSON_NAME] HPS1347W PLAQUE 1-G STYLE SW 347VBLANC" at bounding box center [323, 14] width 210 height 13
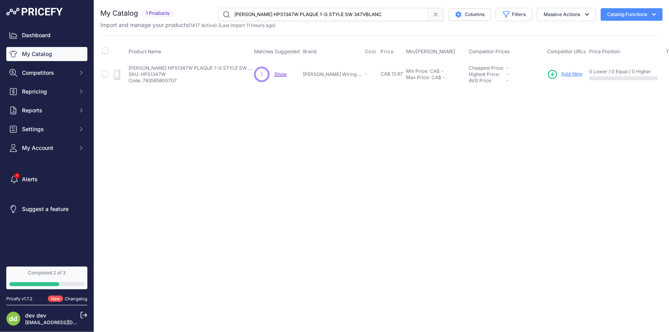
click at [357, 14] on input "[PERSON_NAME] HPS1347W PLAQUE 1-G STYLE SW 347VBLANC" at bounding box center [323, 14] width 210 height 13
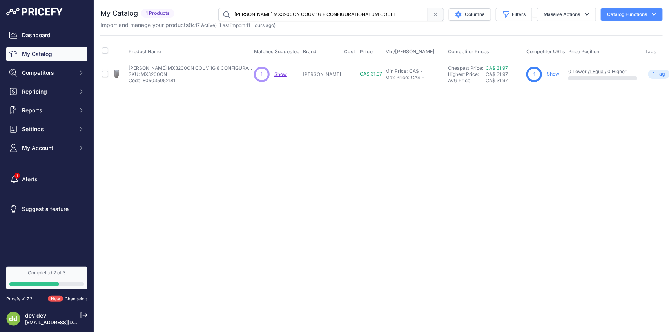
click at [308, 14] on input "[PERSON_NAME] MX3200CN COUV 1G 8 CONFIGURATIONALUM COULE" at bounding box center [323, 14] width 210 height 13
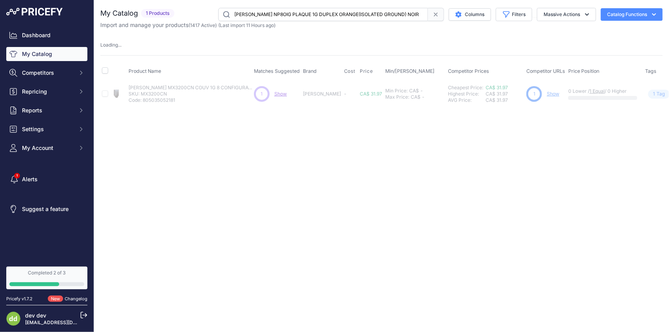
click at [317, 16] on input "[PERSON_NAME] NP8OIG PLAQUE 1G DUPLEX ORANGE(ISOLATED GROUND) NOIR" at bounding box center [323, 14] width 210 height 13
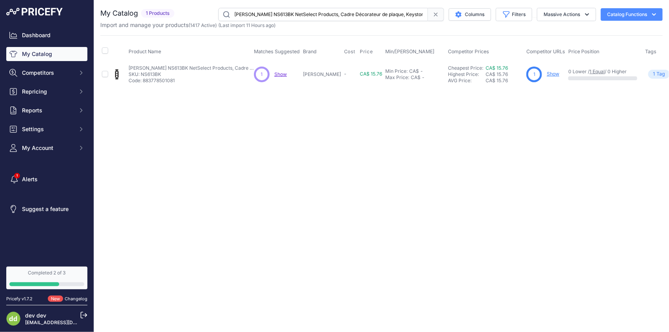
click at [347, 14] on input "[PERSON_NAME] NS613BK NetSelect Products, Cadre Décorateur de plaque, Keystone,…" at bounding box center [323, 14] width 210 height 13
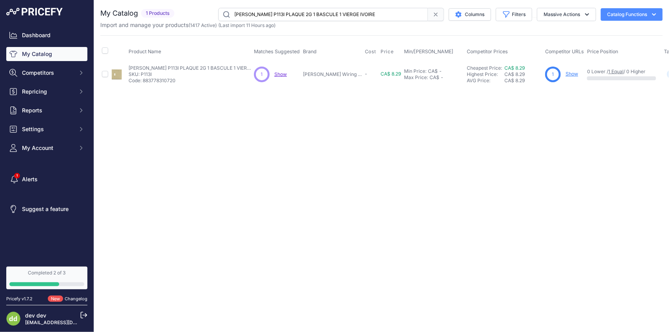
click at [315, 20] on input "[PERSON_NAME] P113I PLAQUE 2G 1 BASCULE 1 VIERGE IVOIRE" at bounding box center [323, 14] width 210 height 13
click at [336, 10] on input "[PERSON_NAME] P126W PLAQUE 2G 1BASCULE 1STYLE [PERSON_NAME]" at bounding box center [323, 14] width 210 height 13
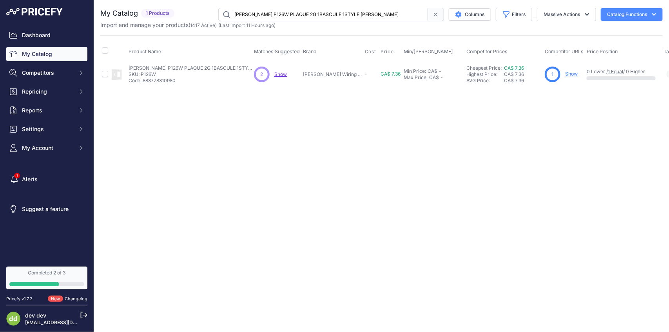
click at [336, 10] on input "[PERSON_NAME] P126W PLAQUE 2G 1BASCULE 1STYLE [PERSON_NAME]" at bounding box center [323, 14] width 210 height 13
click at [323, 14] on input "[PERSON_NAME] P1326W PLAQUE 2G 1STYLE DECORA1VIERGE BLANC" at bounding box center [323, 14] width 210 height 13
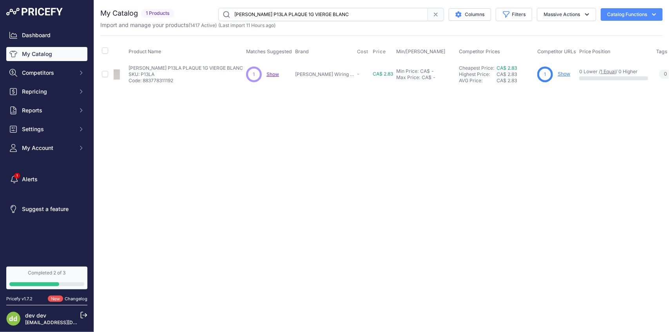
click at [326, 16] on input "[PERSON_NAME] P13LA PLAQUE 1G VIERGE BLANC" at bounding box center [323, 14] width 210 height 13
click at [316, 11] on input "[PERSON_NAME] P1W PLAQUE 1G BASCULE BLANC" at bounding box center [323, 14] width 210 height 13
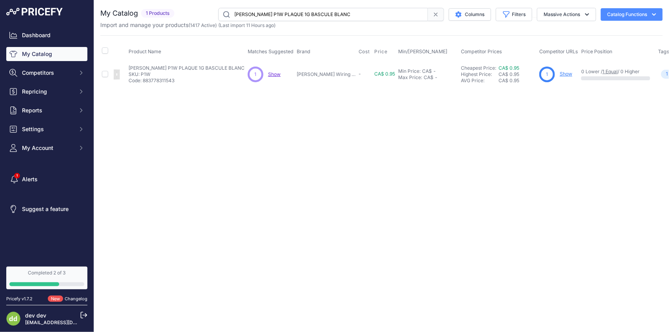
click at [316, 11] on input "[PERSON_NAME] P1W PLAQUE 1G BASCULE BLANC" at bounding box center [323, 14] width 210 height 13
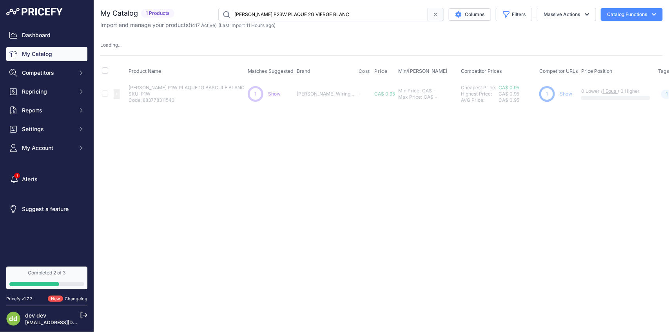
click at [342, 18] on input "[PERSON_NAME] P23W PLAQUE 2G VIERGE BLANC" at bounding box center [323, 14] width 210 height 13
click at [343, 18] on input "[PERSON_NAME] P23W PLAQUE 2G VIERGE BLANC" at bounding box center [323, 14] width 210 height 13
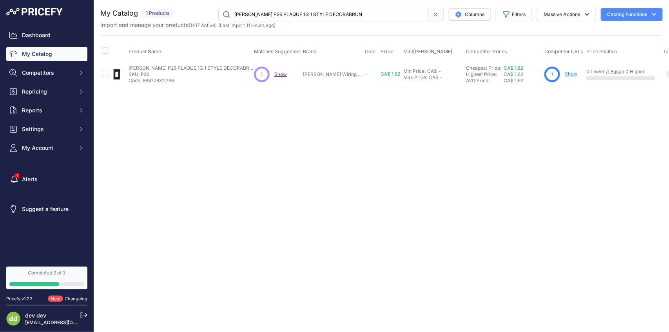
click at [344, 14] on input "[PERSON_NAME] P26 PLAQUE 1G 1 STYLE DECORABRUN" at bounding box center [323, 14] width 210 height 13
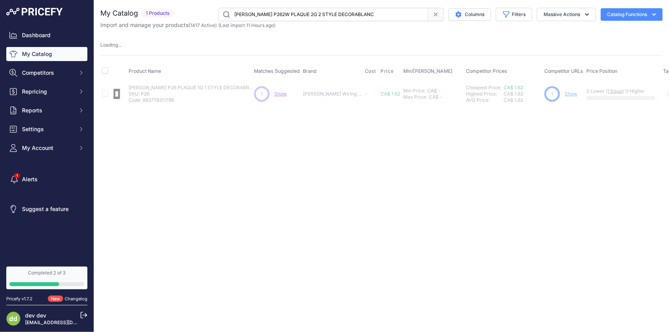
click at [326, 14] on input "[PERSON_NAME] P262W PLAQUE 2G 2 STYLE DECORABLANC" at bounding box center [323, 14] width 210 height 13
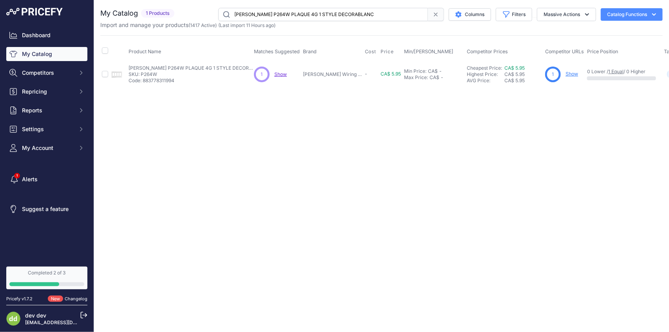
click at [313, 12] on input "[PERSON_NAME] P264W PLAQUE 4G 1 STYLE DECORABLANC" at bounding box center [323, 14] width 210 height 13
click at [332, 13] on input "[PERSON_NAME] P26BK PLAQUE 1G 1 STYLE DECORABRU" at bounding box center [323, 14] width 210 height 13
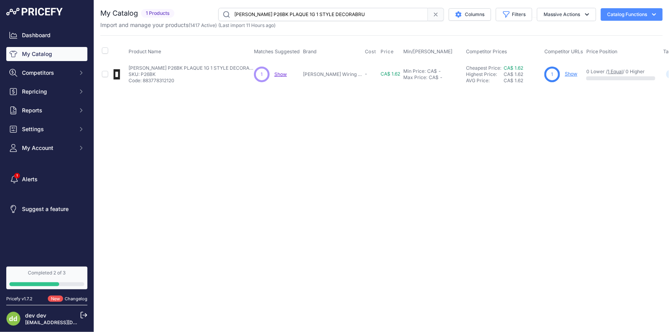
click at [332, 13] on input "[PERSON_NAME] P26BK PLAQUE 1G 1 STYLE DECORABRU" at bounding box center [323, 14] width 210 height 13
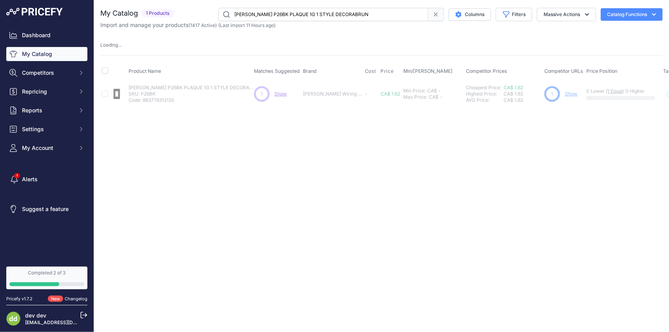
click at [324, 14] on input "[PERSON_NAME] P26BK PLAQUE 1G 1 STYLE DECORABRUN" at bounding box center [323, 14] width 210 height 13
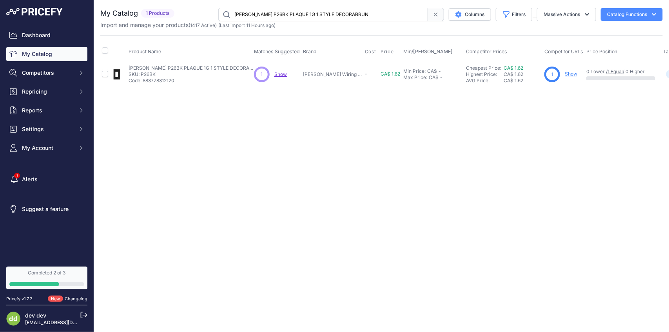
click at [334, 15] on input "[PERSON_NAME] P26BK PLAQUE 1G 1 STYLE DECORABRUN" at bounding box center [323, 14] width 210 height 13
type input "[PERSON_NAME] P26GY PLAQUE 1G 1 STYLE DECORAGRIS"
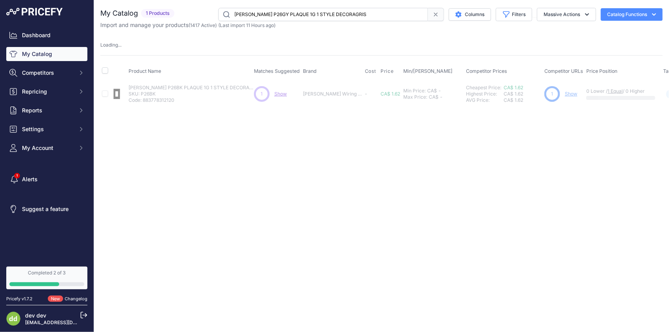
click at [350, 14] on input "[PERSON_NAME] P26GY PLAQUE 1G 1 STYLE DECORAGRIS" at bounding box center [323, 14] width 210 height 13
click at [358, 12] on input "[PERSON_NAME] P26GY PLAQUE 1G 1 STYLE DECORAGRIS" at bounding box center [323, 14] width 210 height 13
